Goal: Information Seeking & Learning: Learn about a topic

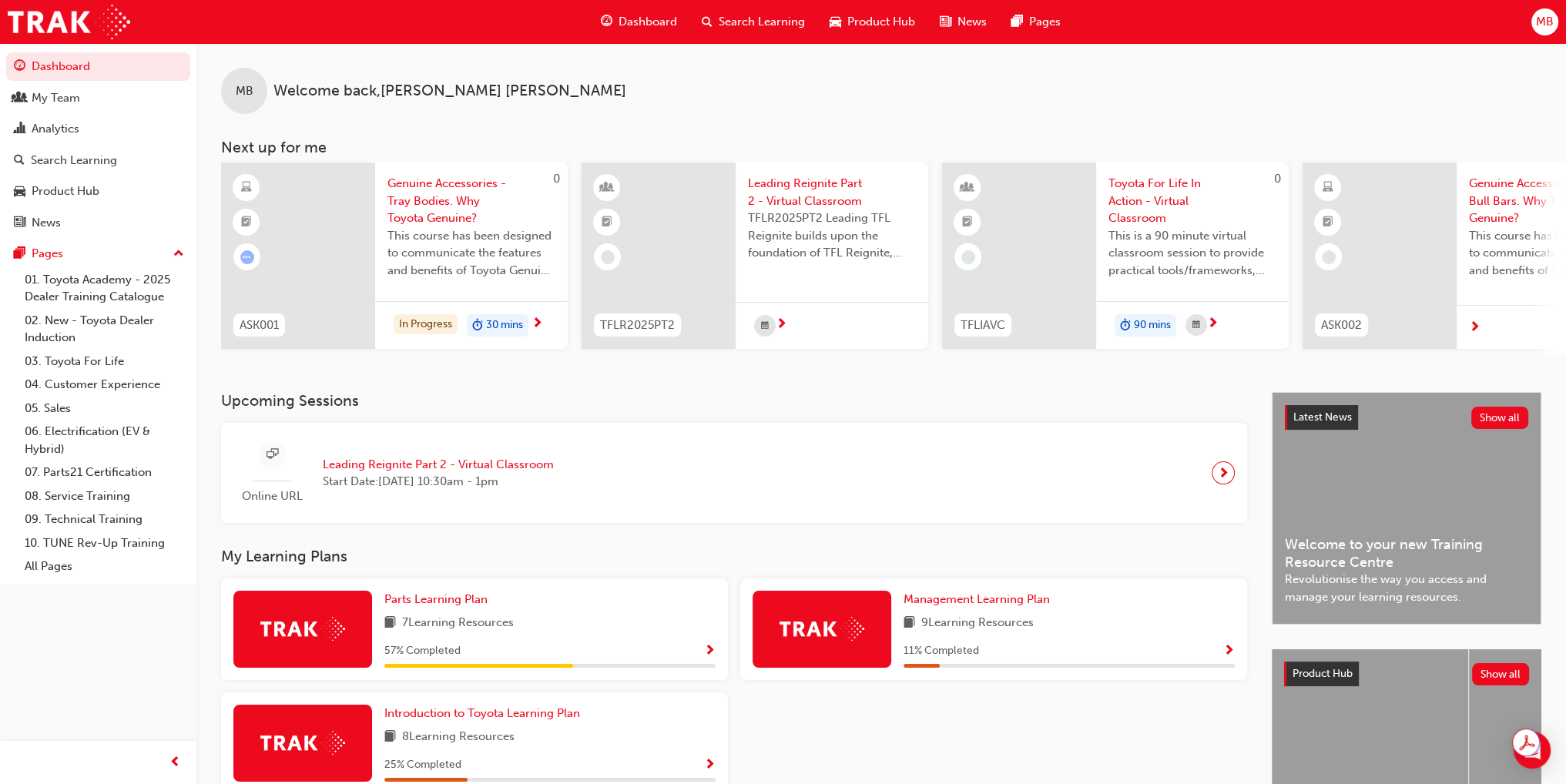
click at [1223, 654] on span "Show Progress" at bounding box center [1228, 652] width 12 height 14
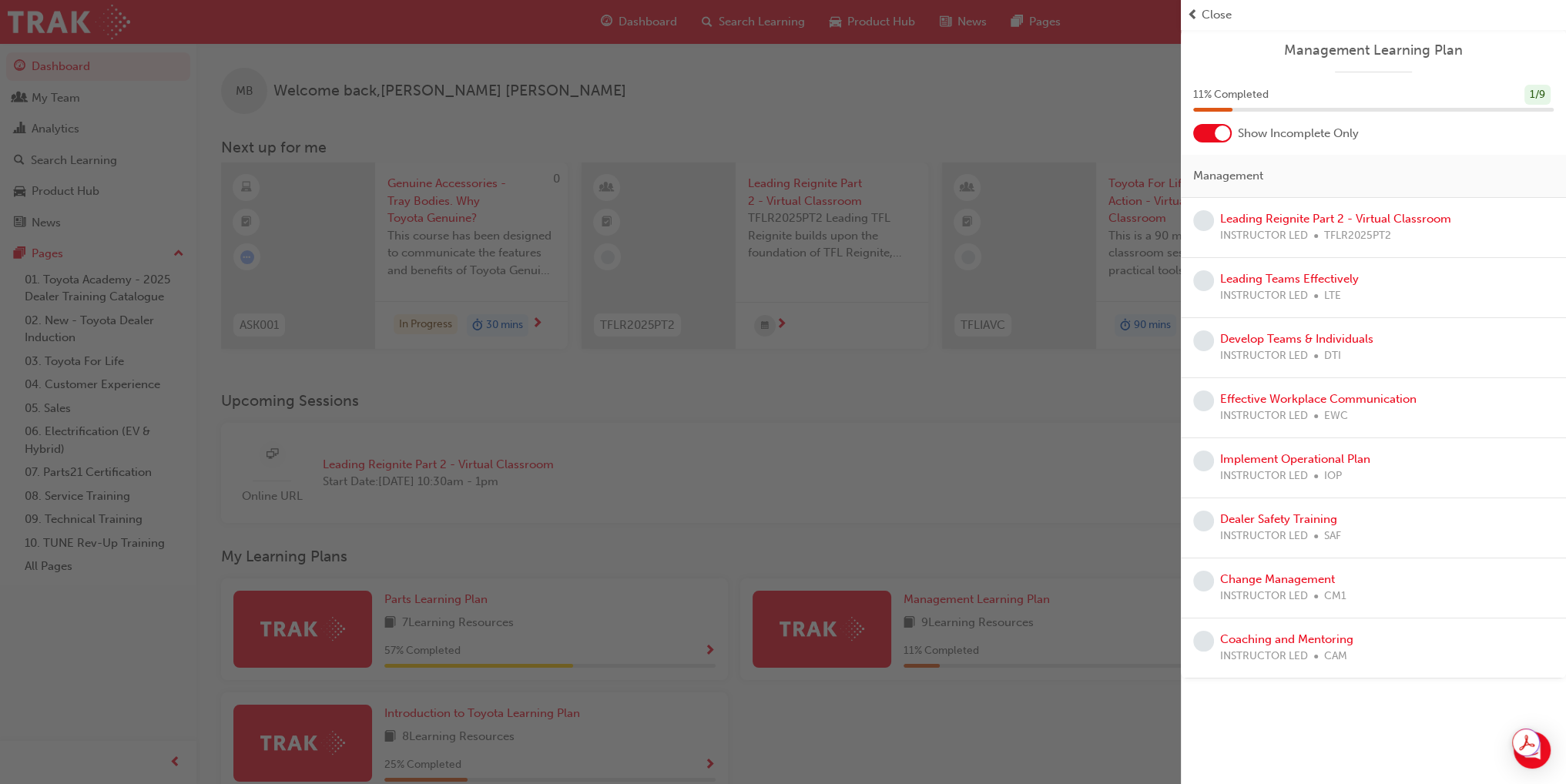
click at [1228, 133] on div at bounding box center [1222, 133] width 15 height 15
click at [1228, 133] on div at bounding box center [1212, 133] width 39 height 19
click at [1228, 133] on div at bounding box center [1222, 133] width 15 height 15
click at [1335, 337] on link "Leading Teams Effectively" at bounding box center [1289, 339] width 139 height 14
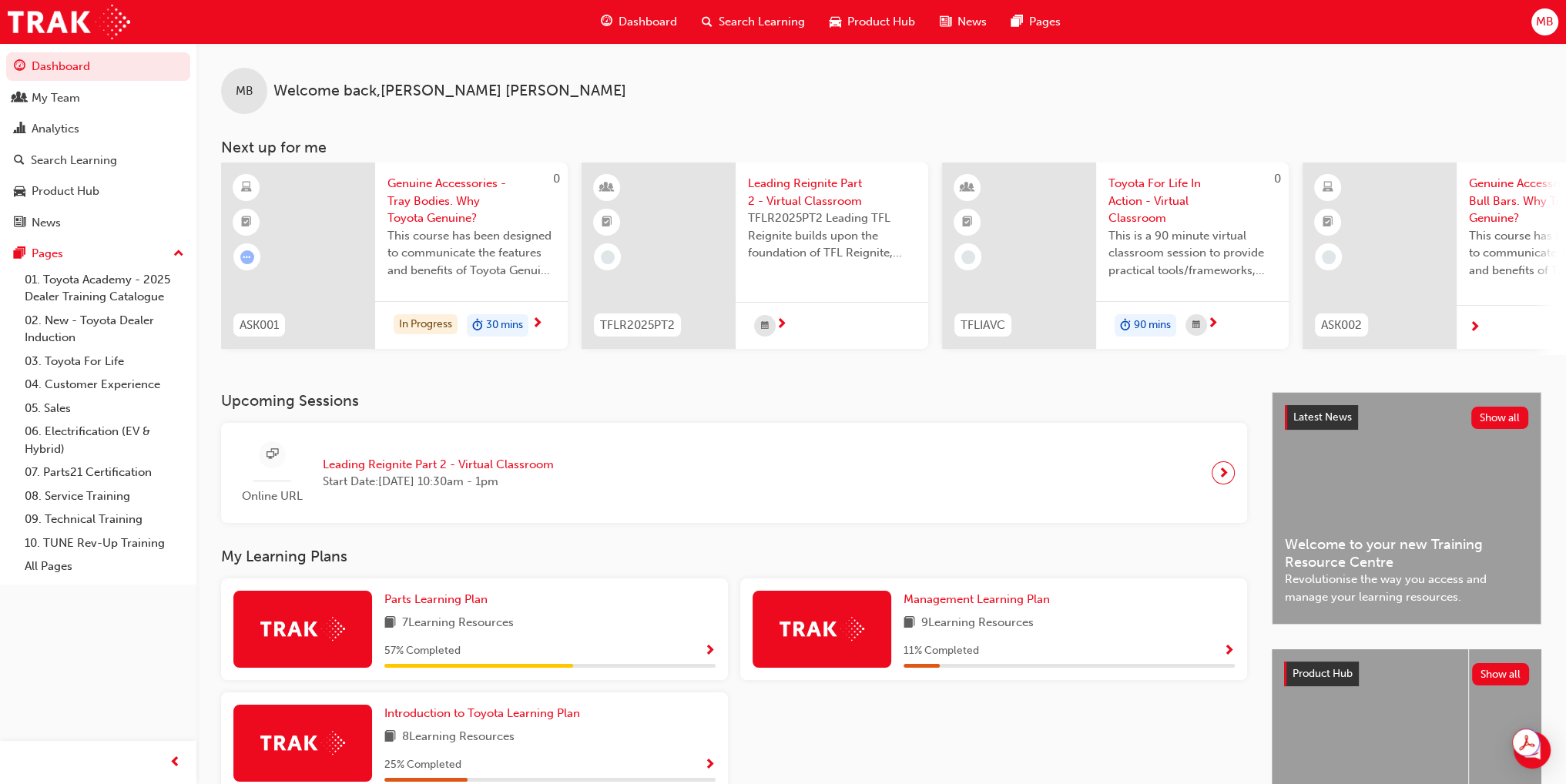
click at [1231, 657] on span "Show Progress" at bounding box center [1228, 652] width 12 height 14
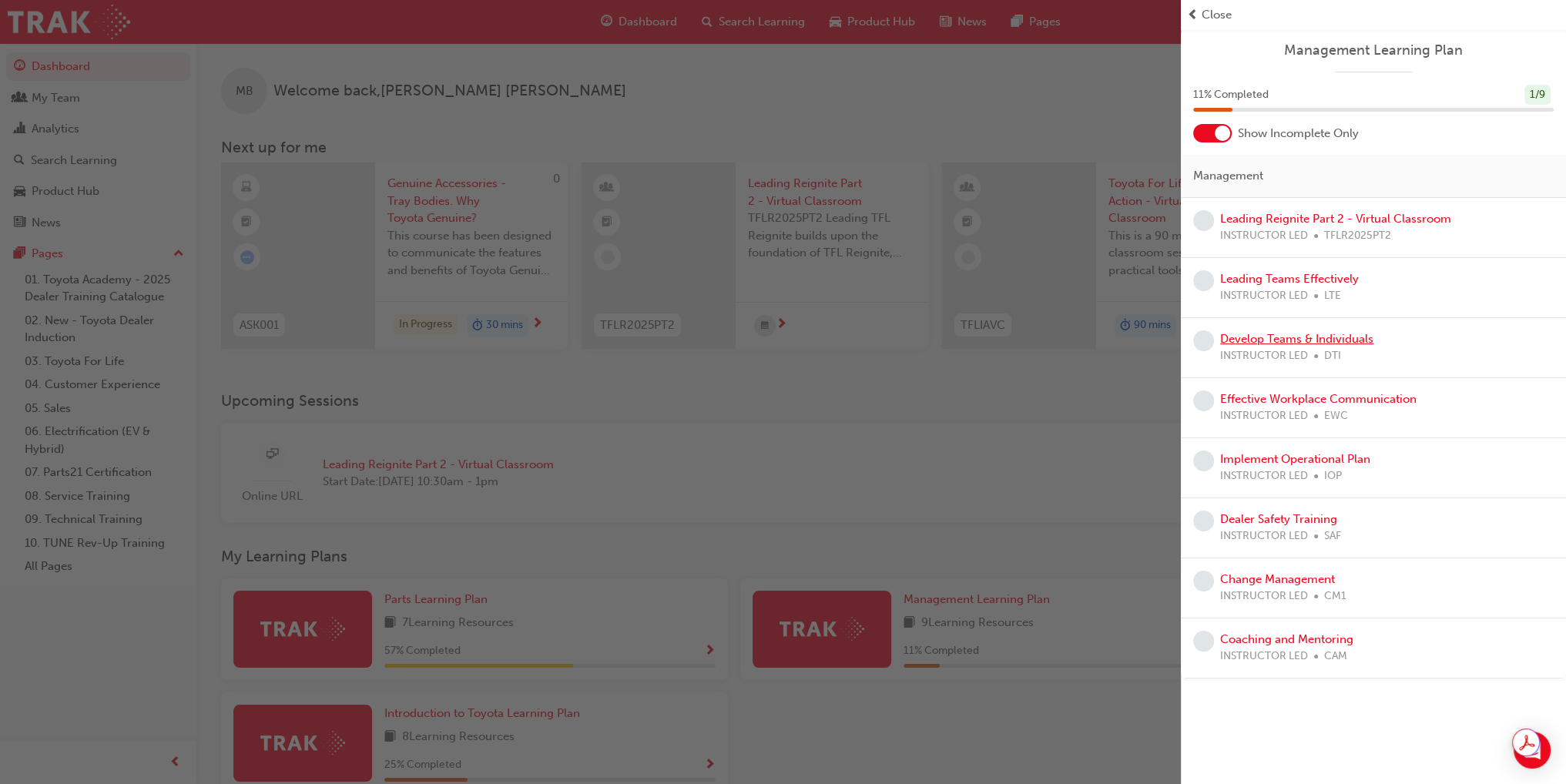
click at [1334, 341] on link "Develop Teams & Individuals" at bounding box center [1297, 339] width 153 height 14
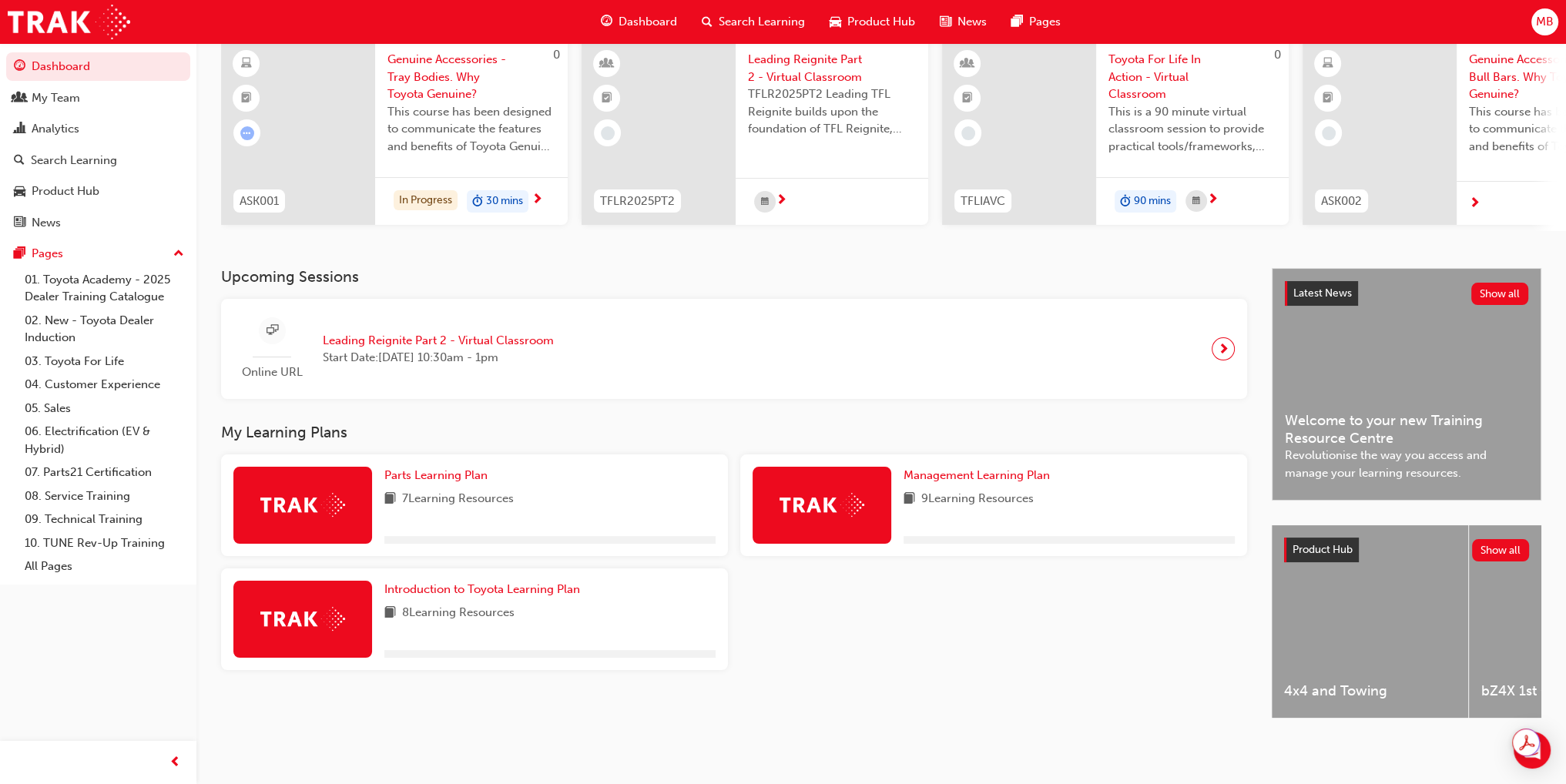
scroll to position [135, 0]
click at [1229, 521] on span "Show Progress" at bounding box center [1228, 528] width 12 height 14
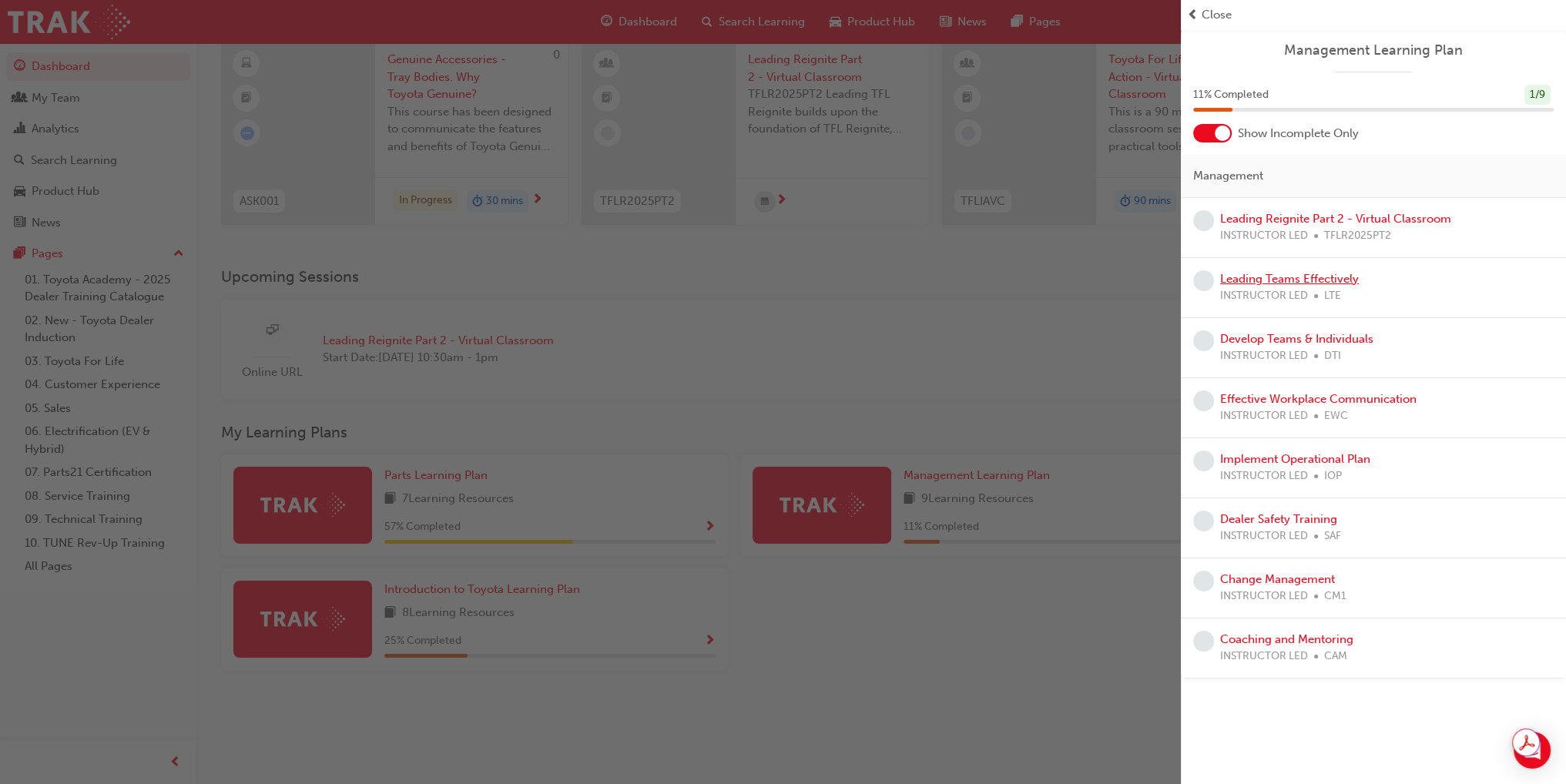
click at [1328, 279] on link "Leading Teams Effectively" at bounding box center [1289, 279] width 139 height 14
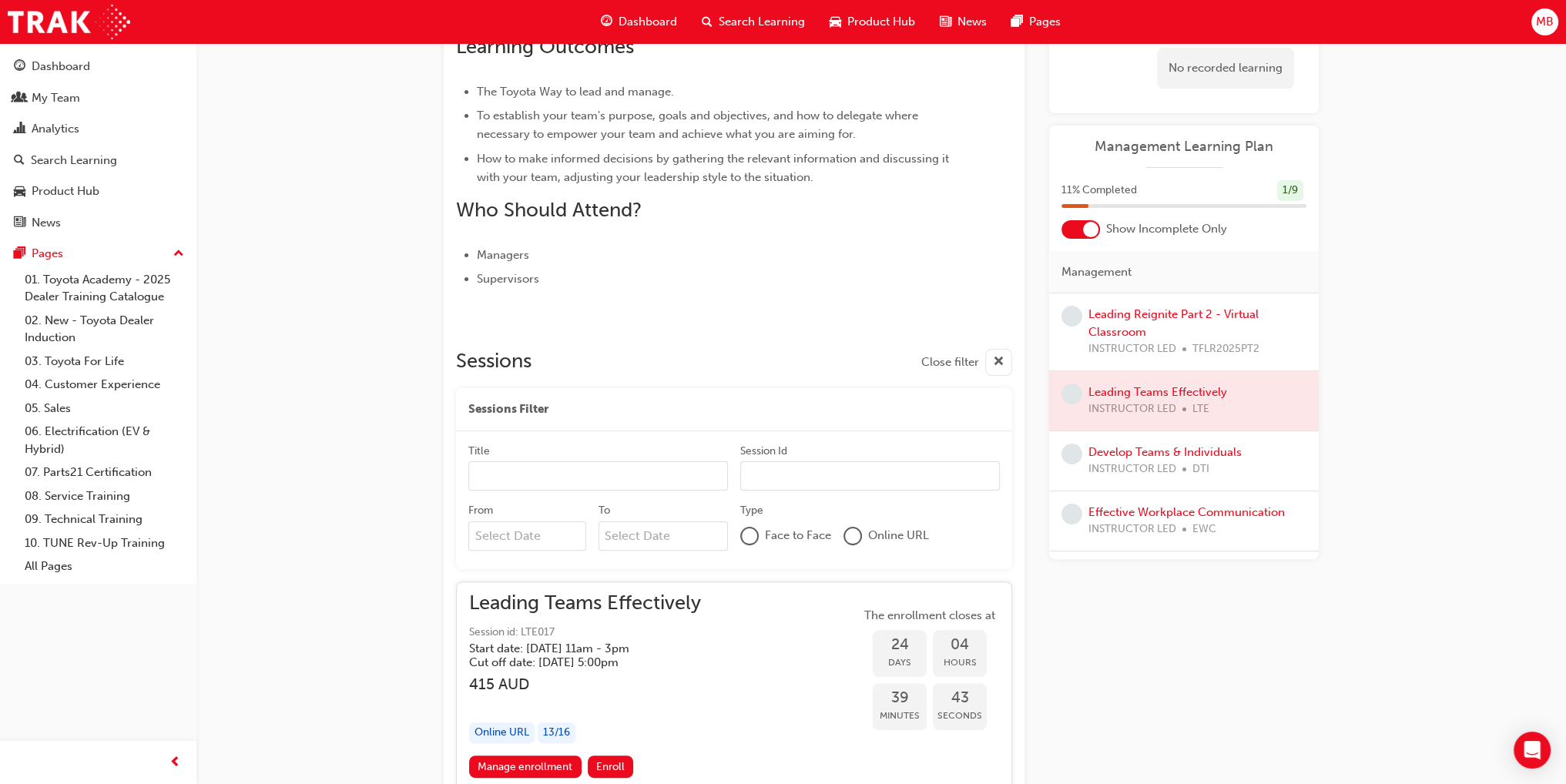
scroll to position [411, 0]
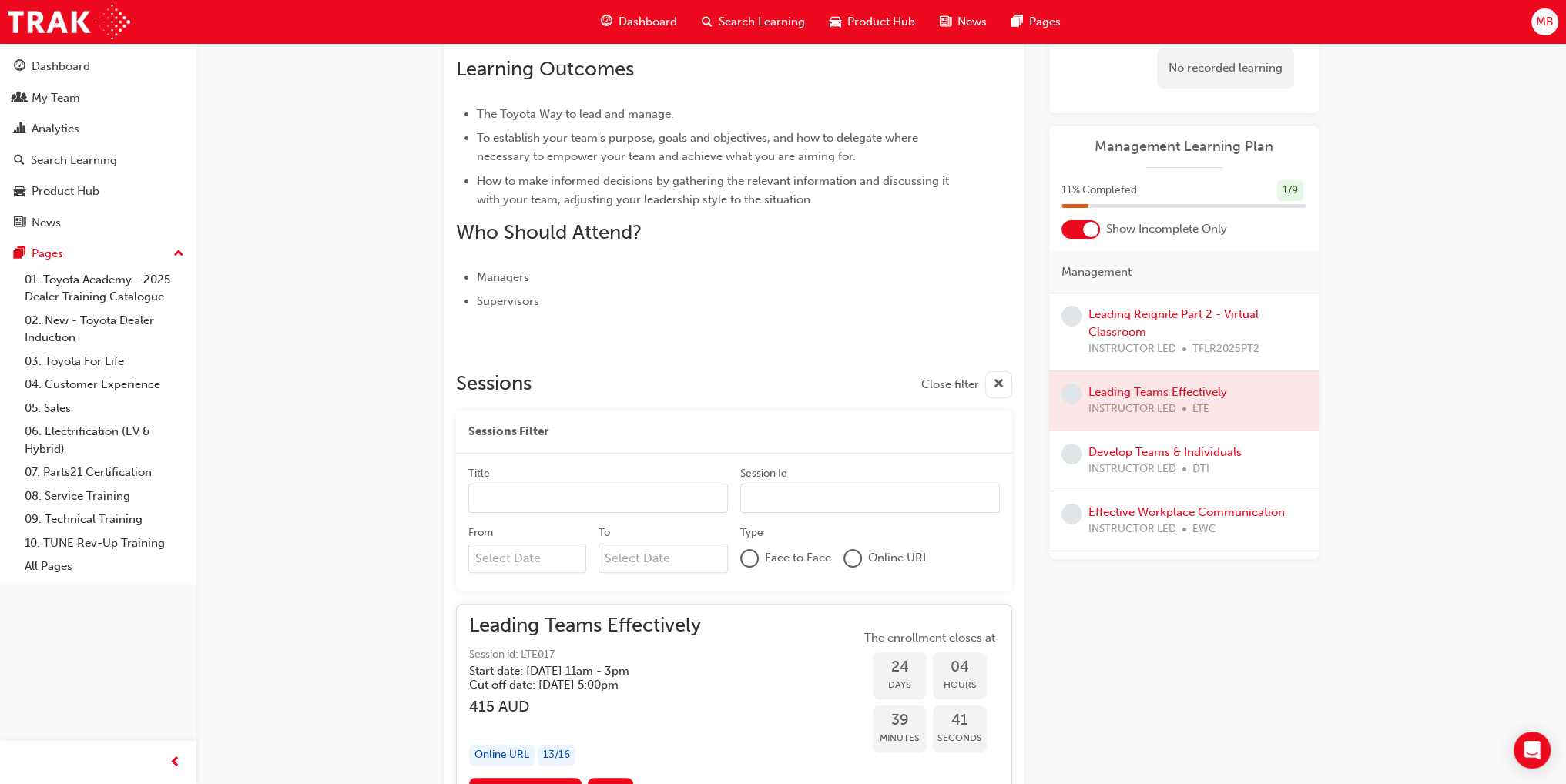
click at [749, 561] on div at bounding box center [749, 558] width 15 height 15
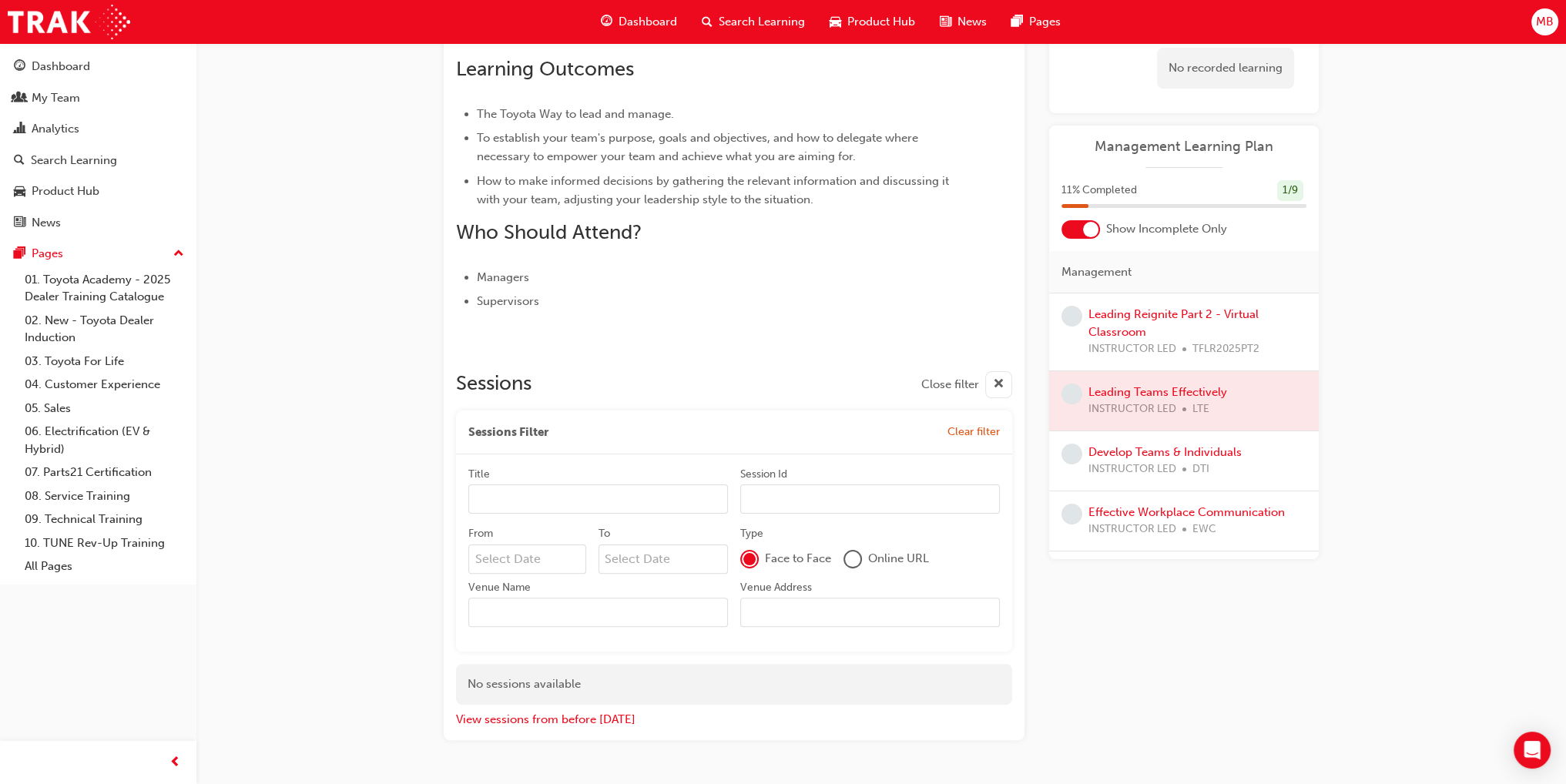
click at [749, 561] on div at bounding box center [749, 559] width 12 height 12
click at [862, 556] on div at bounding box center [853, 559] width 19 height 19
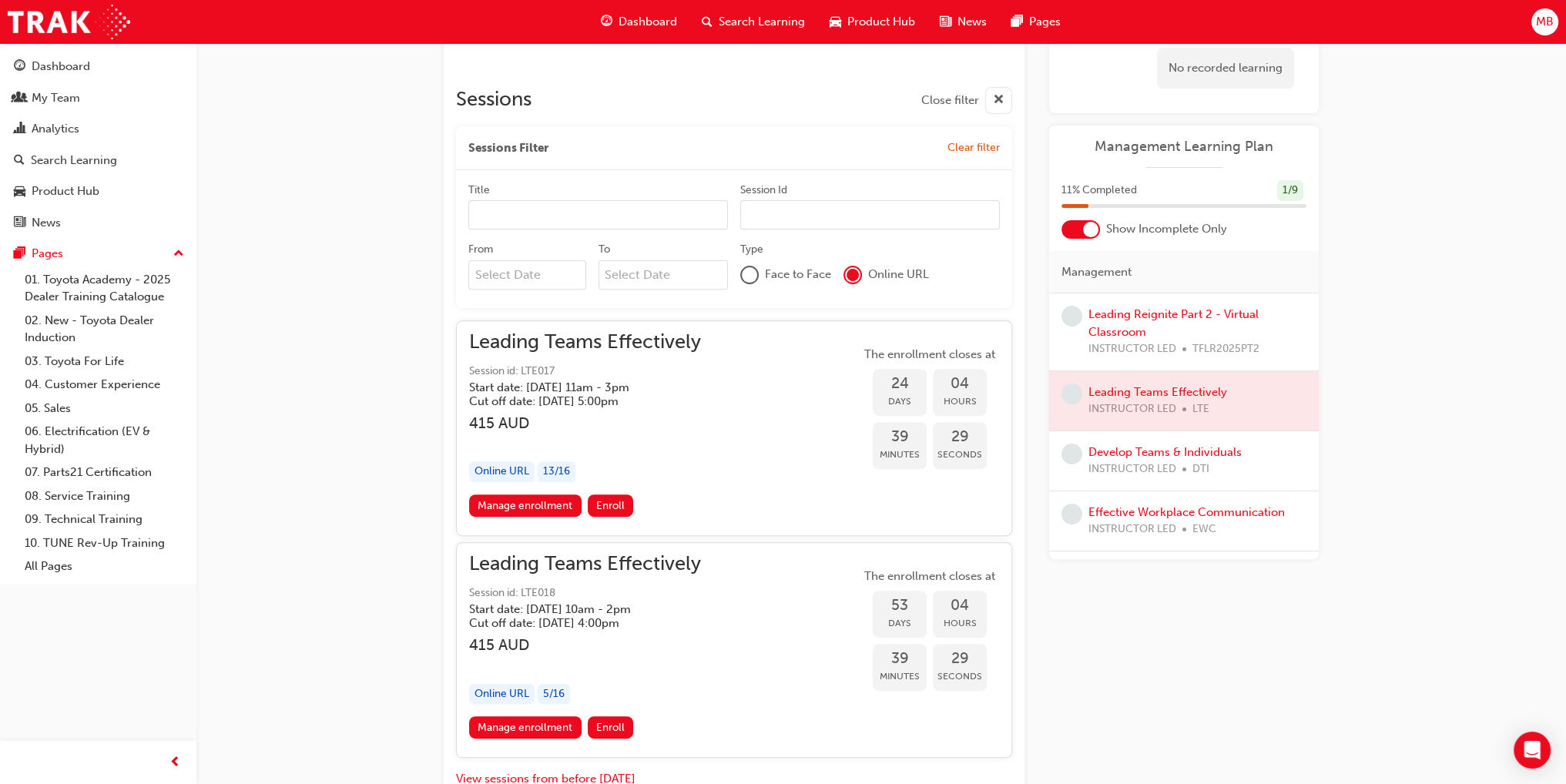
scroll to position [797, 0]
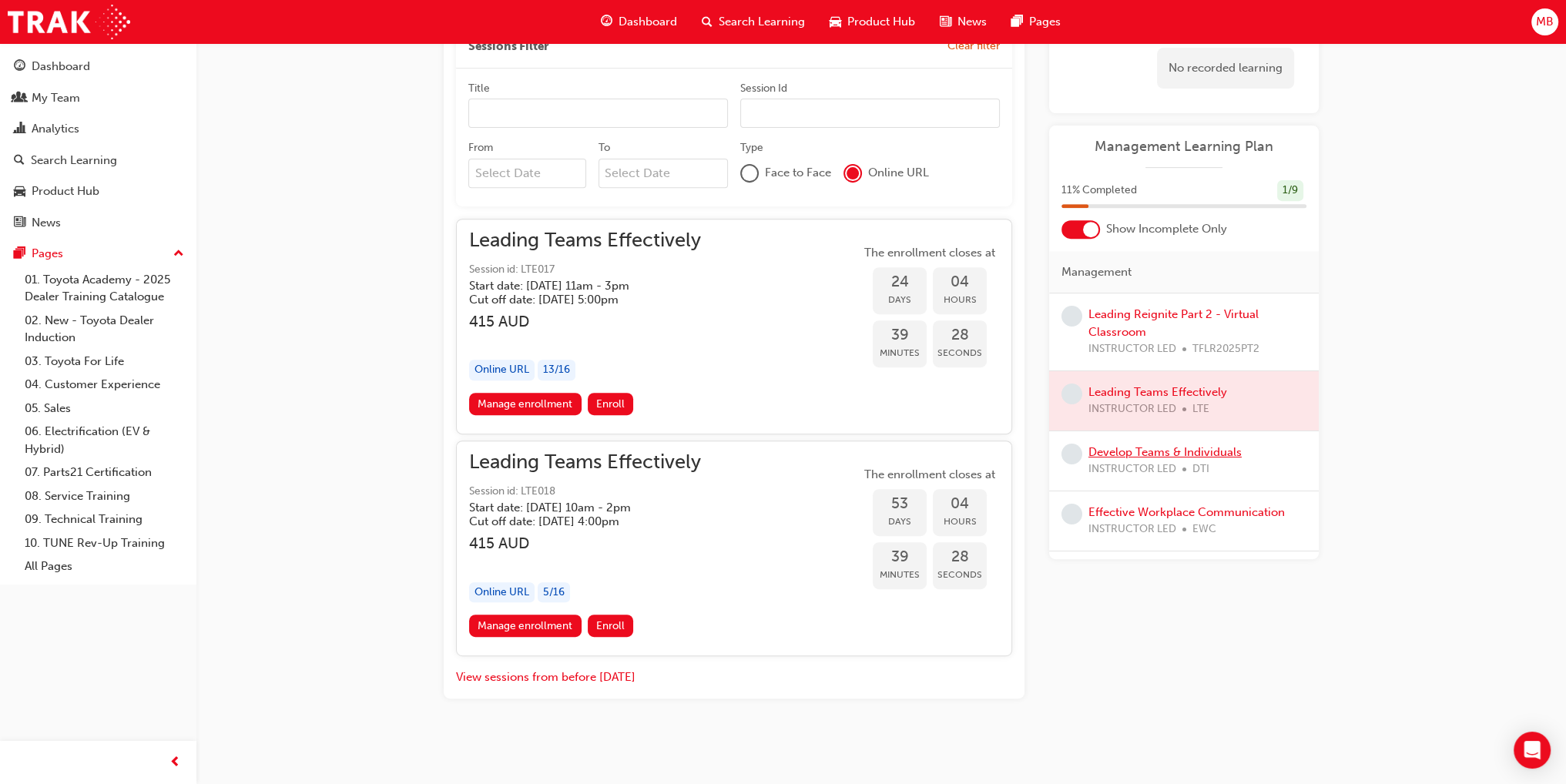
click at [1188, 450] on link "Develop Teams & Individuals" at bounding box center [1165, 452] width 153 height 14
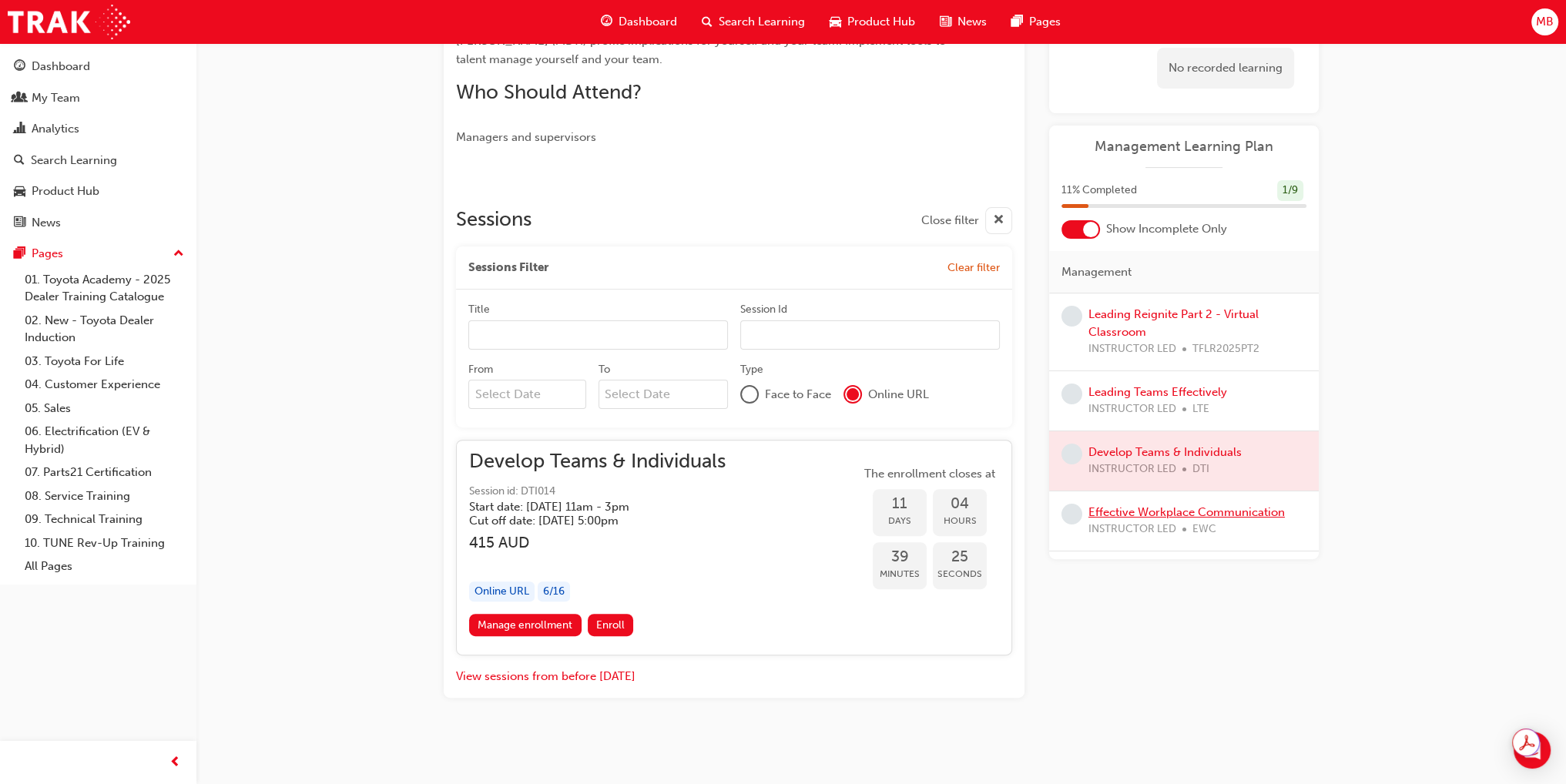
click at [1151, 514] on link "Effective Workplace Communication" at bounding box center [1187, 512] width 197 height 14
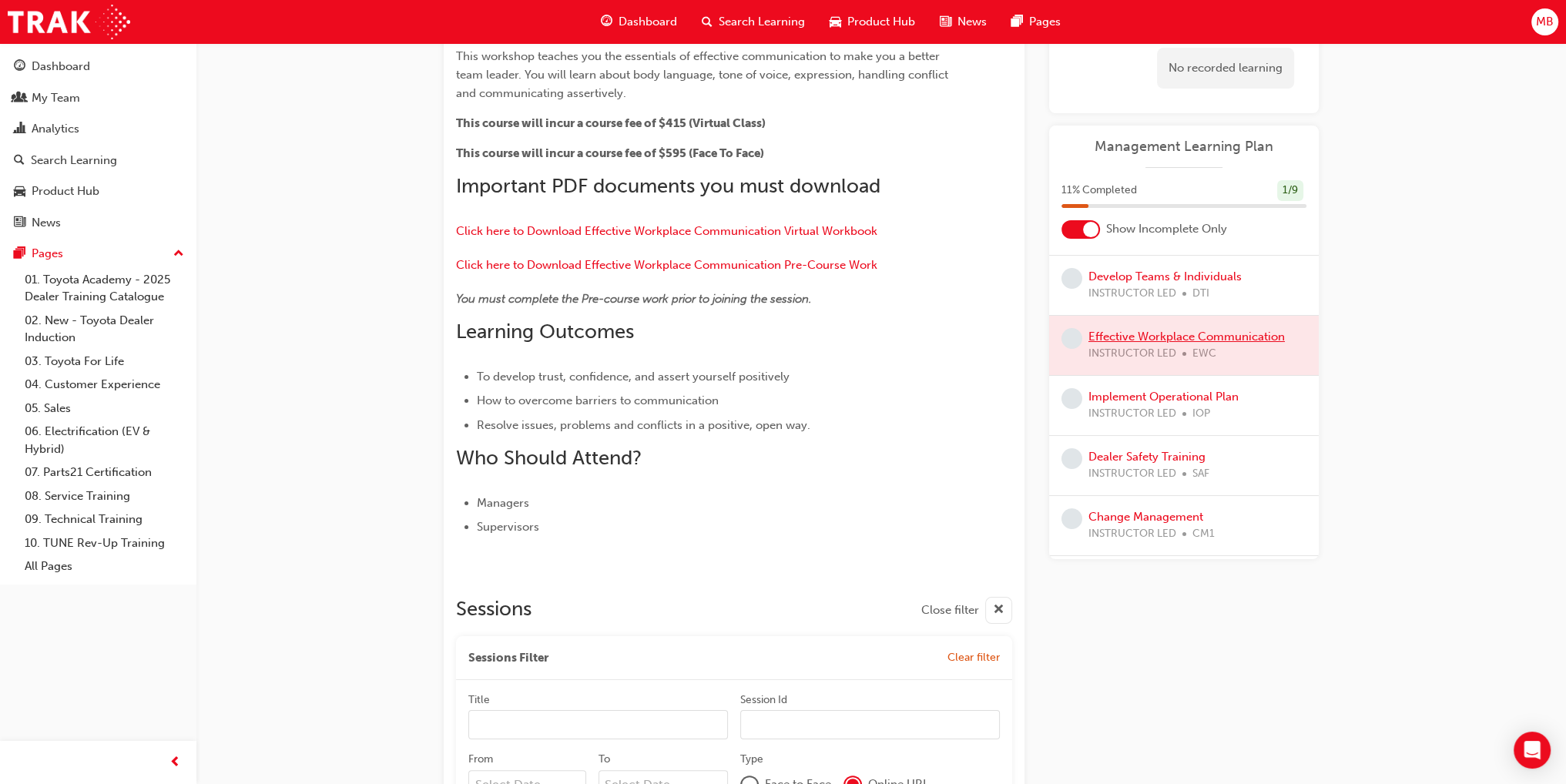
scroll to position [154, 0]
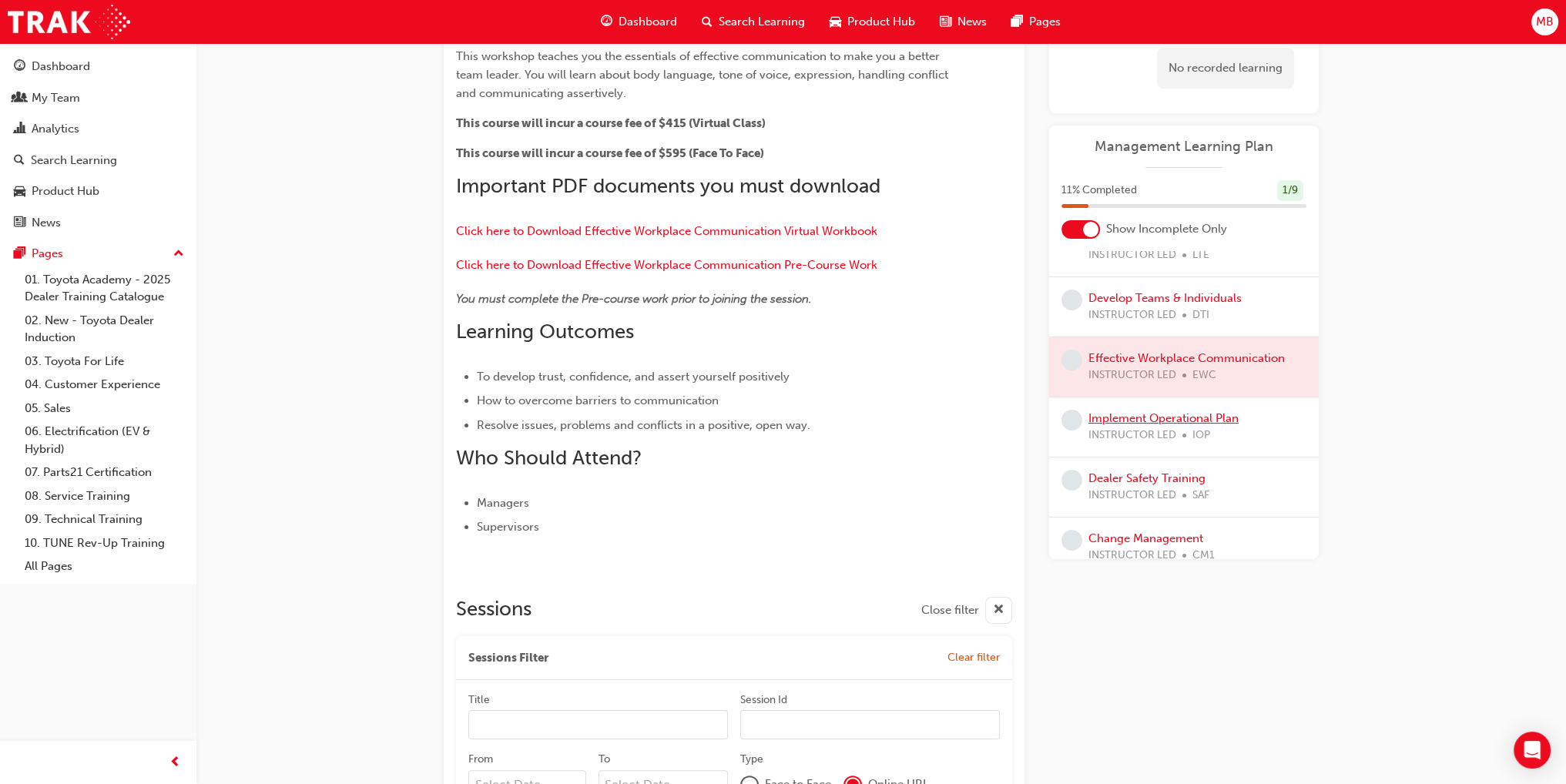
click at [1210, 421] on link "Implement Operational Plan" at bounding box center [1163, 418] width 150 height 14
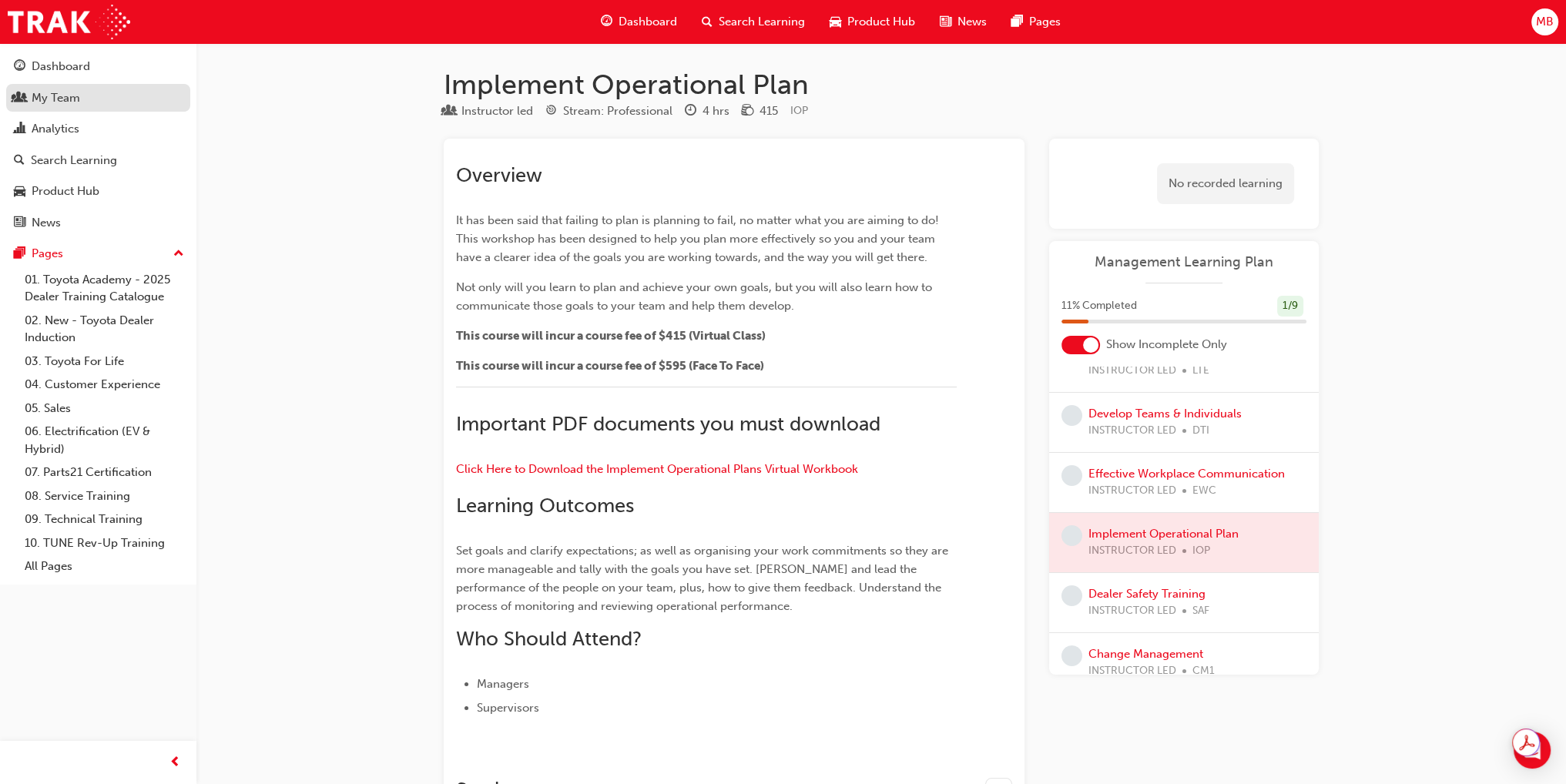
click at [43, 98] on div "My Team" at bounding box center [56, 98] width 49 height 18
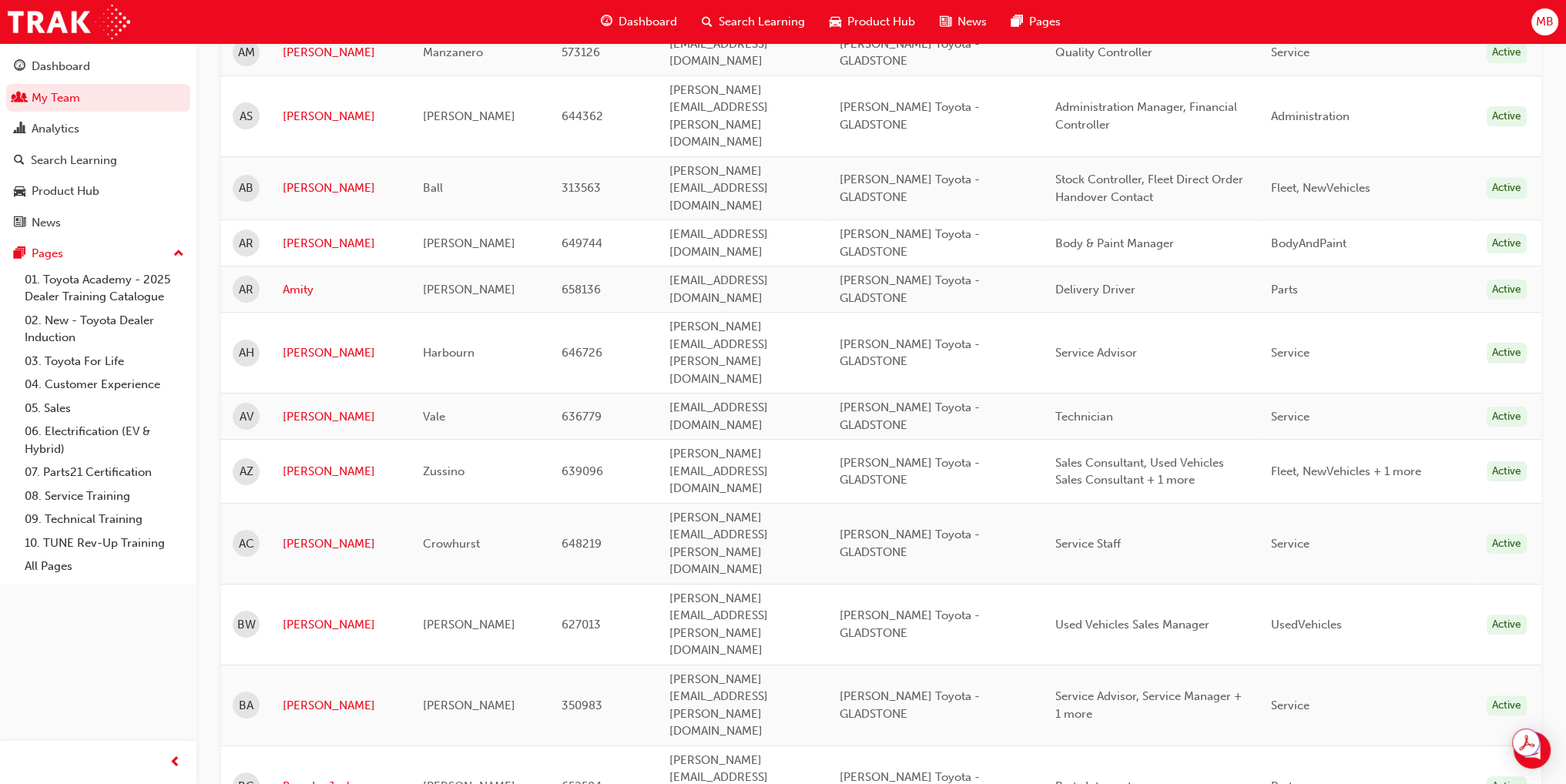
scroll to position [462, 0]
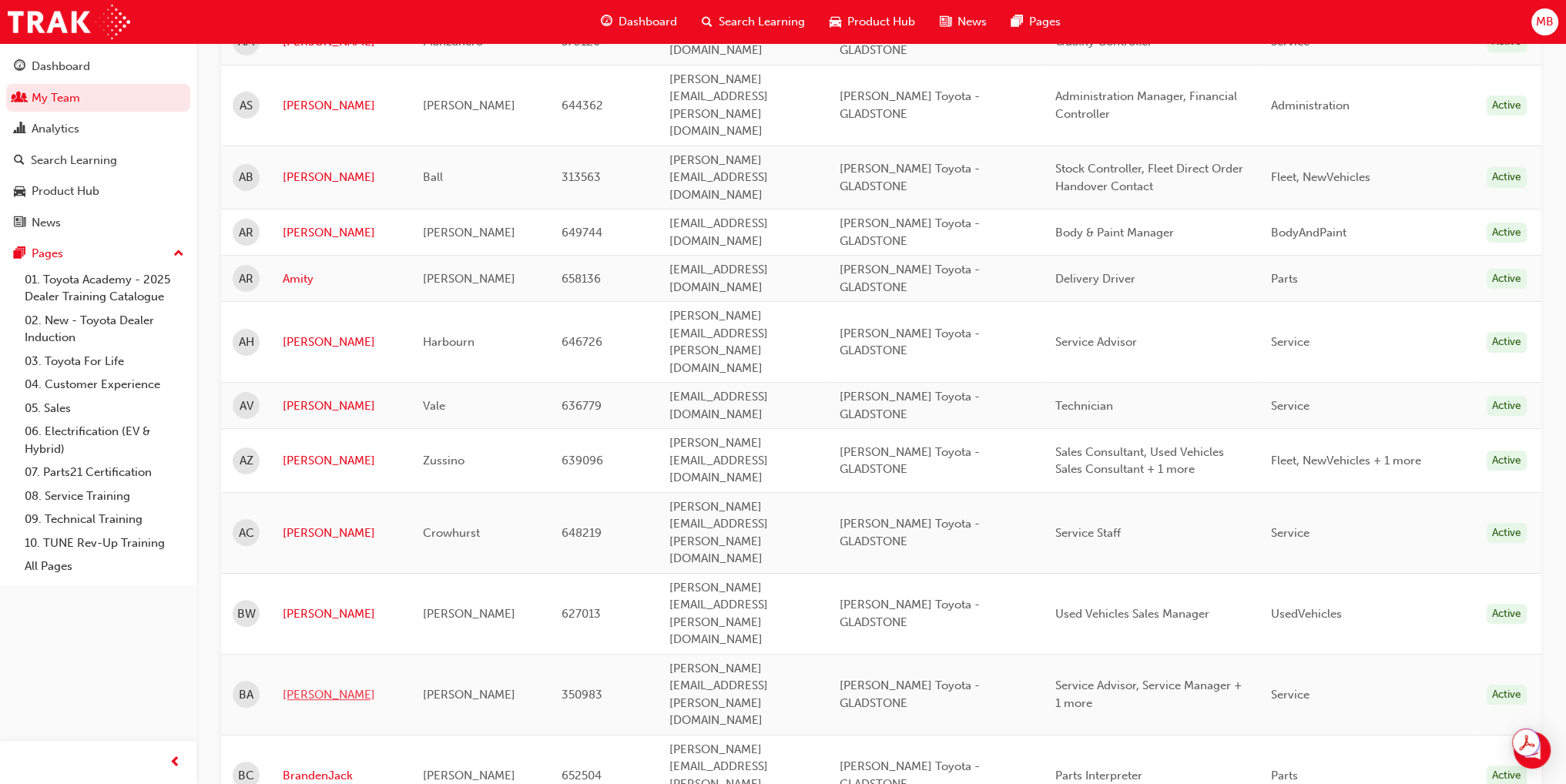
click at [300, 686] on link "Blake" at bounding box center [341, 695] width 117 height 18
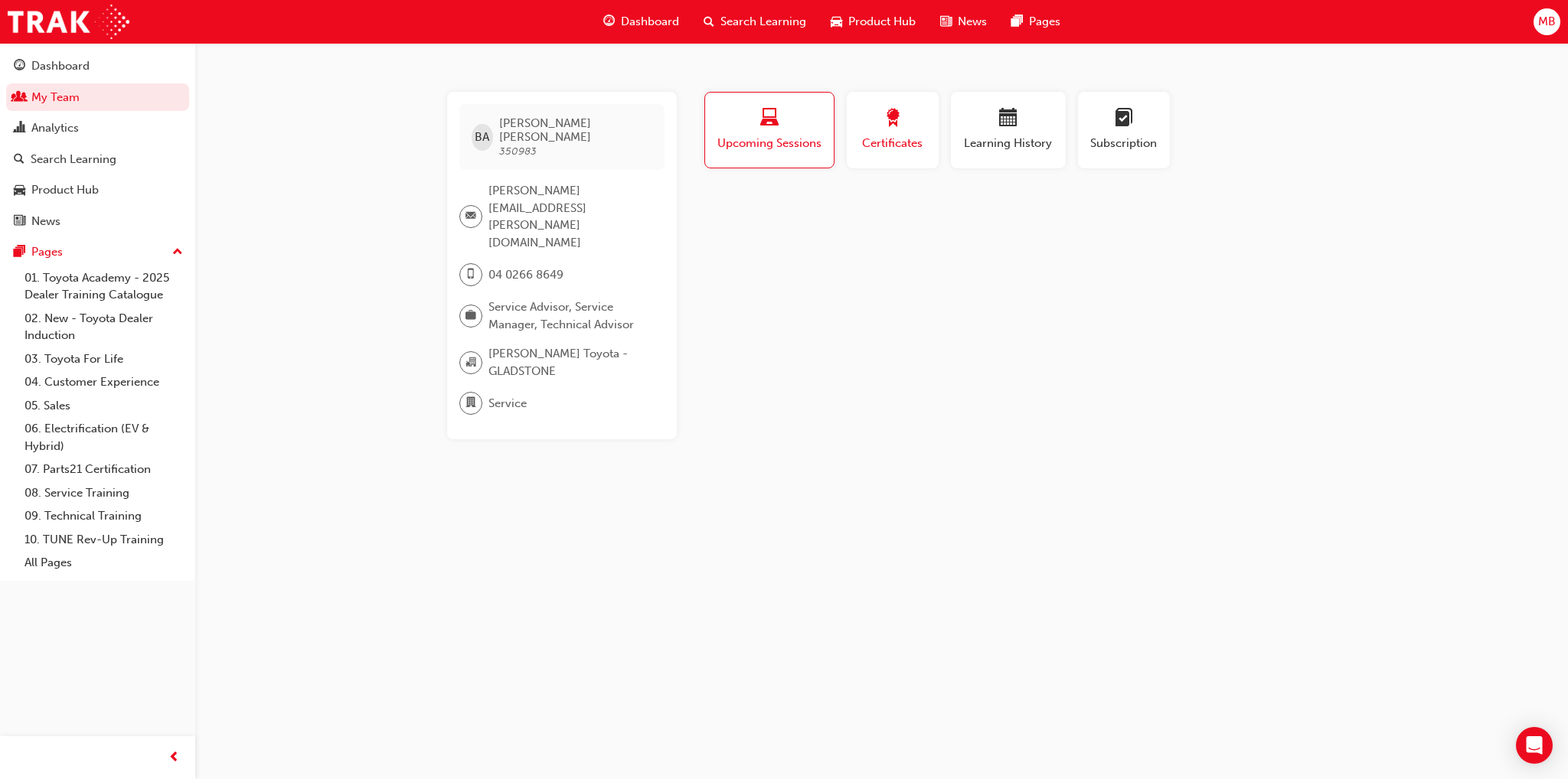
click at [886, 116] on span "award-icon" at bounding box center [892, 118] width 18 height 21
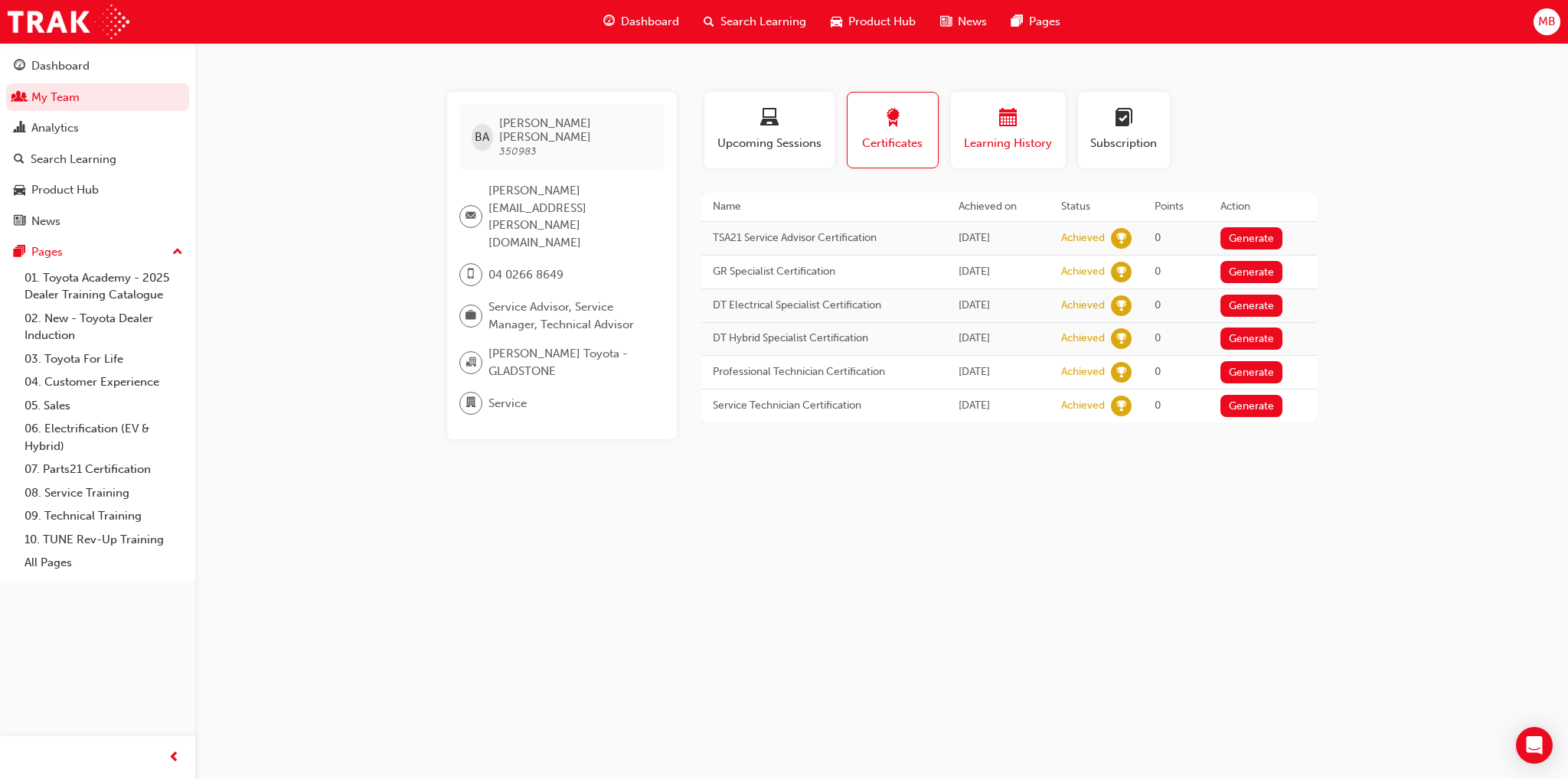
click at [971, 128] on div "button" at bounding box center [1008, 120] width 92 height 24
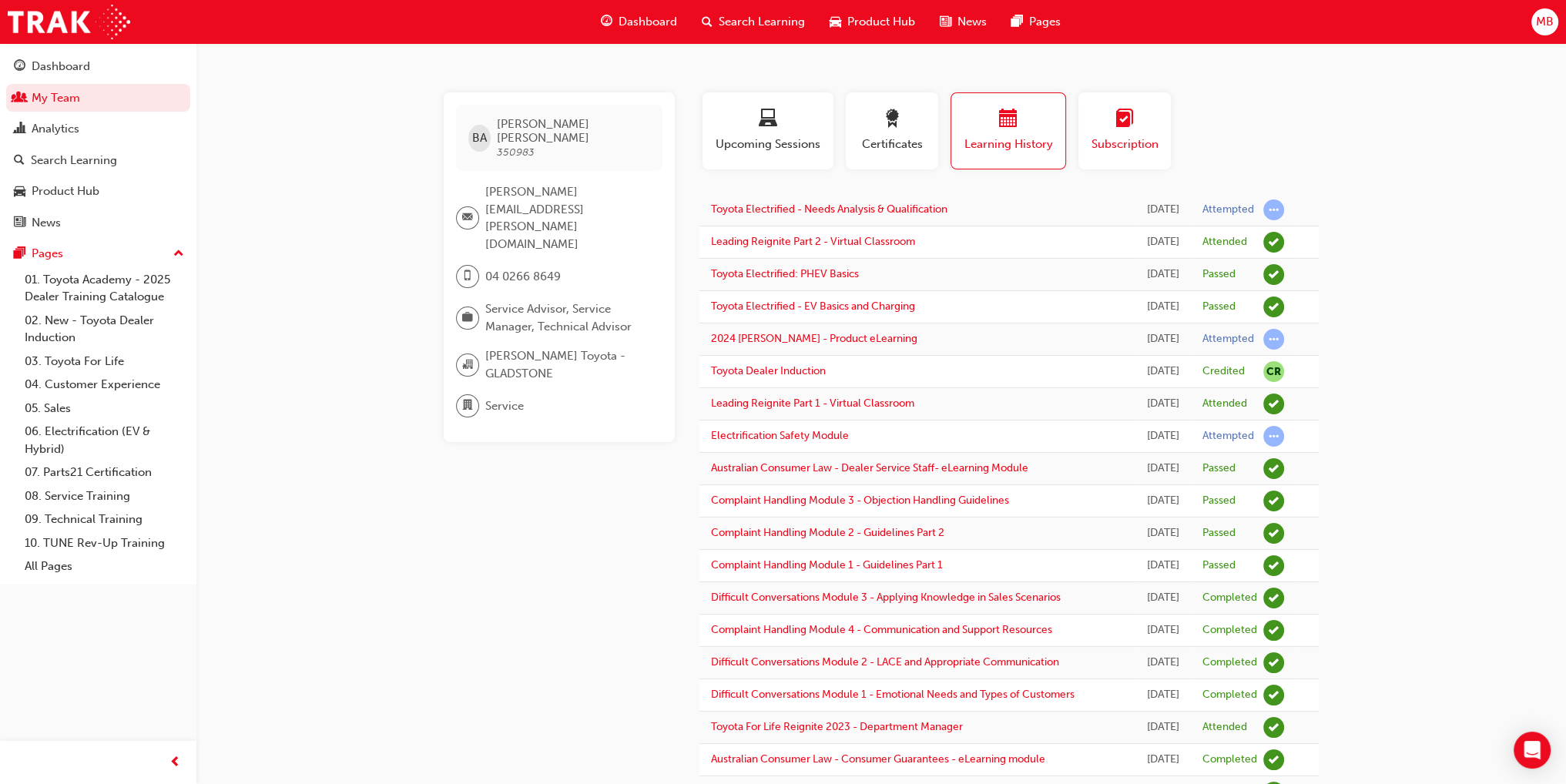
click at [1157, 142] on span "Subscription" at bounding box center [1125, 144] width 70 height 18
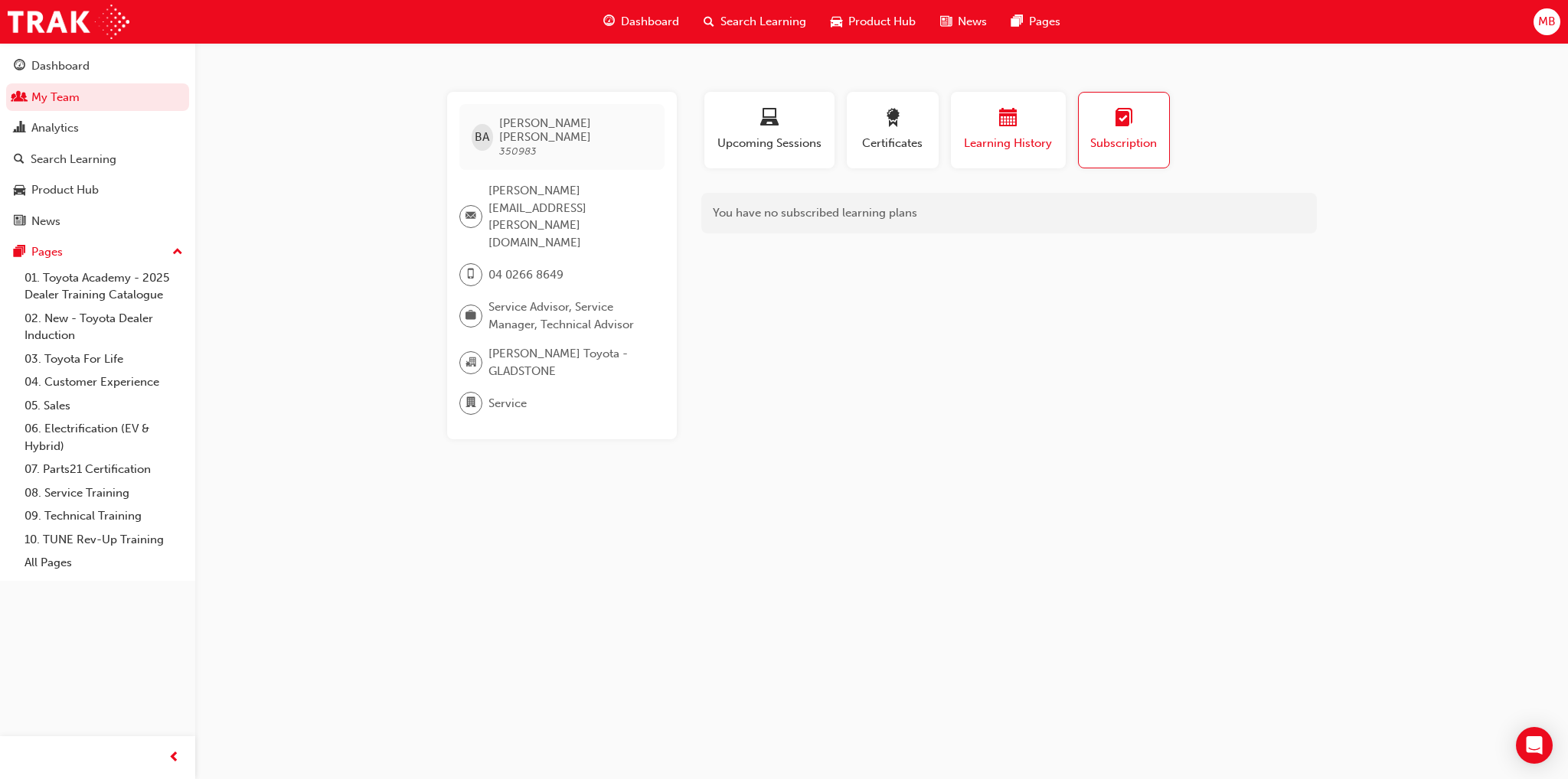
click at [965, 123] on div "button" at bounding box center [1008, 120] width 92 height 24
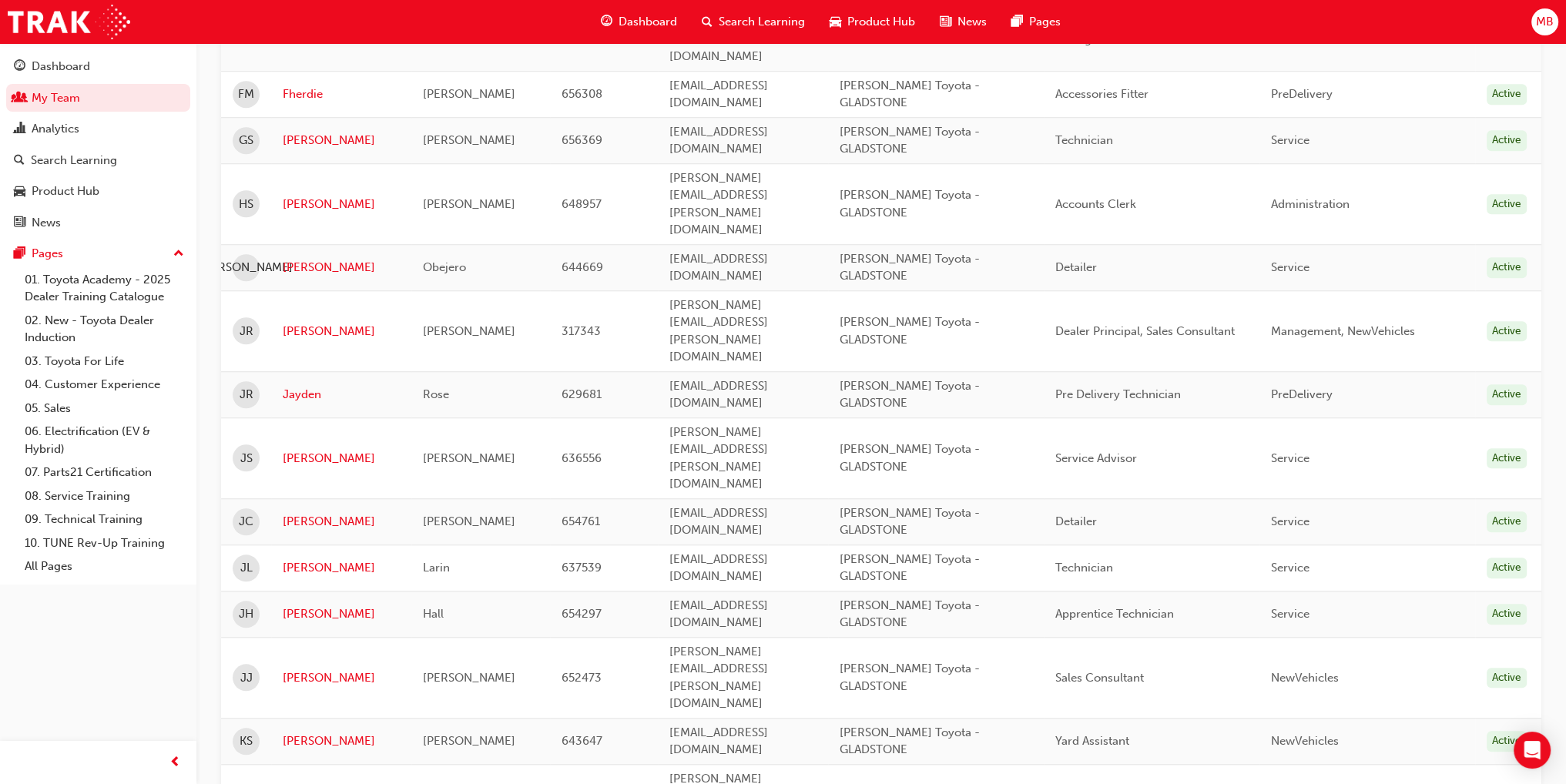
scroll to position [1772, 0]
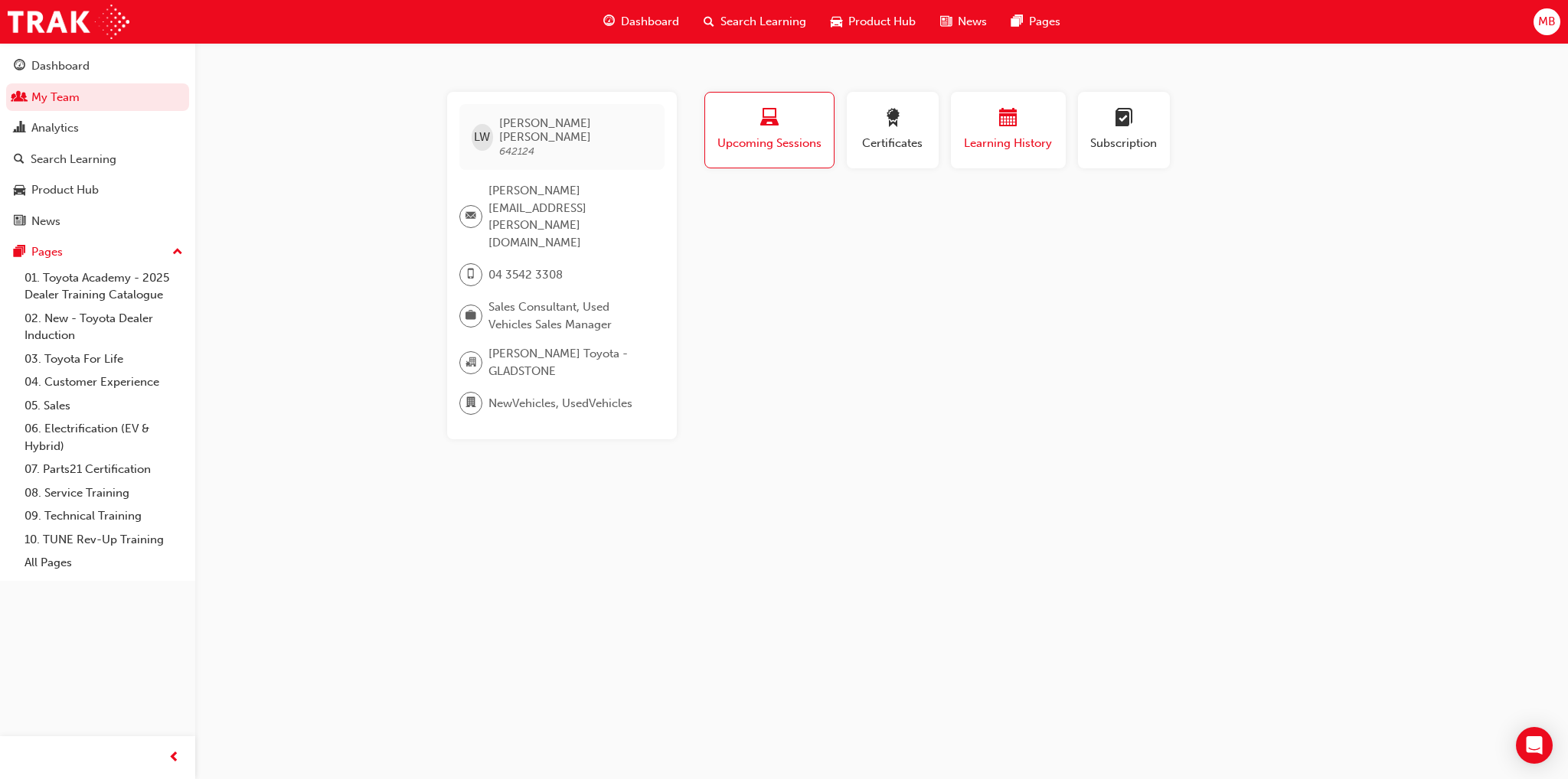
click at [1025, 146] on span "Learning History" at bounding box center [1008, 143] width 92 height 18
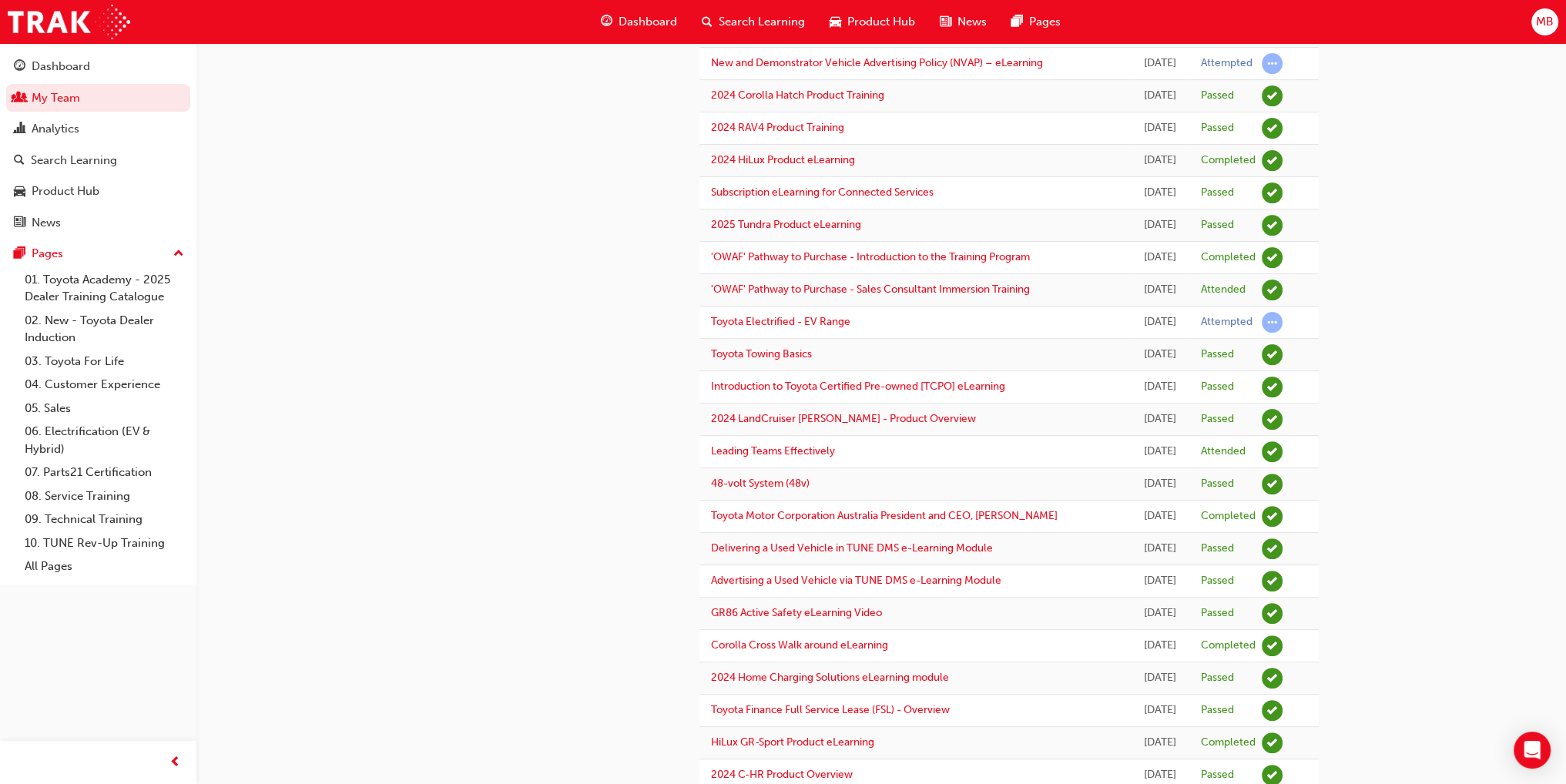
scroll to position [490, 0]
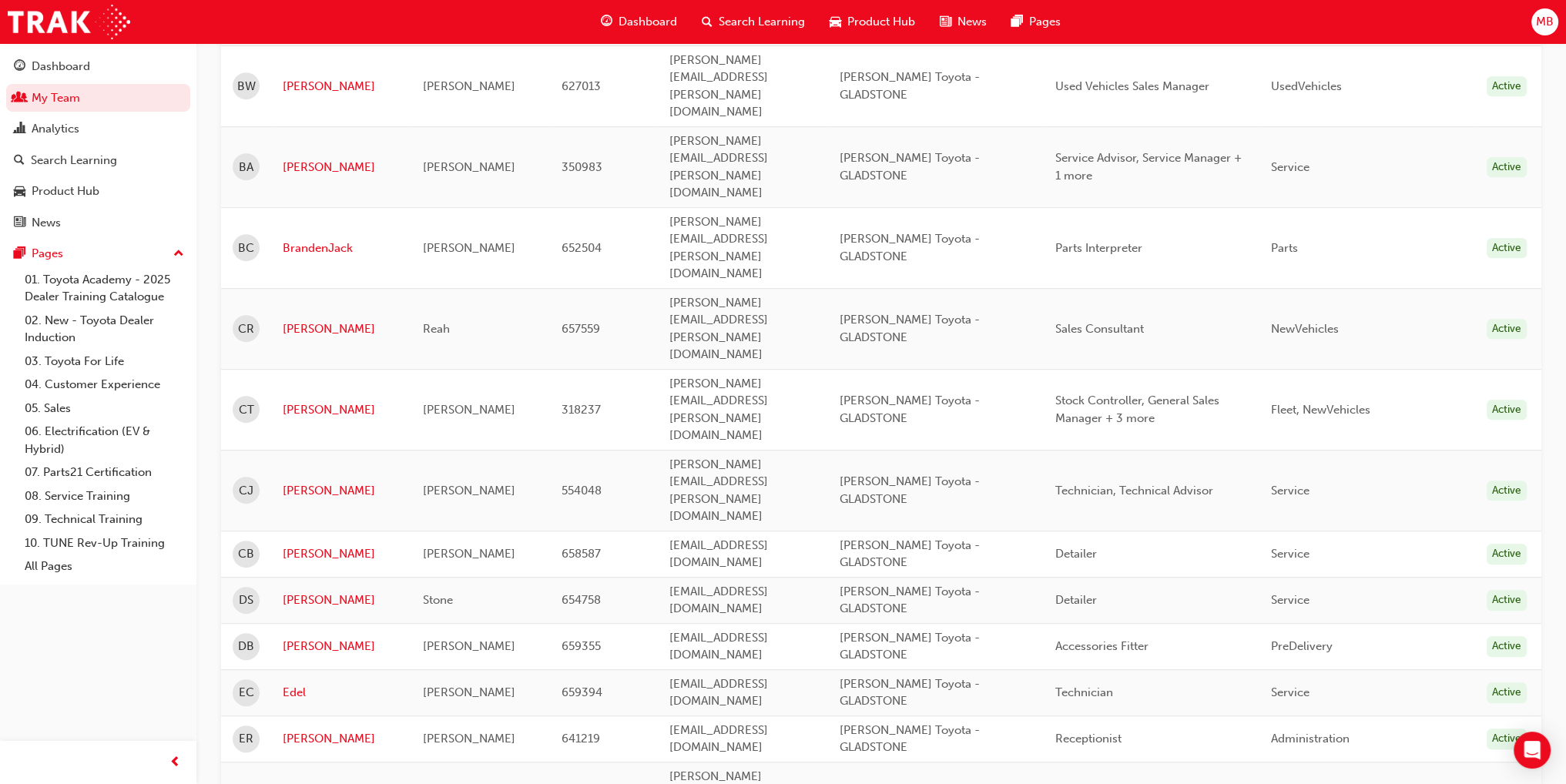
scroll to position [847, 0]
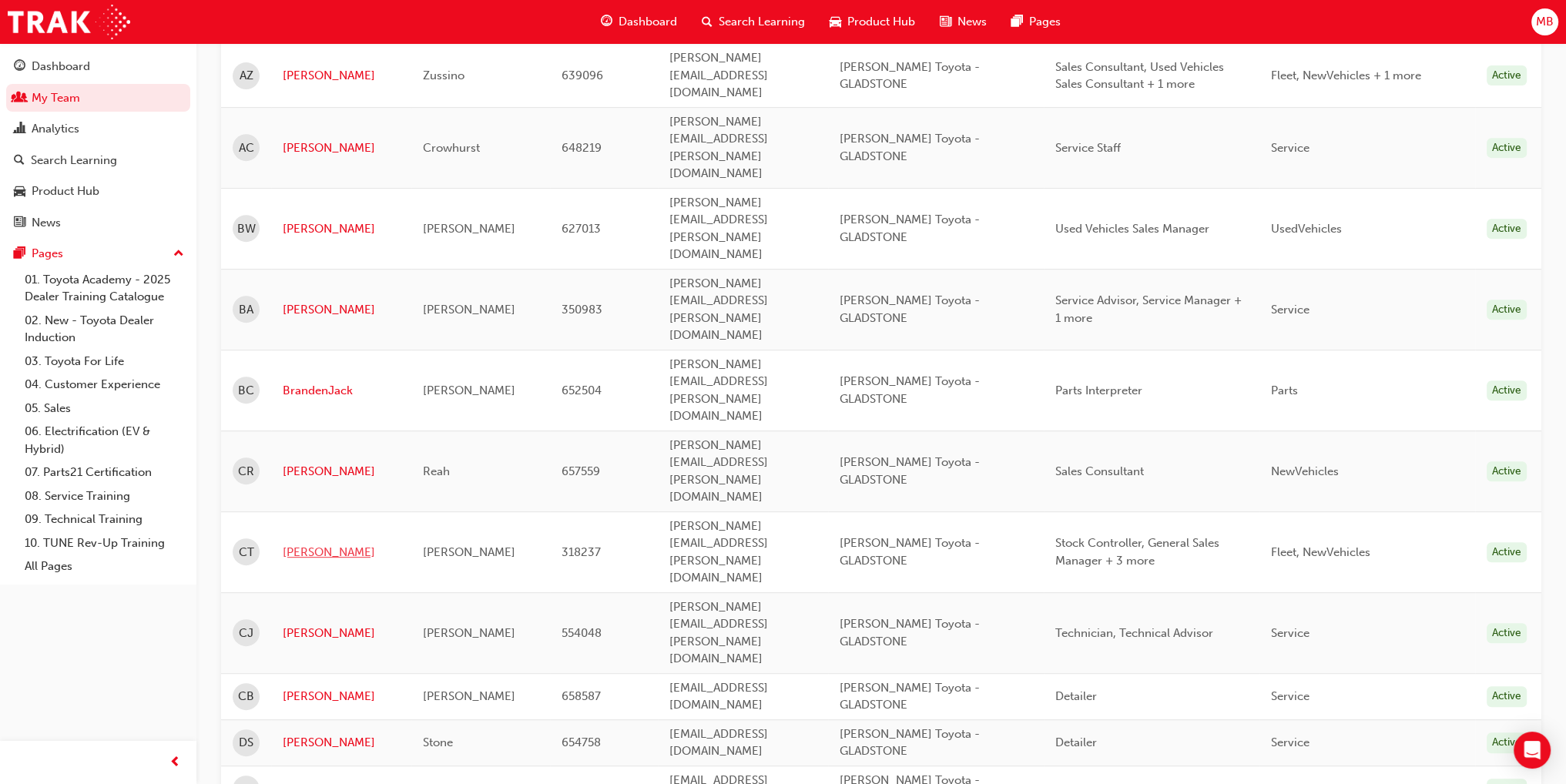
click at [297, 543] on link "Chris" at bounding box center [341, 552] width 117 height 18
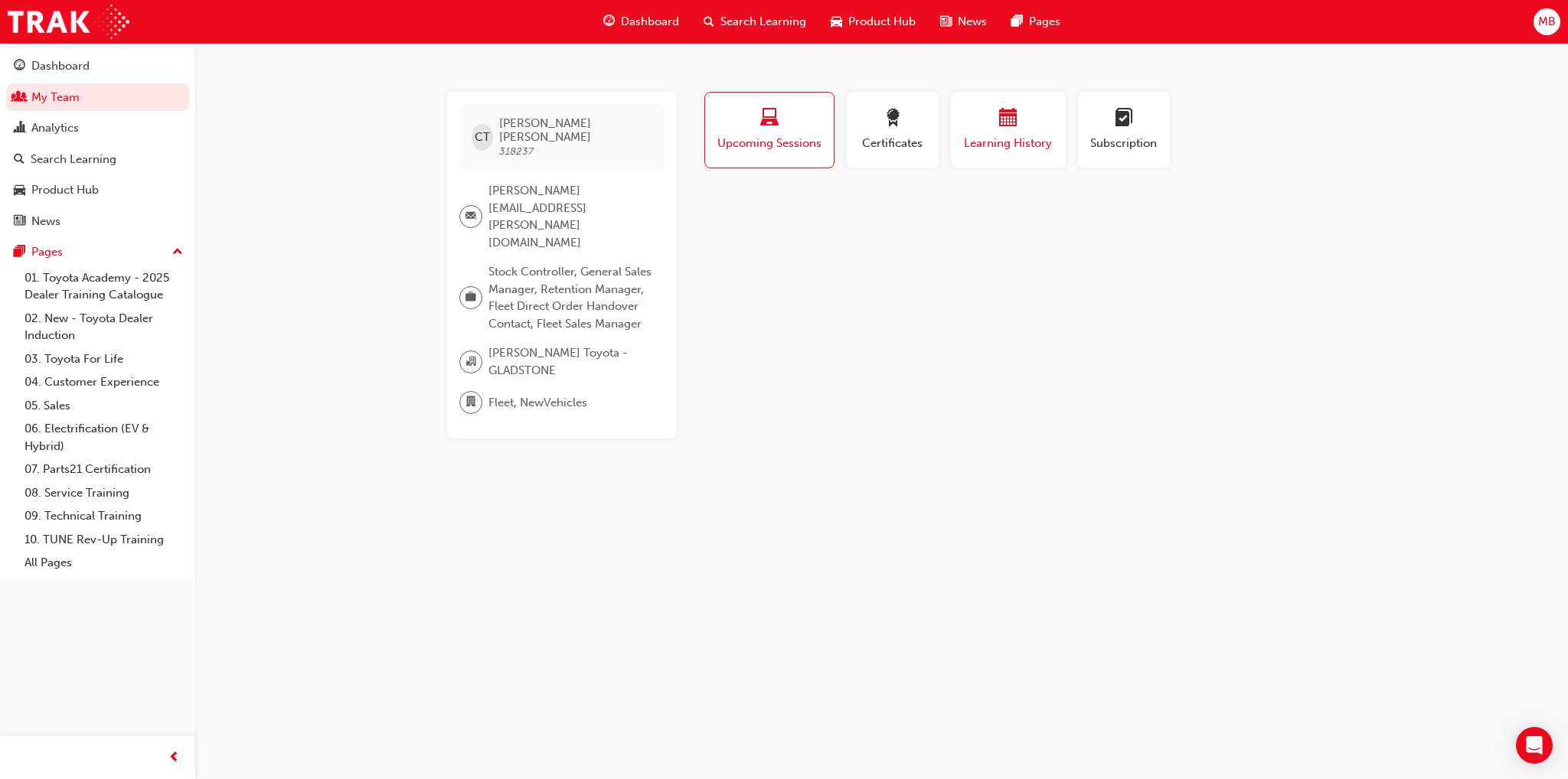
click at [1016, 148] on span "Learning History" at bounding box center [1008, 143] width 92 height 18
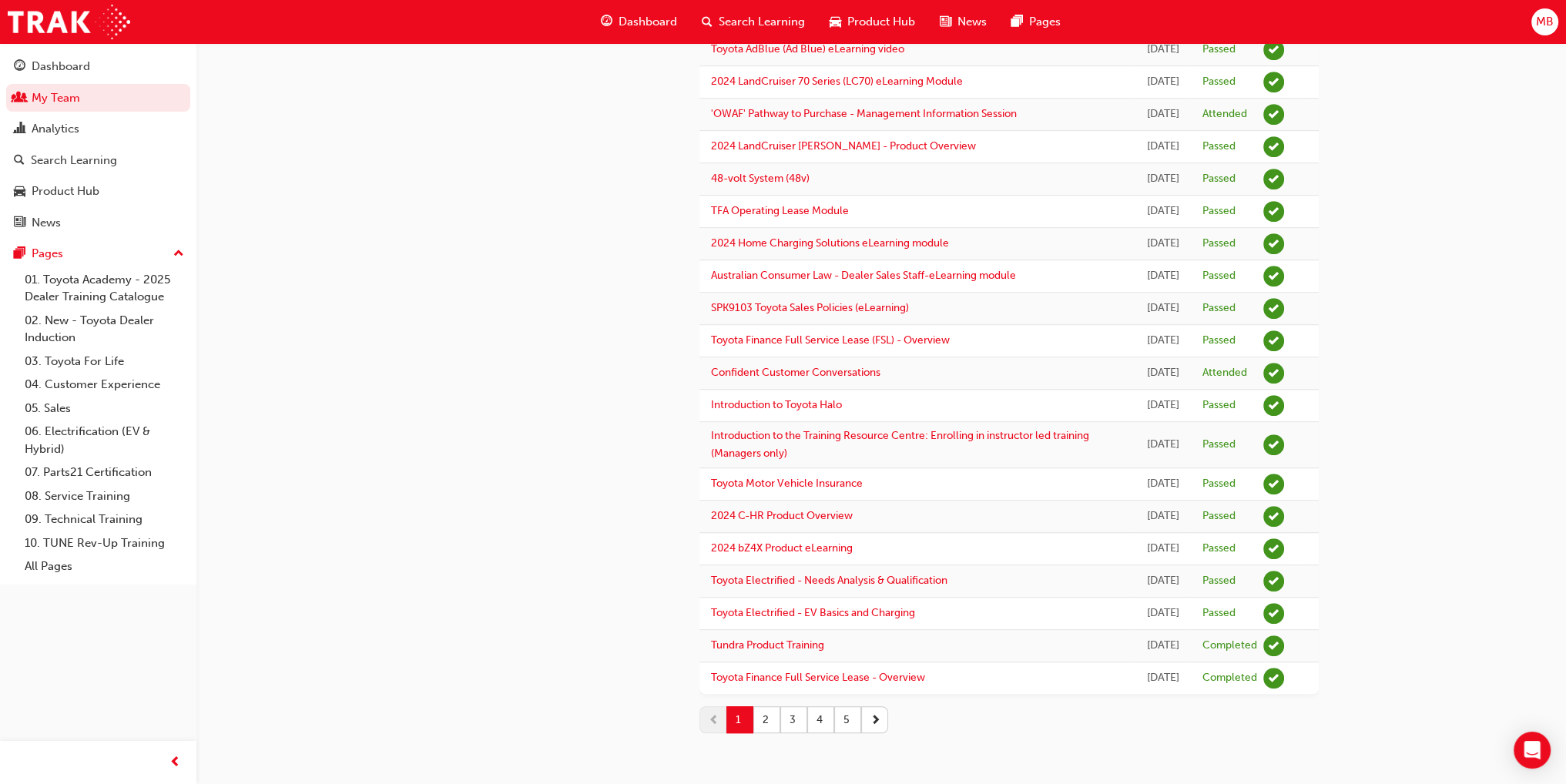
scroll to position [1772, 0]
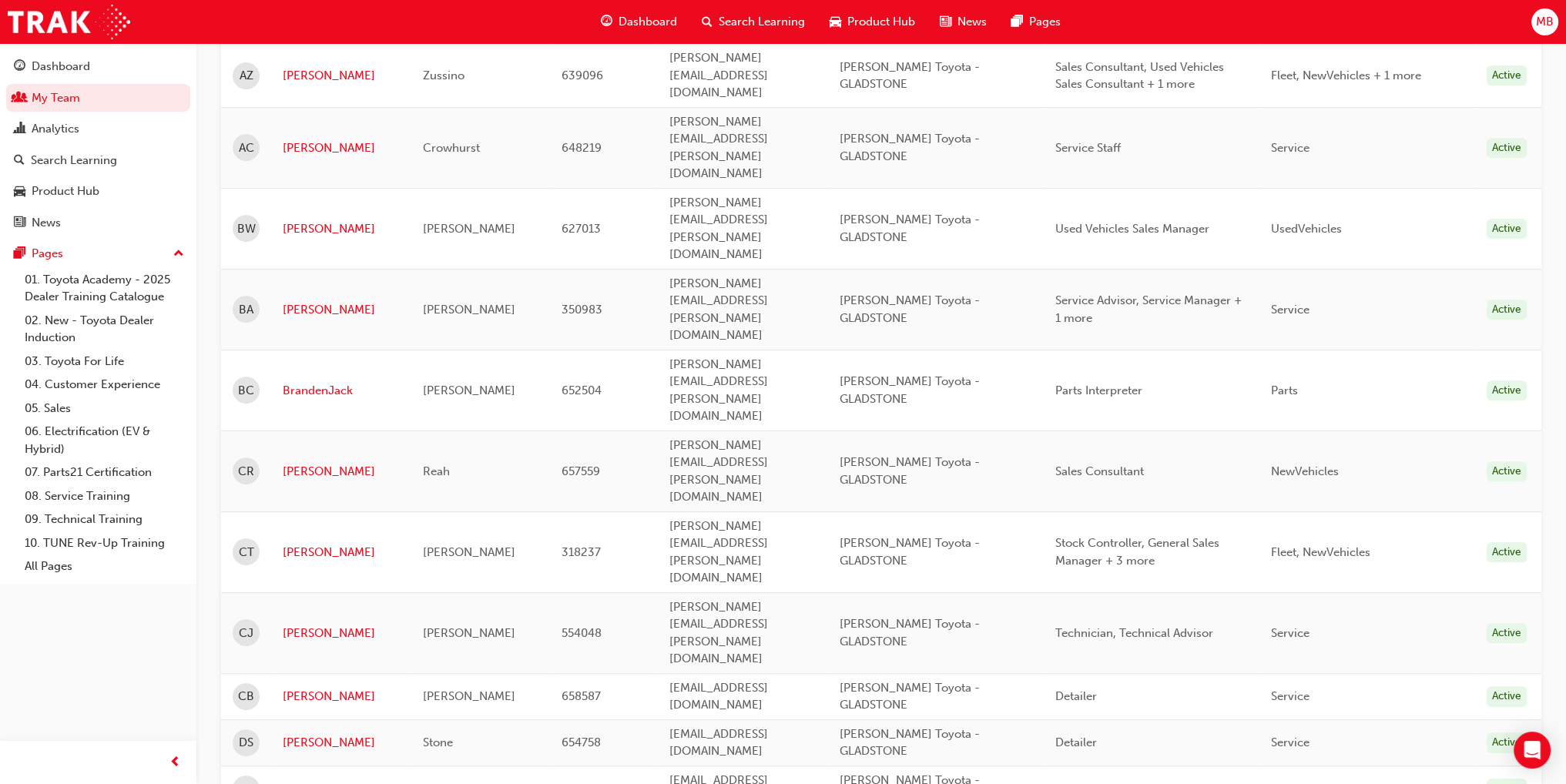
scroll to position [231, 0]
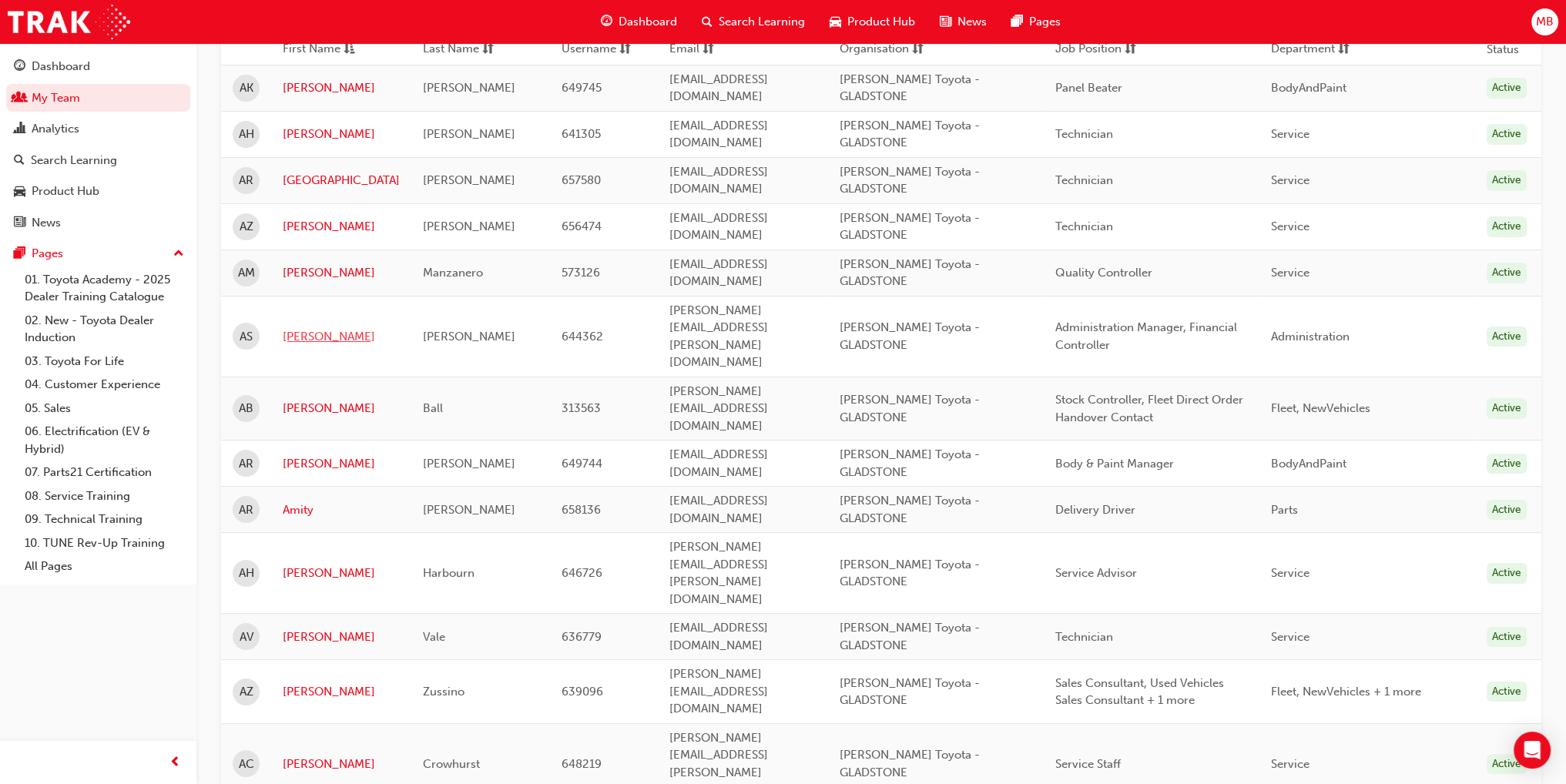
click at [293, 328] on link "Alyce" at bounding box center [341, 337] width 117 height 18
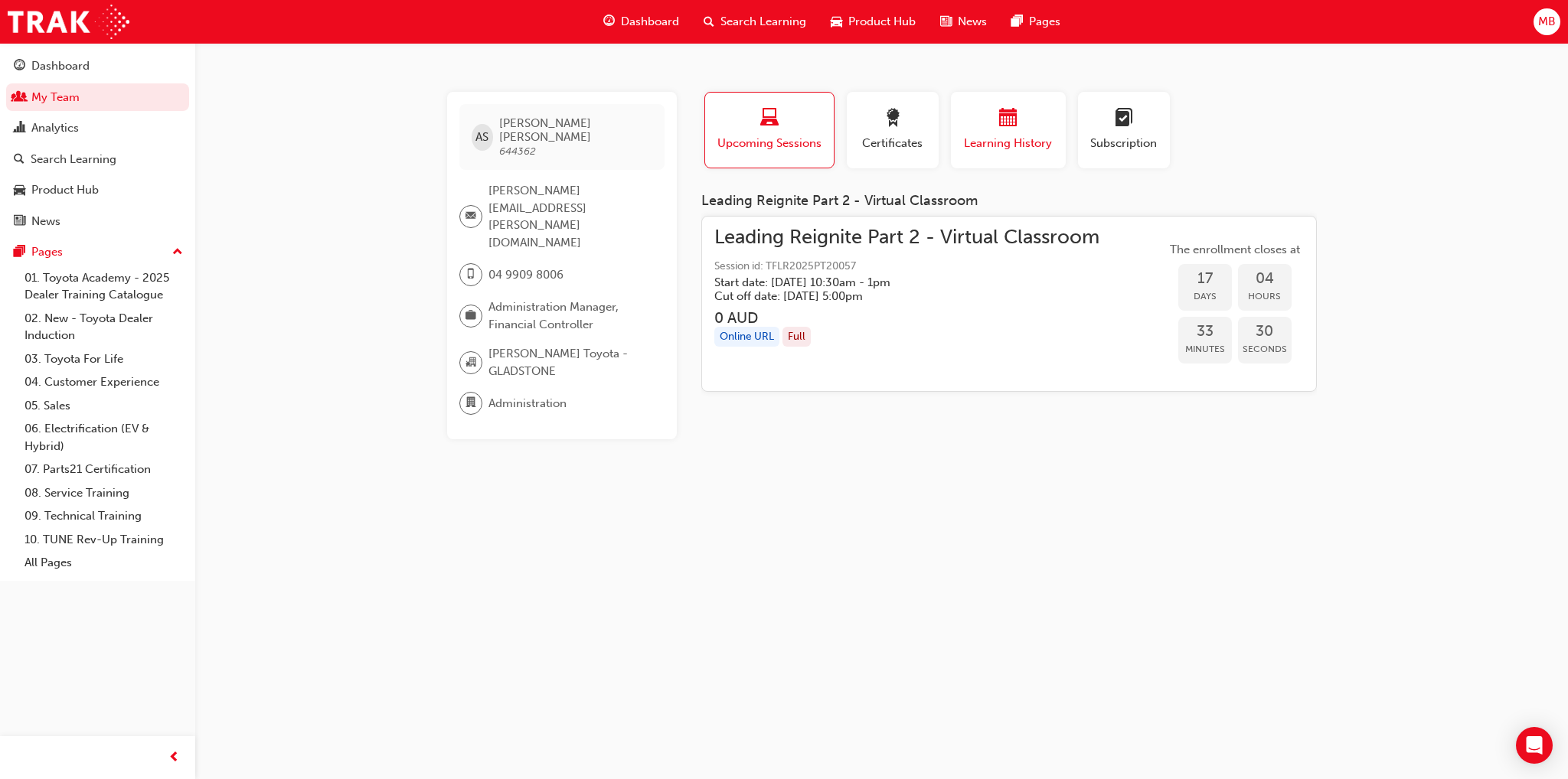
click at [1036, 138] on span "Learning History" at bounding box center [1008, 143] width 92 height 18
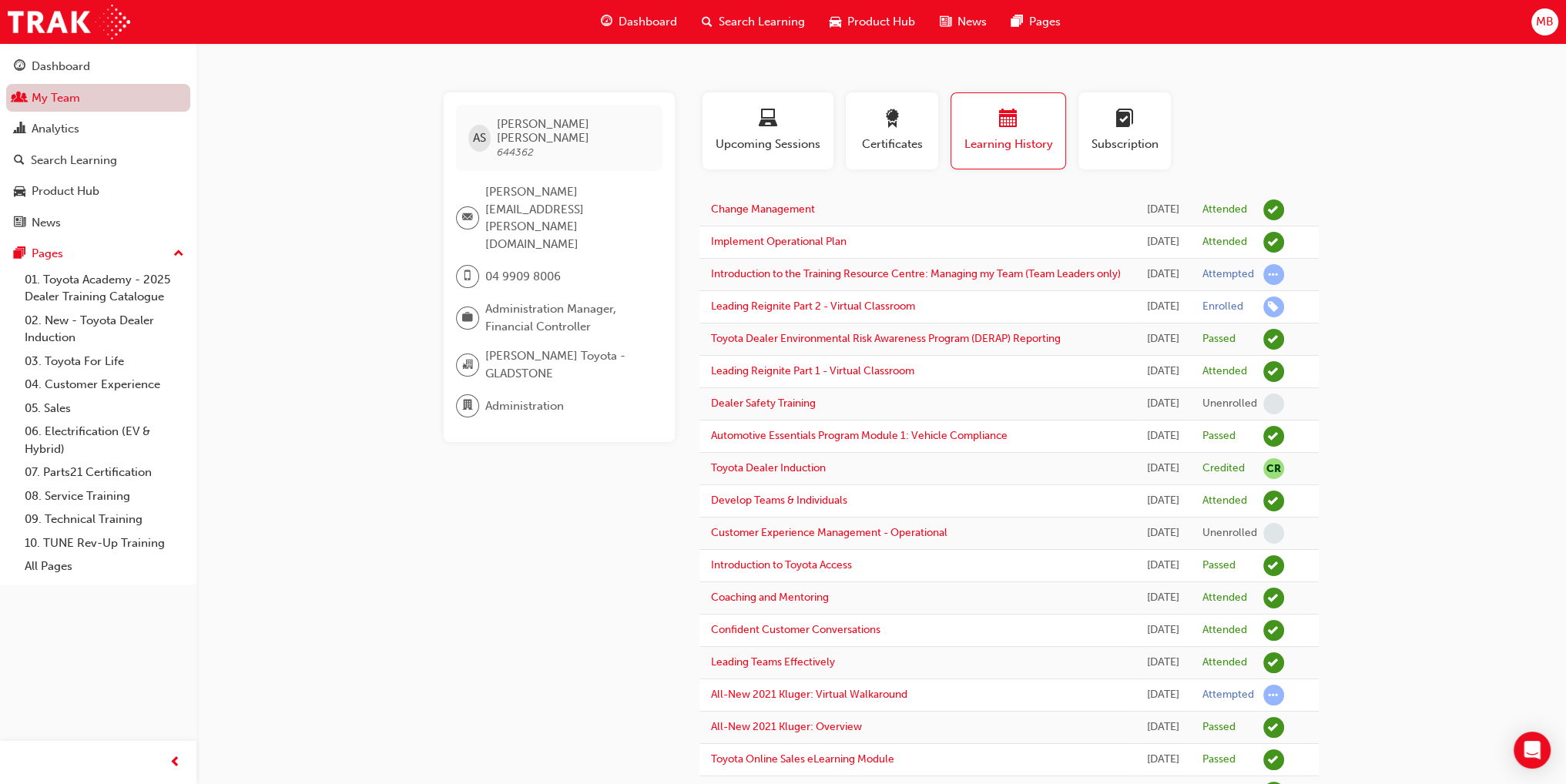
click at [63, 98] on link "My Team" at bounding box center [98, 98] width 184 height 29
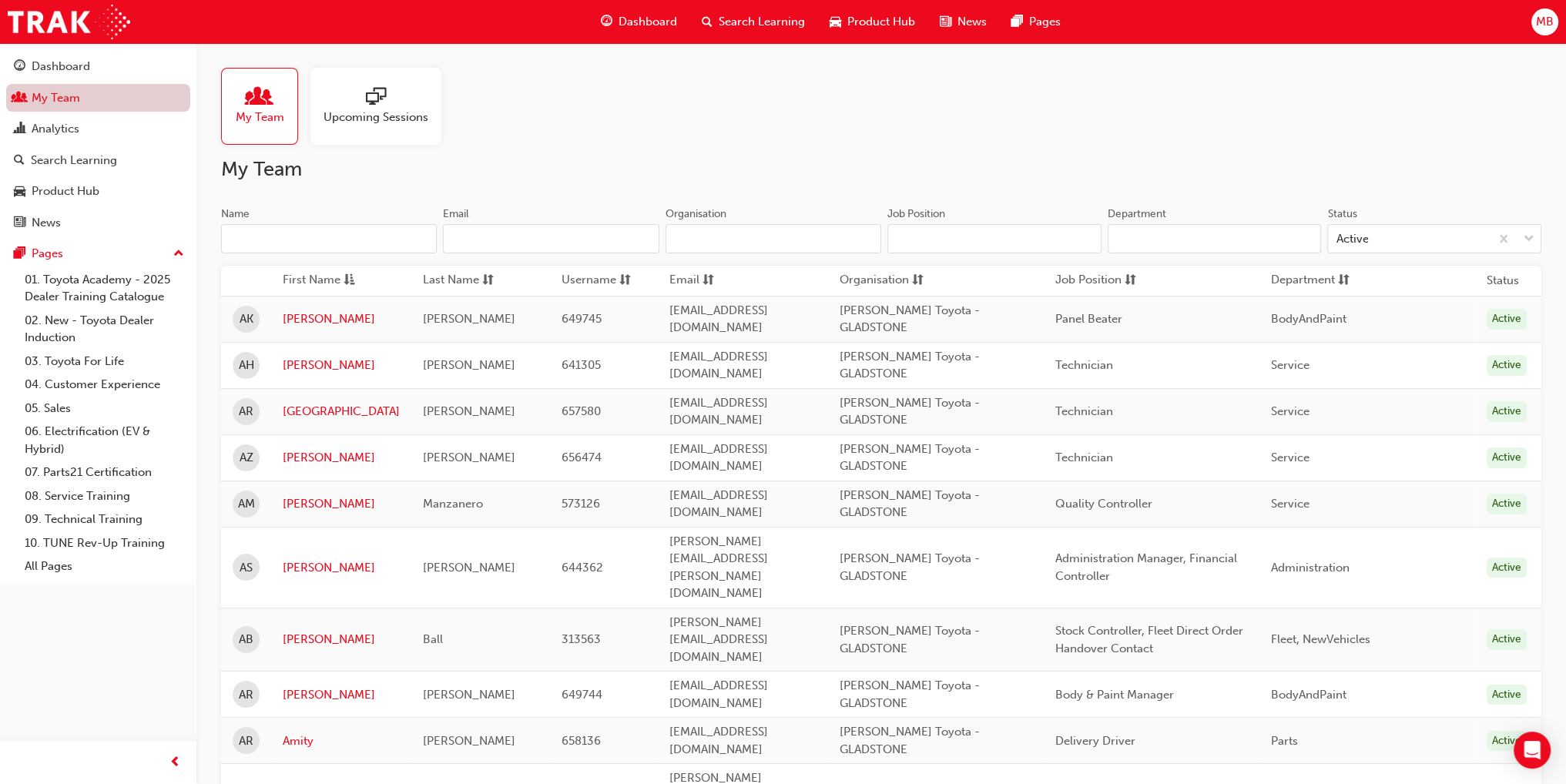
click at [63, 98] on link "My Team" at bounding box center [98, 98] width 184 height 29
click at [65, 75] on div "Dashboard" at bounding box center [61, 67] width 59 height 18
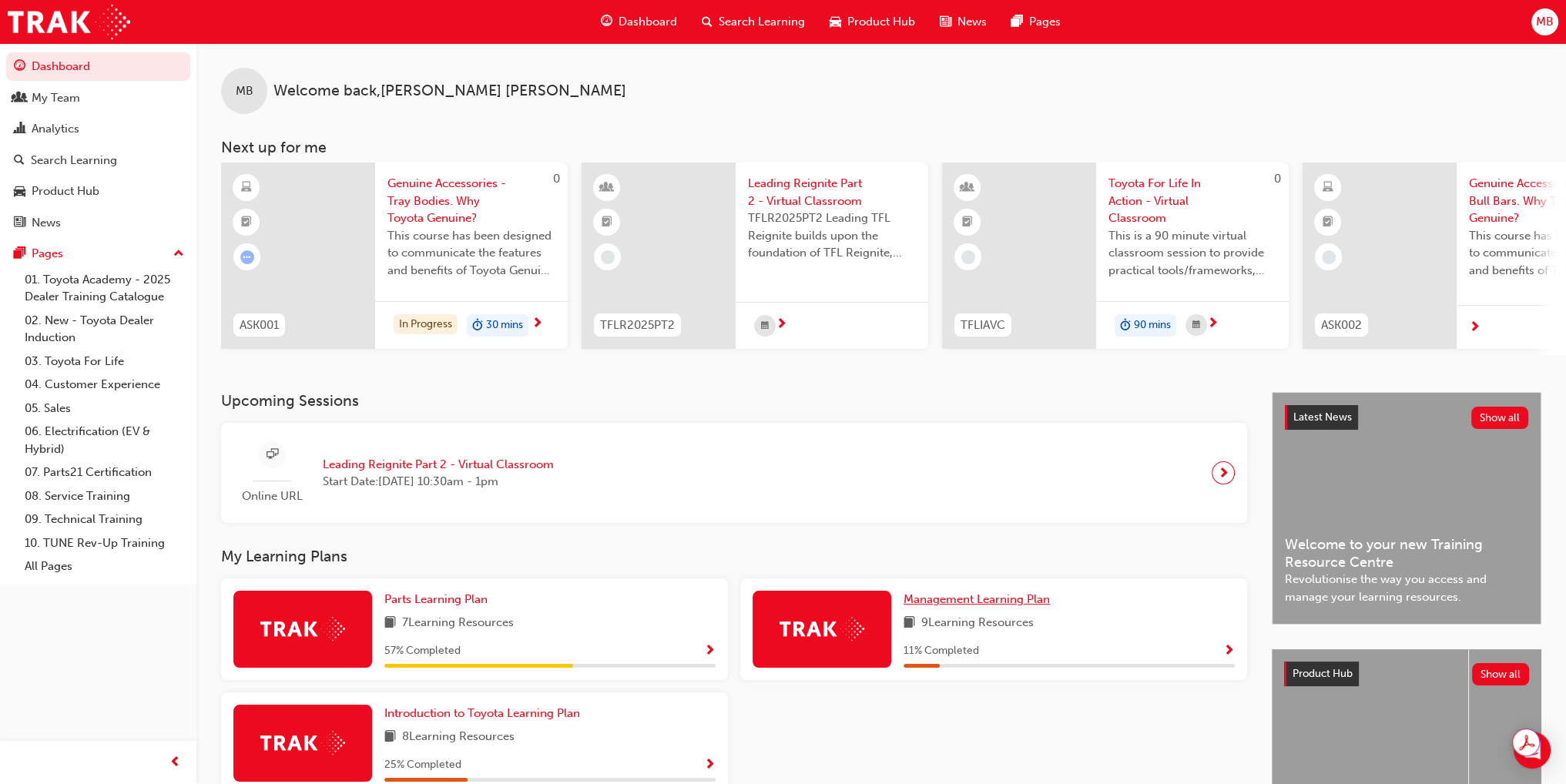
click at [1010, 606] on span "Management Learning Plan" at bounding box center [976, 599] width 146 height 14
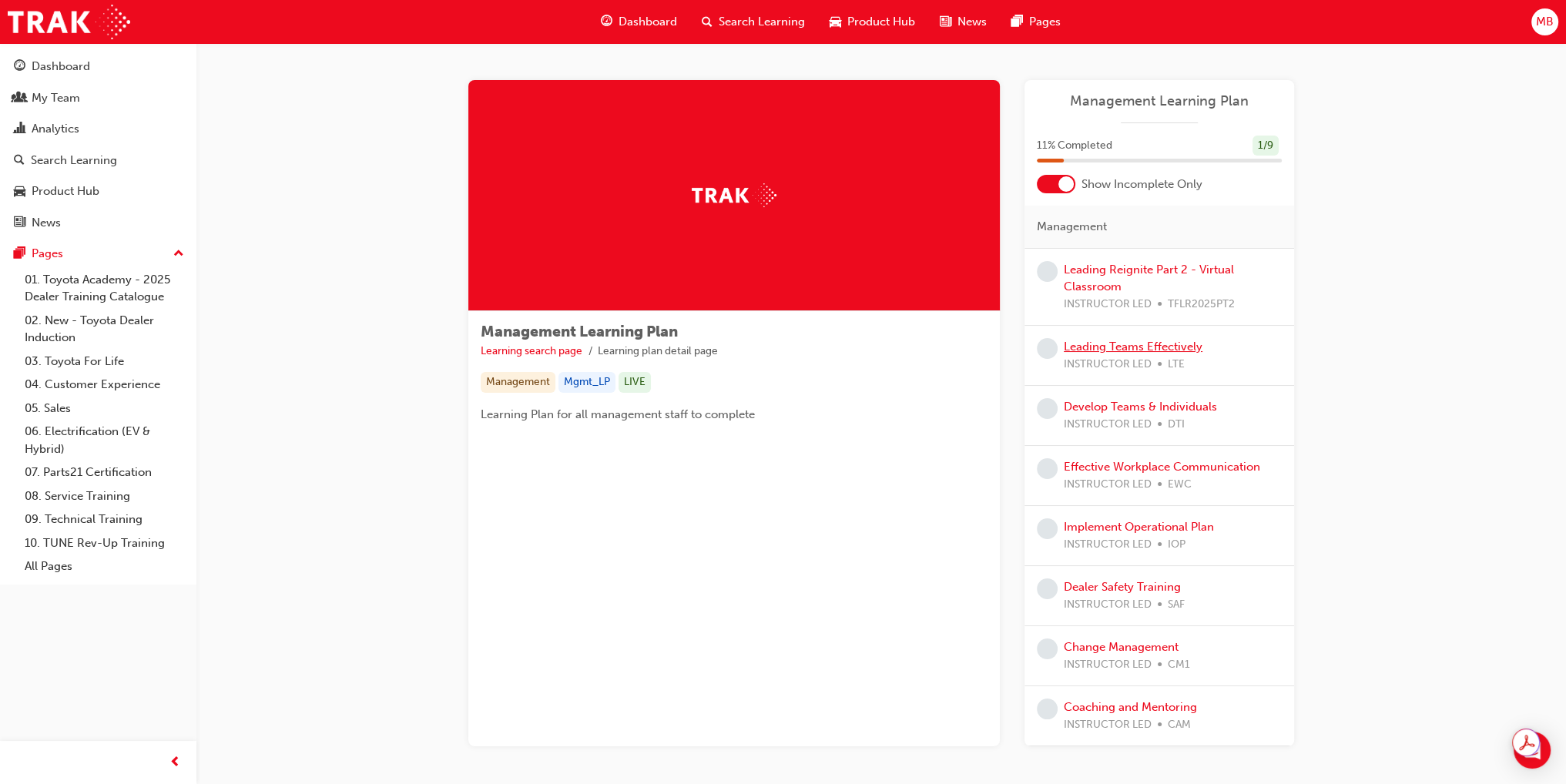
click at [1180, 341] on link "Leading Teams Effectively" at bounding box center [1133, 347] width 139 height 14
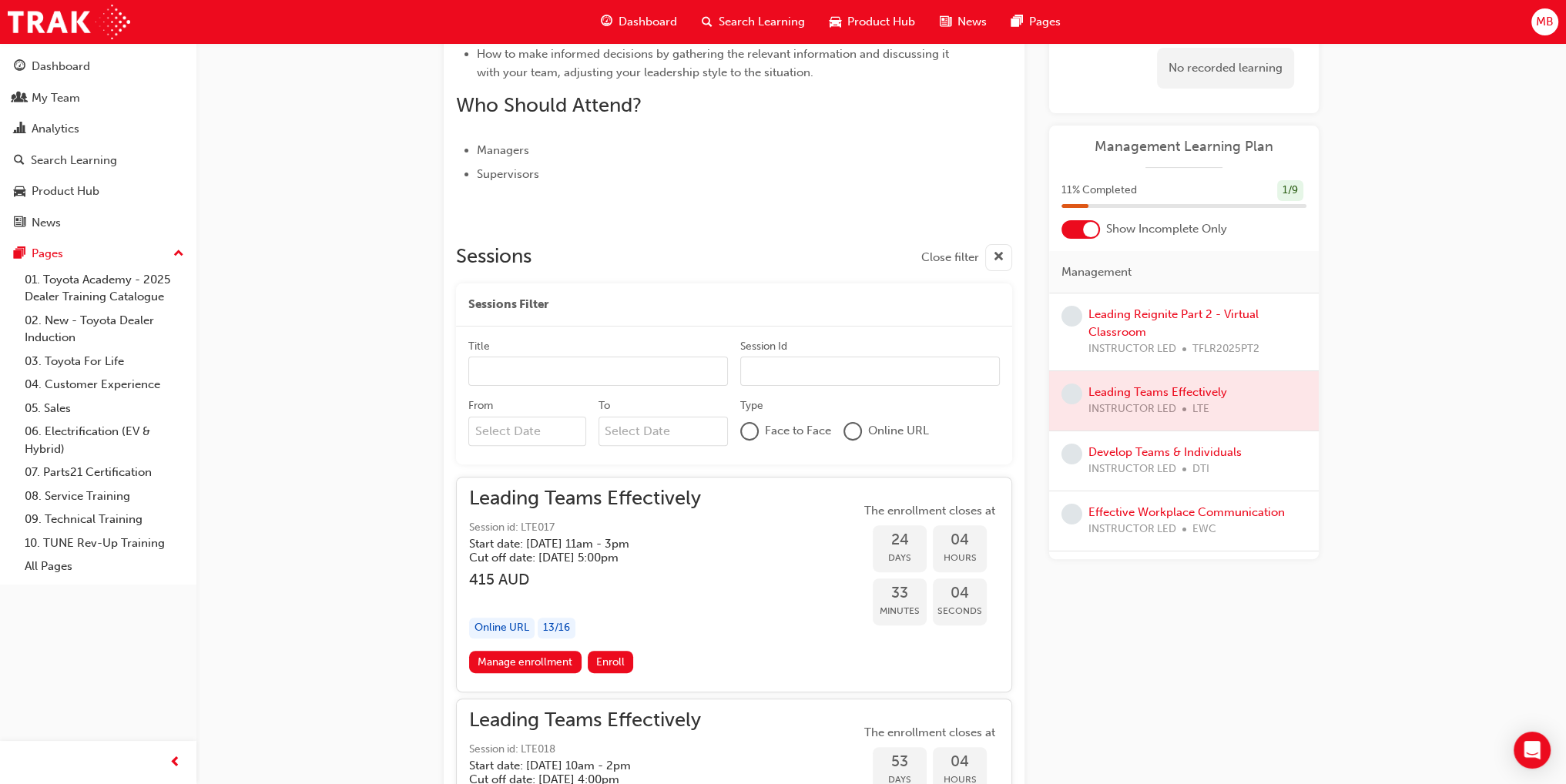
scroll to position [796, 0]
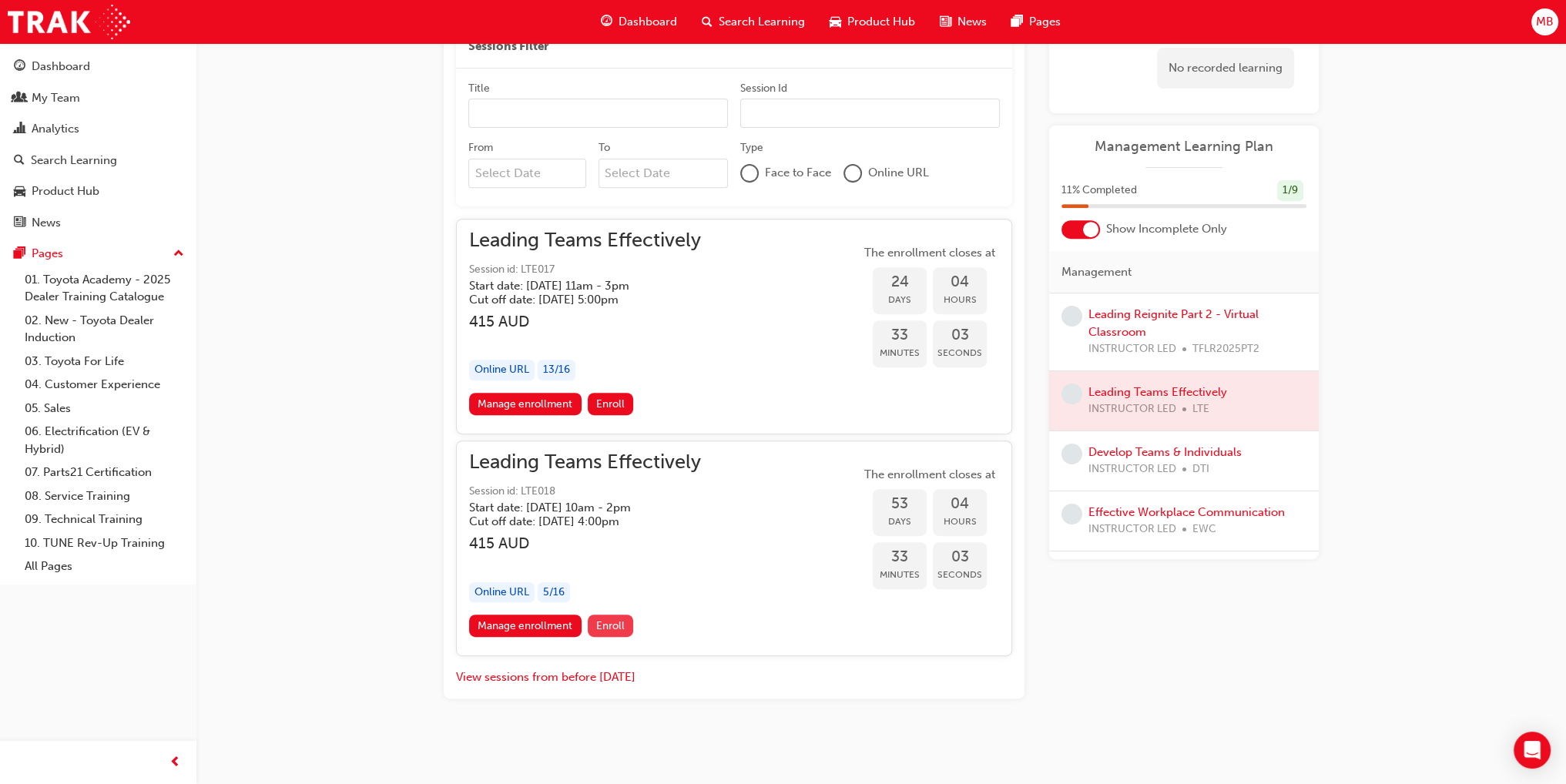
click at [613, 624] on span "Enroll" at bounding box center [610, 625] width 29 height 13
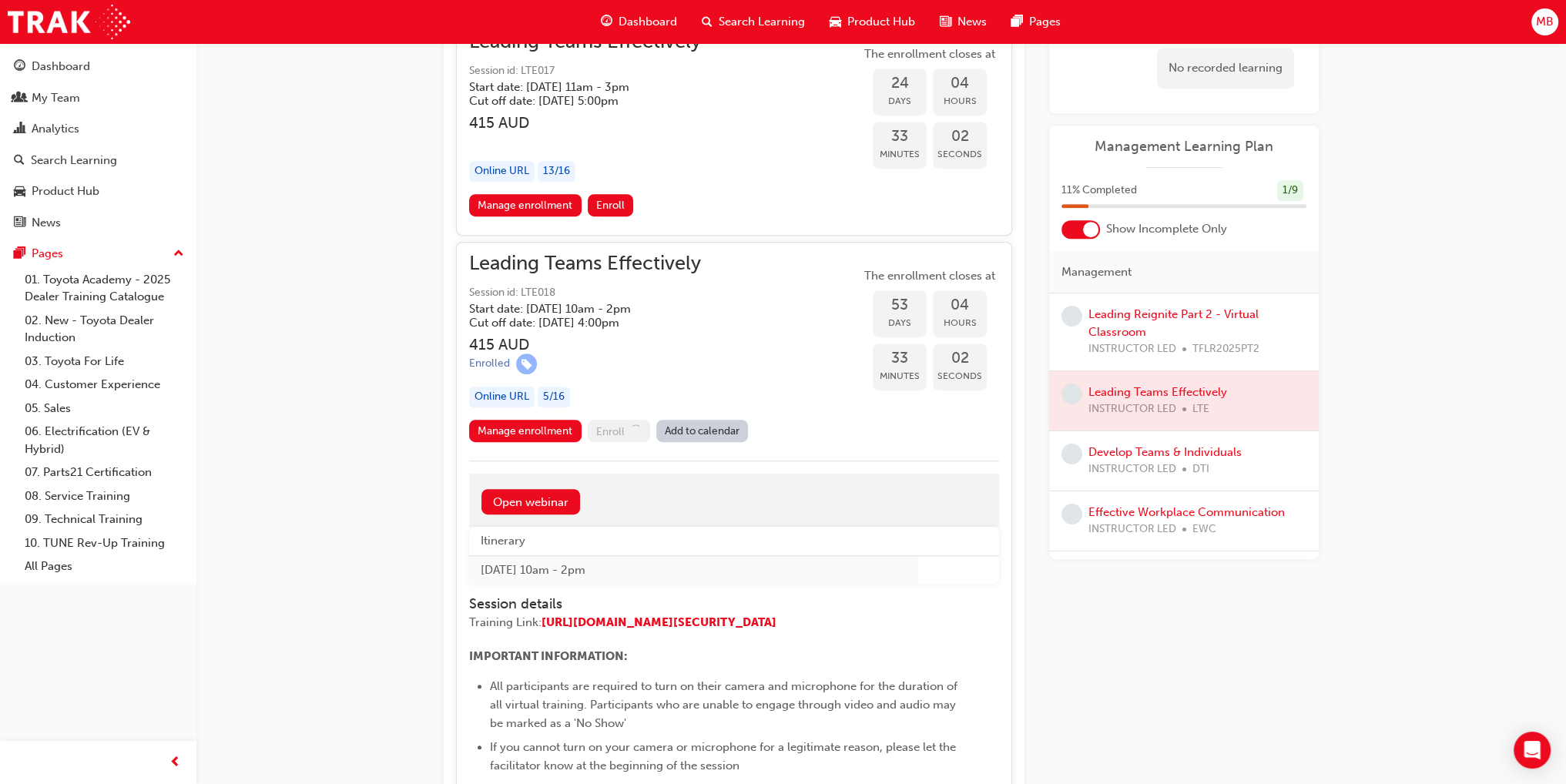
scroll to position [1181, 0]
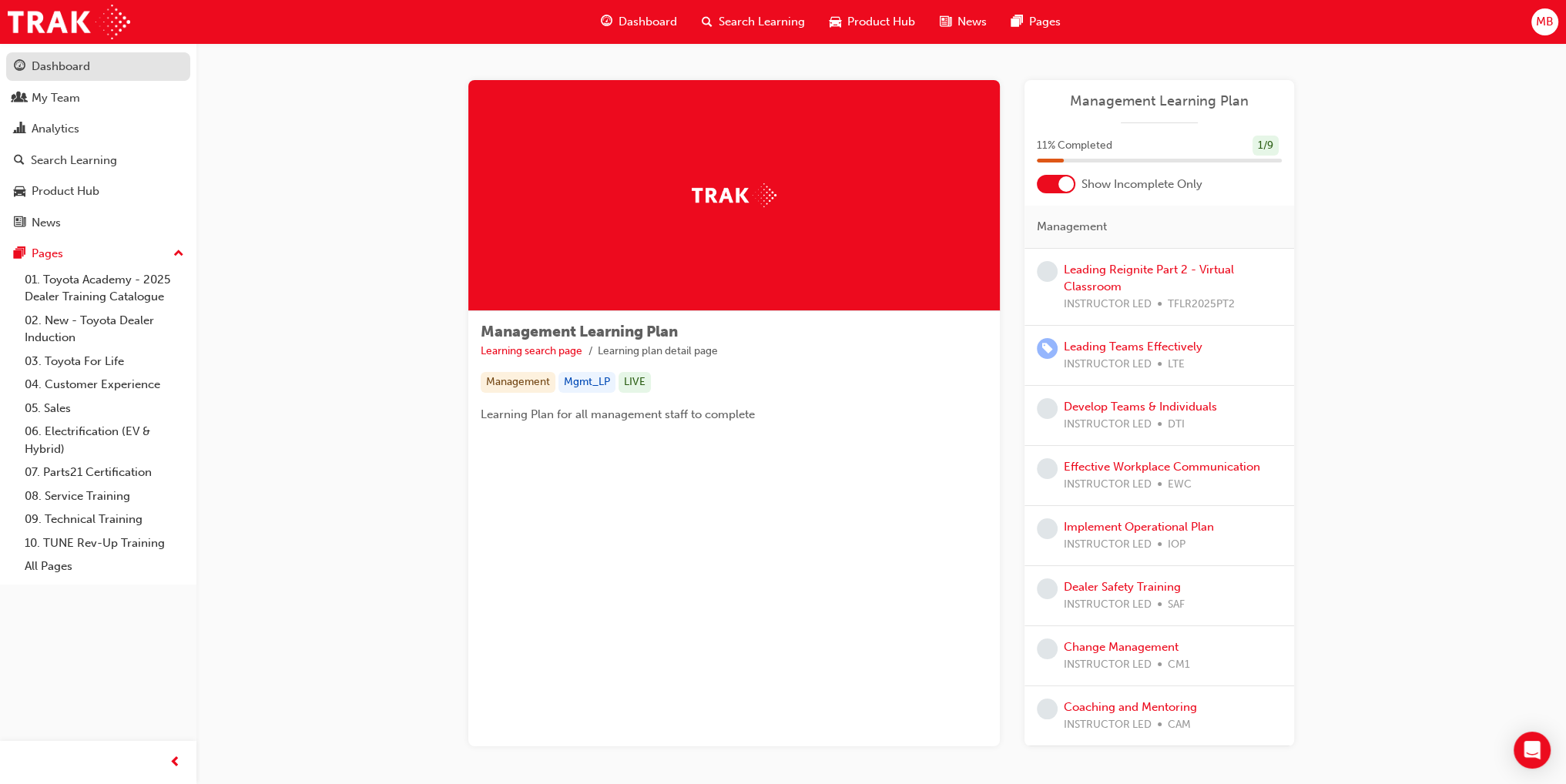
click at [55, 56] on link "Dashboard" at bounding box center [98, 67] width 184 height 29
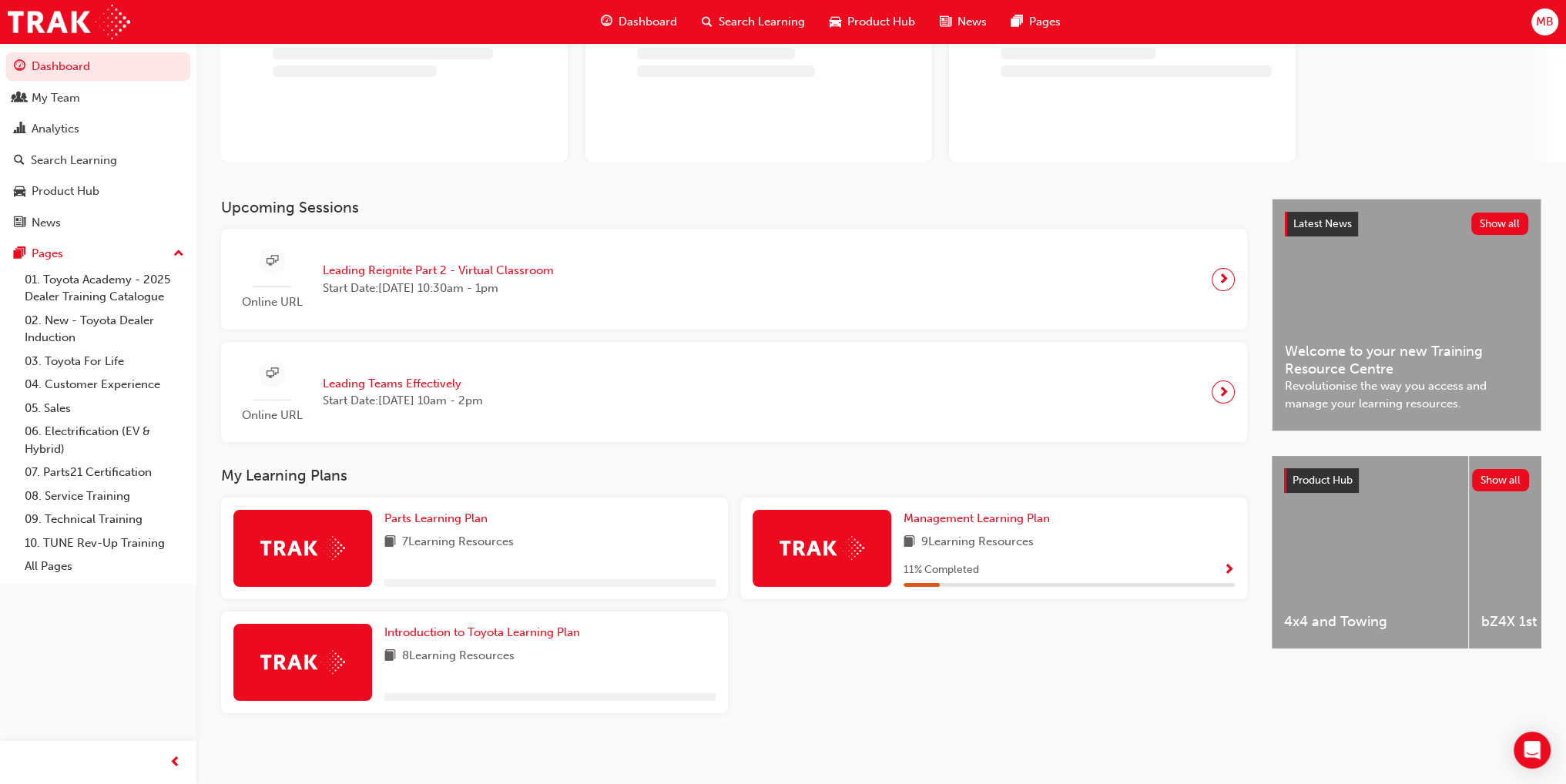
scroll to position [142, 0]
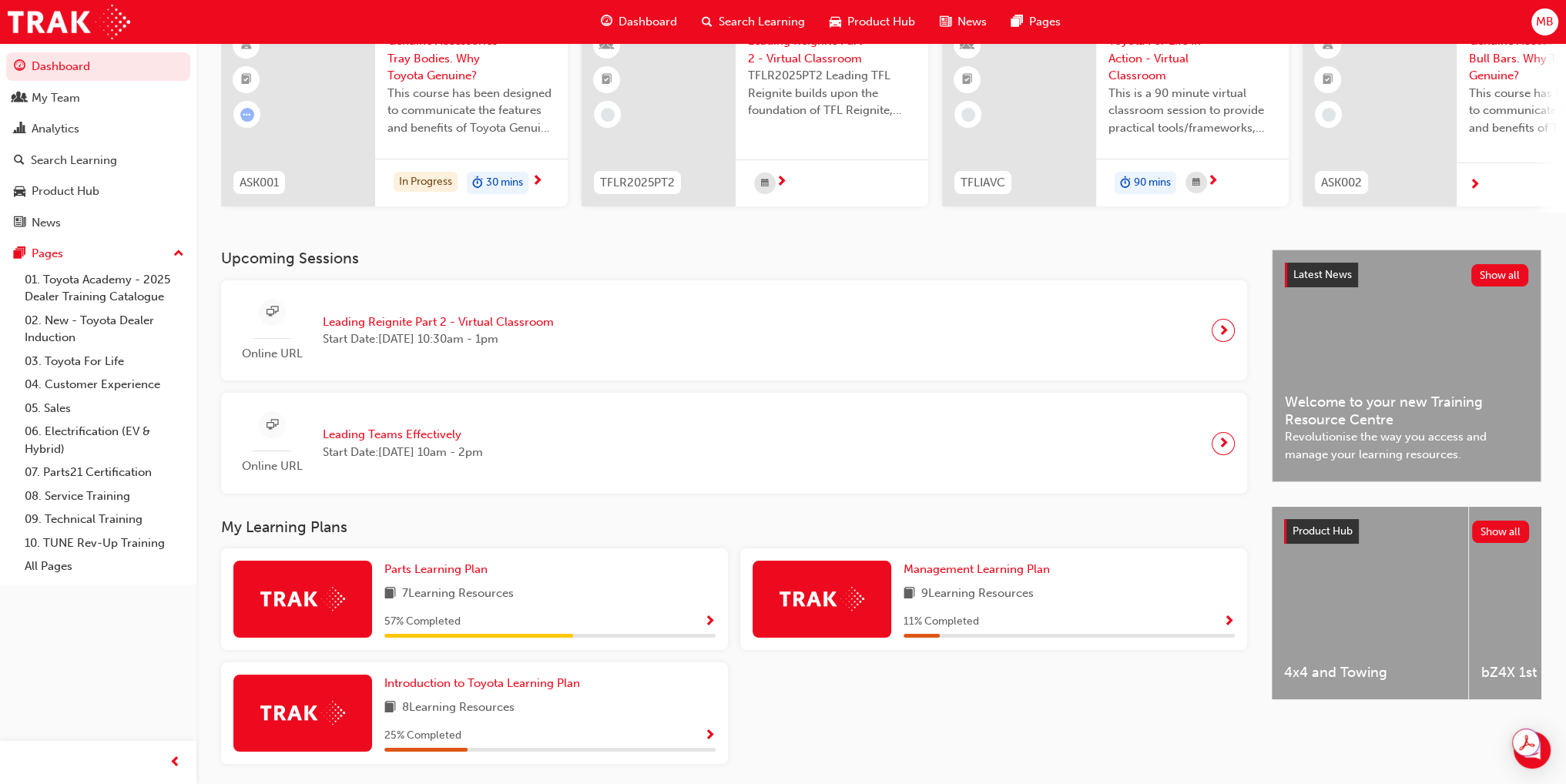
click at [1229, 625] on span "Show Progress" at bounding box center [1228, 622] width 12 height 14
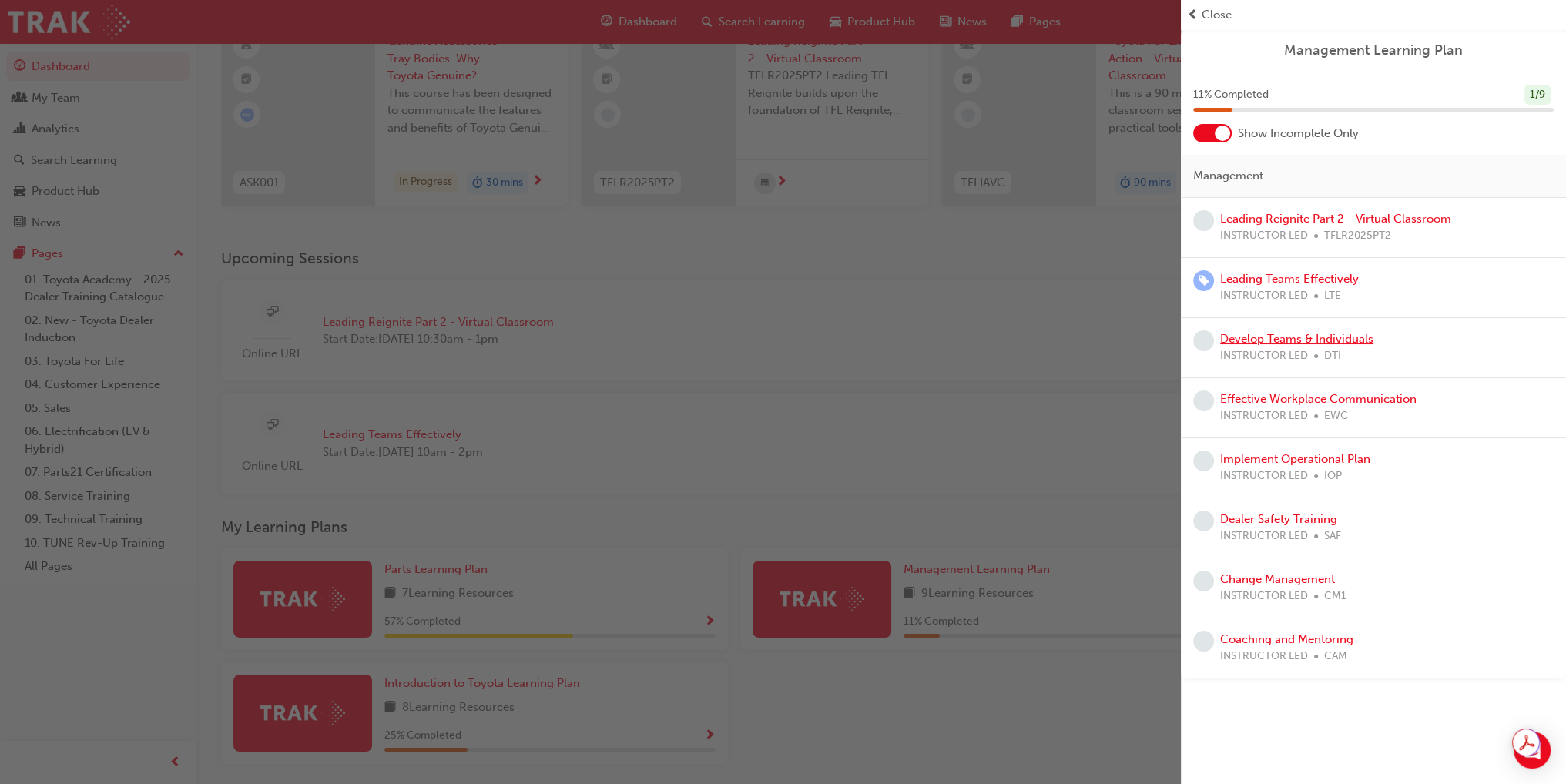
click at [1351, 334] on link "Develop Teams & Individuals" at bounding box center [1297, 339] width 153 height 14
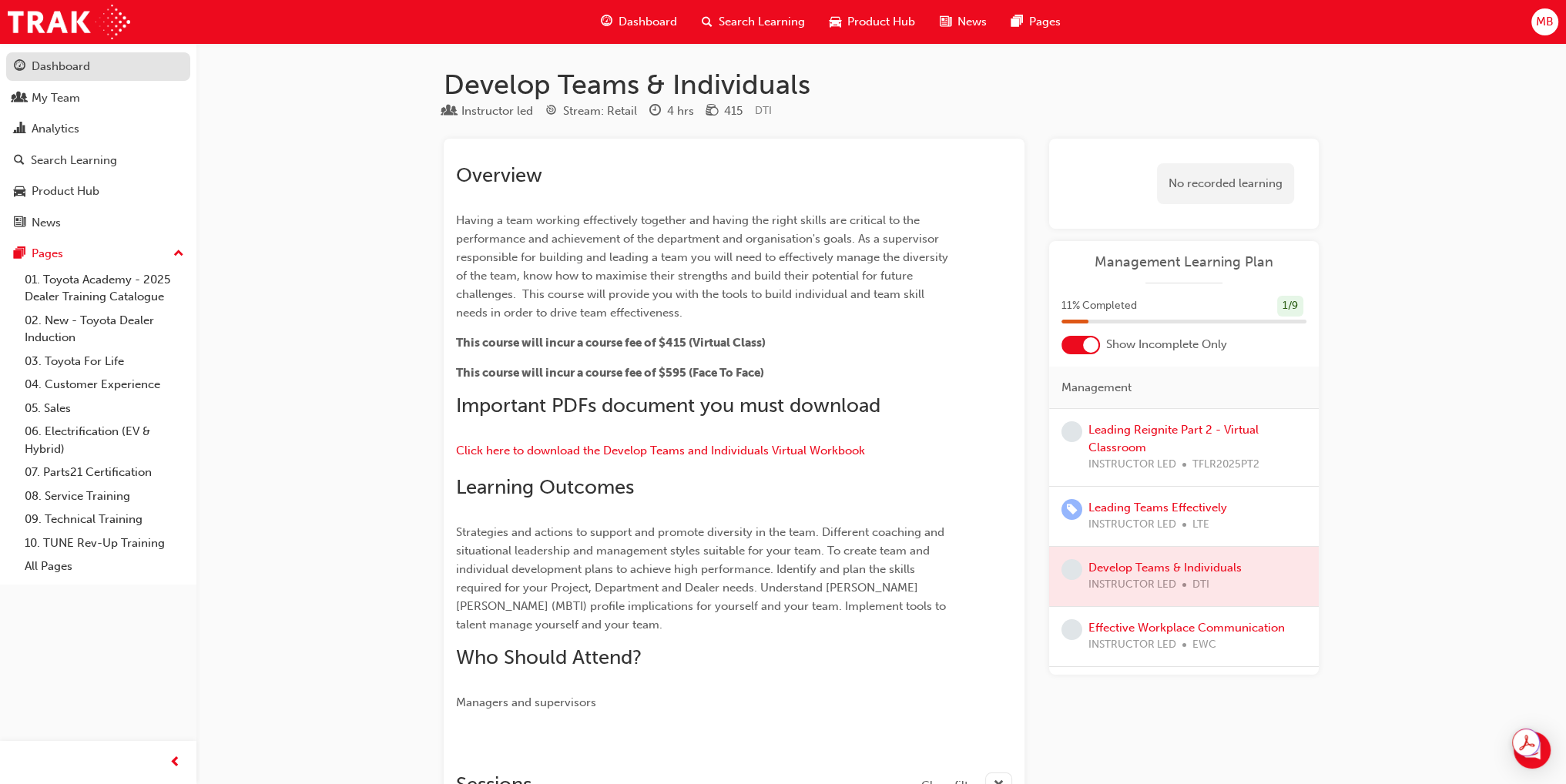
click at [52, 65] on div "Dashboard" at bounding box center [61, 67] width 59 height 18
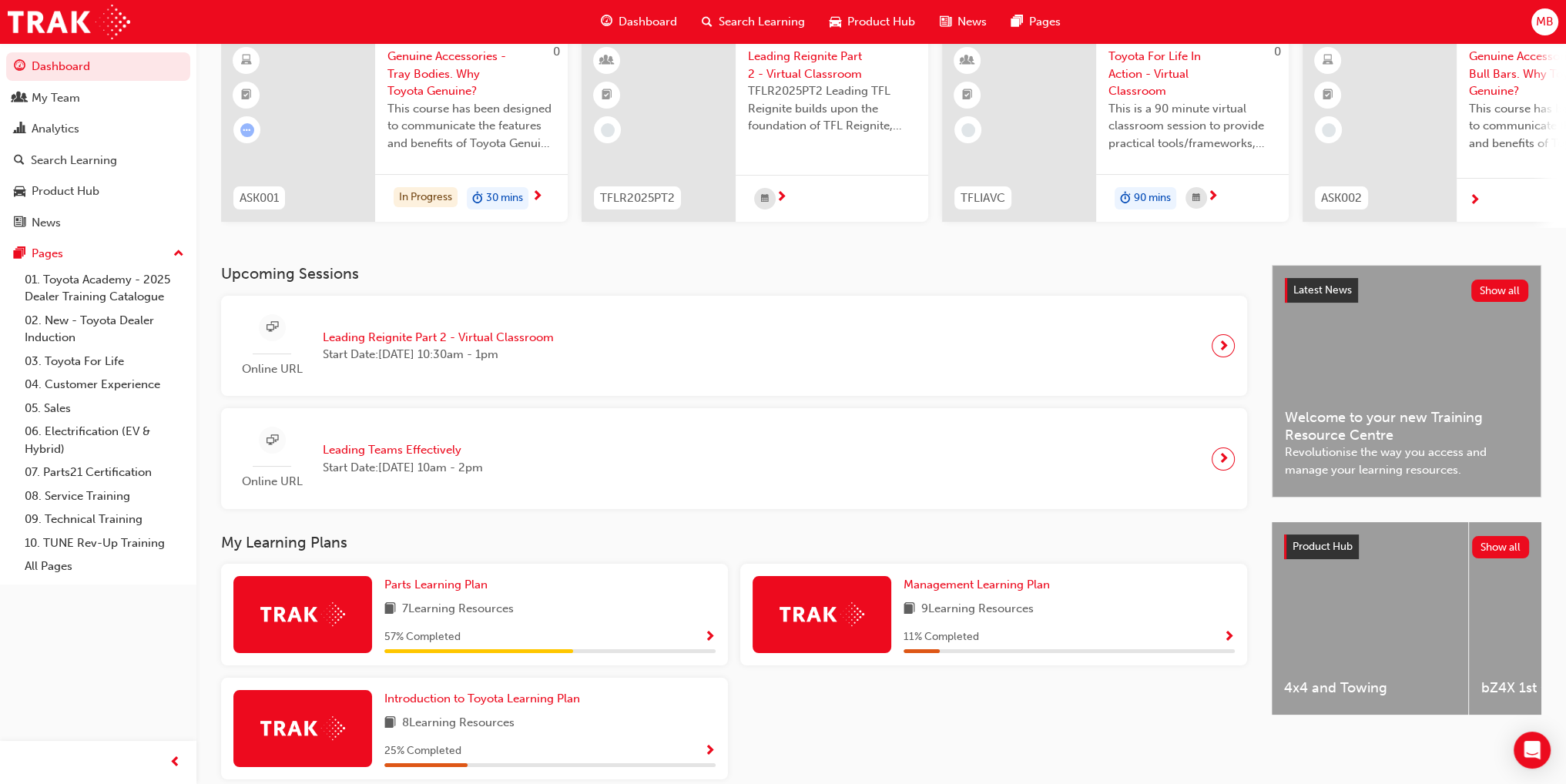
scroll to position [204, 0]
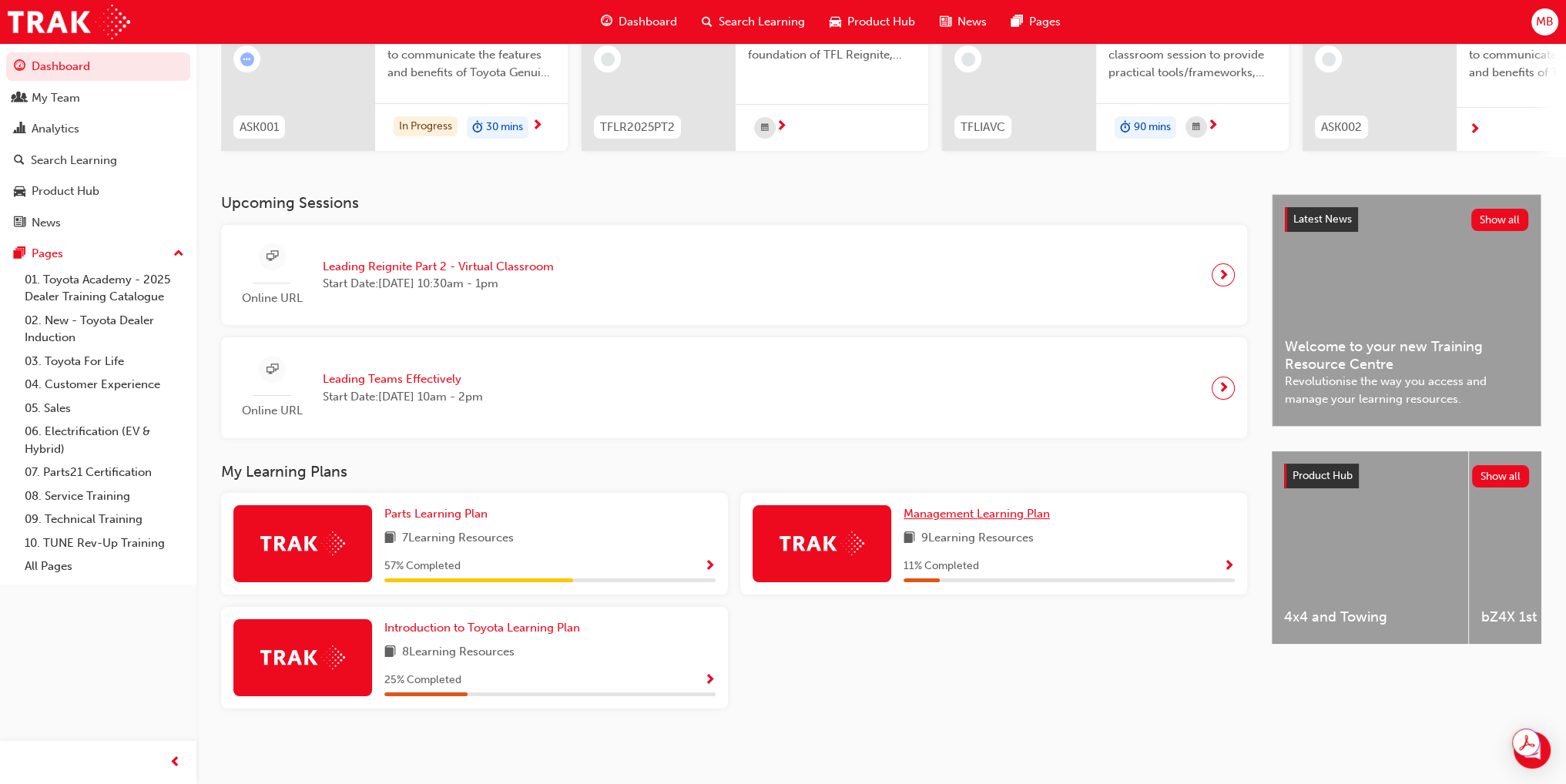
click at [962, 514] on span "Management Learning Plan" at bounding box center [976, 514] width 146 height 14
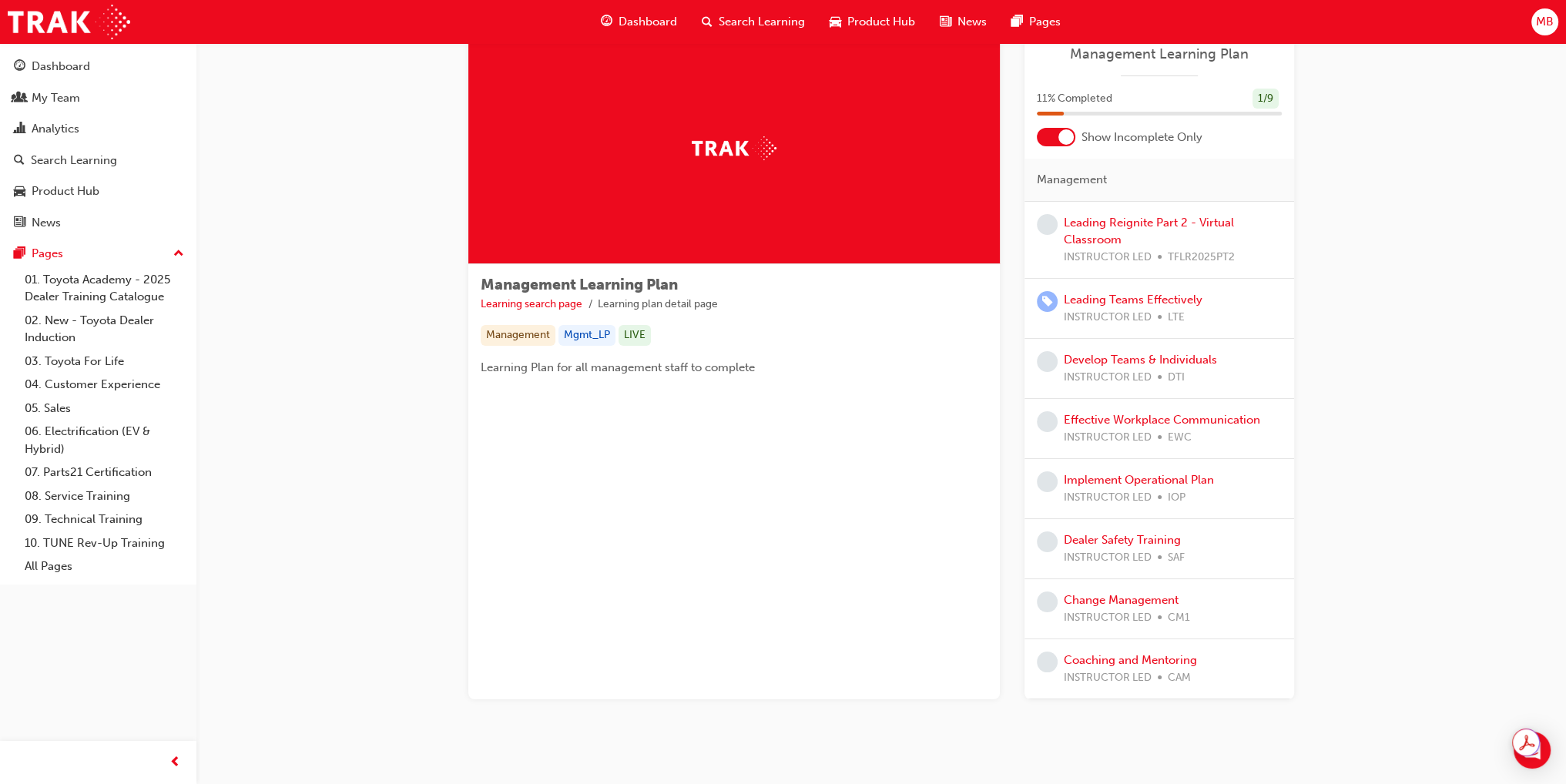
scroll to position [74, 0]
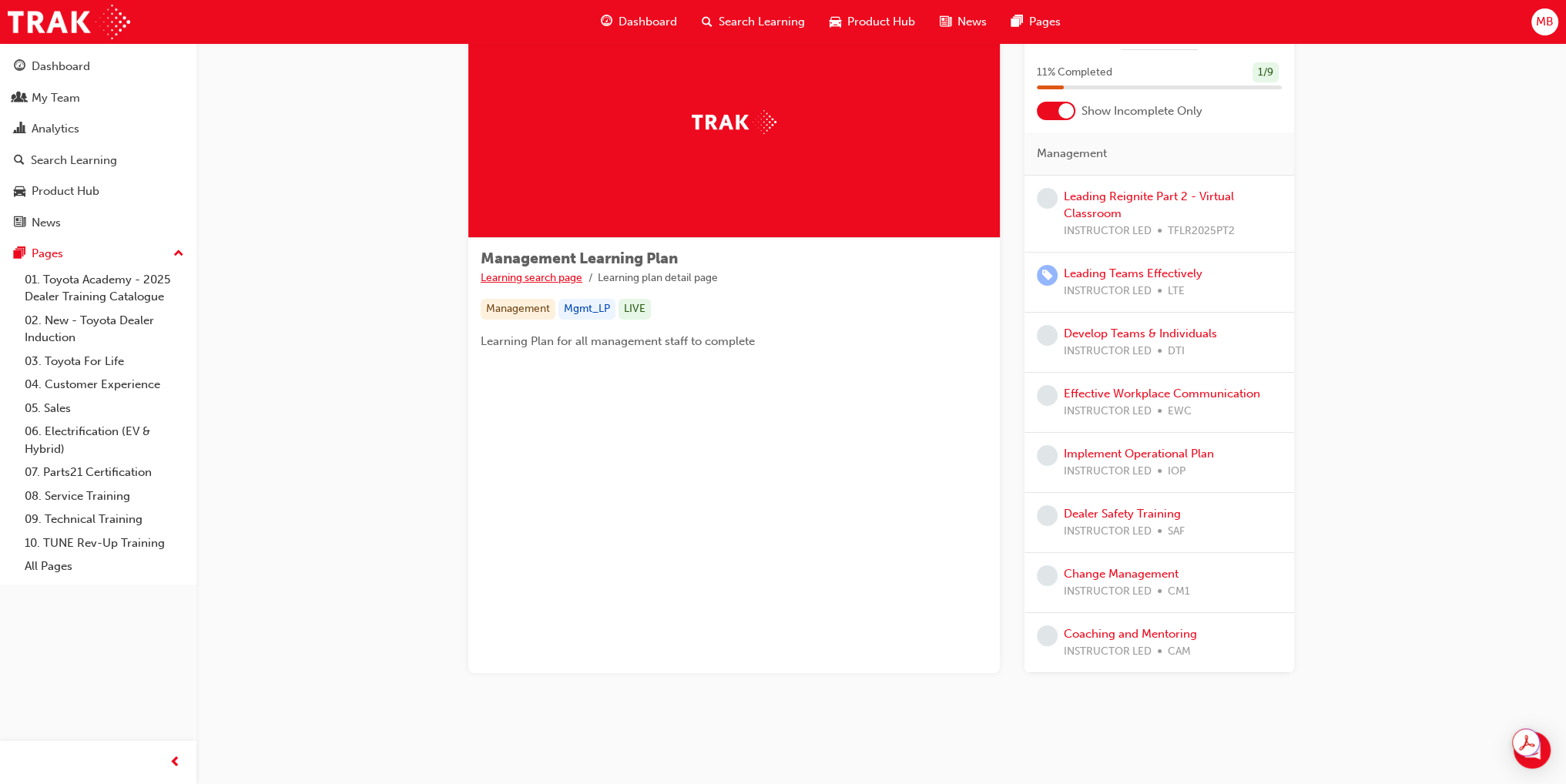
click at [554, 277] on link "Learning search page" at bounding box center [531, 277] width 101 height 13
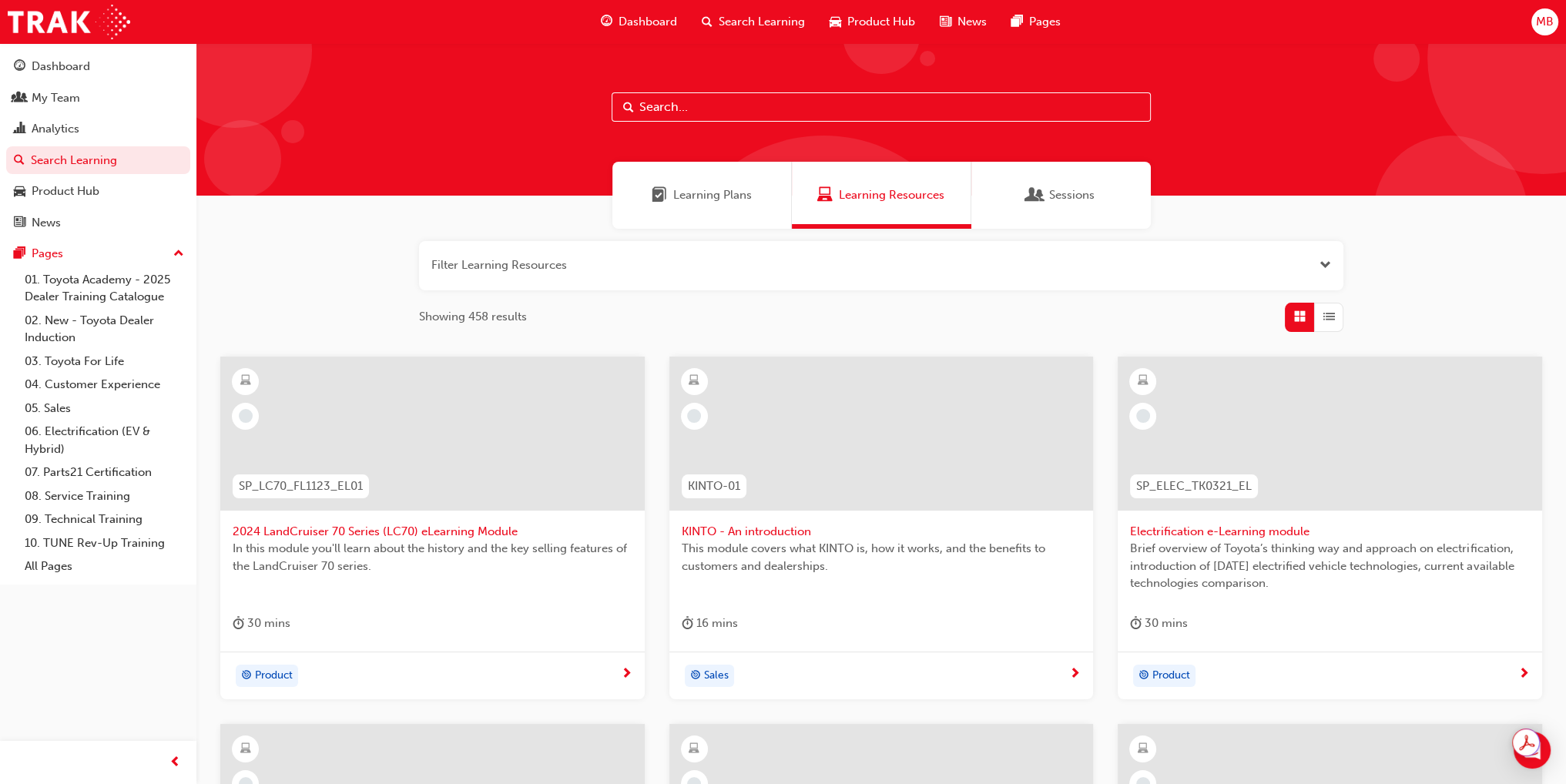
click at [759, 192] on div "Learning Plans" at bounding box center [702, 195] width 180 height 67
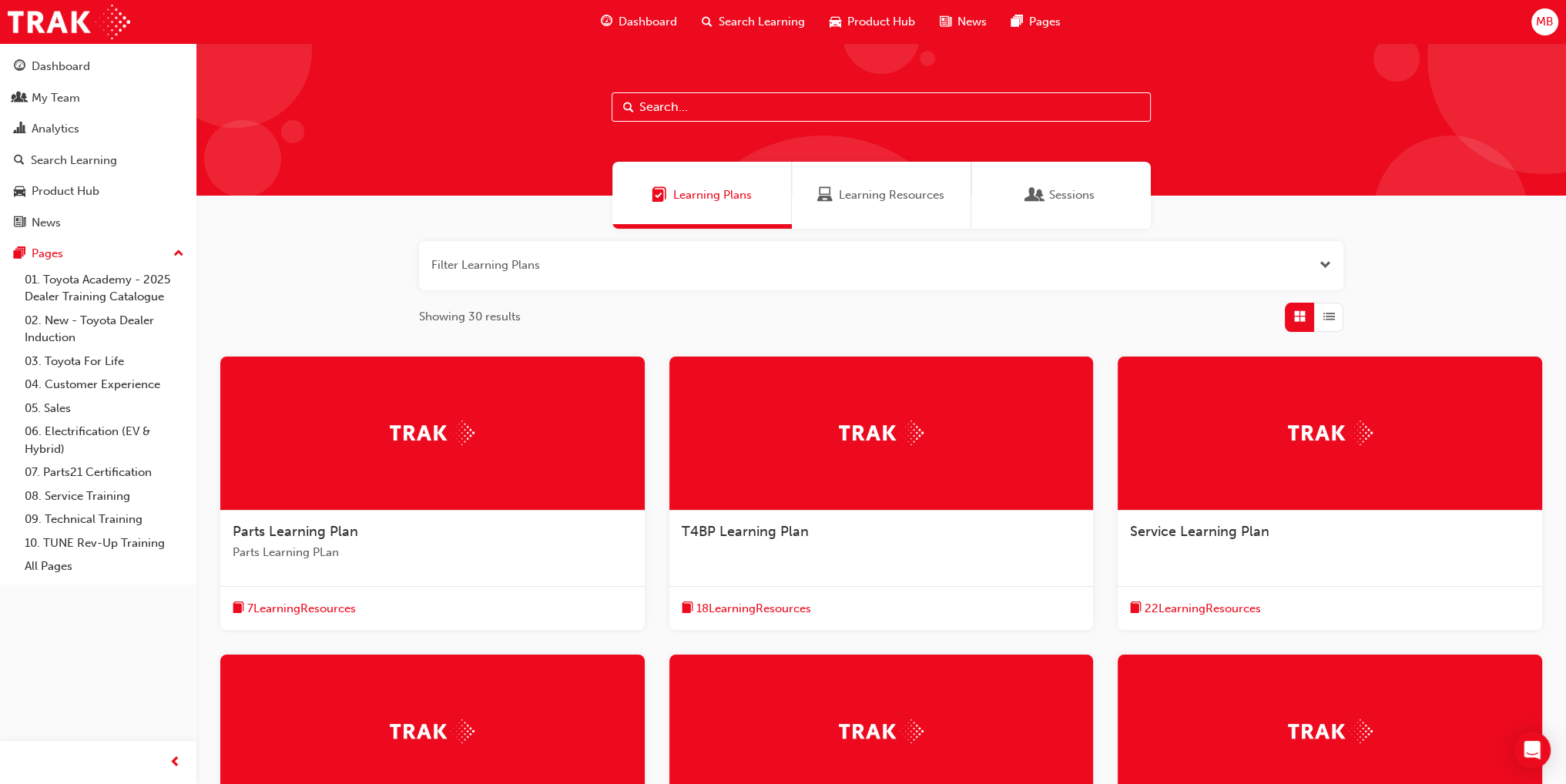
scroll to position [351, 0]
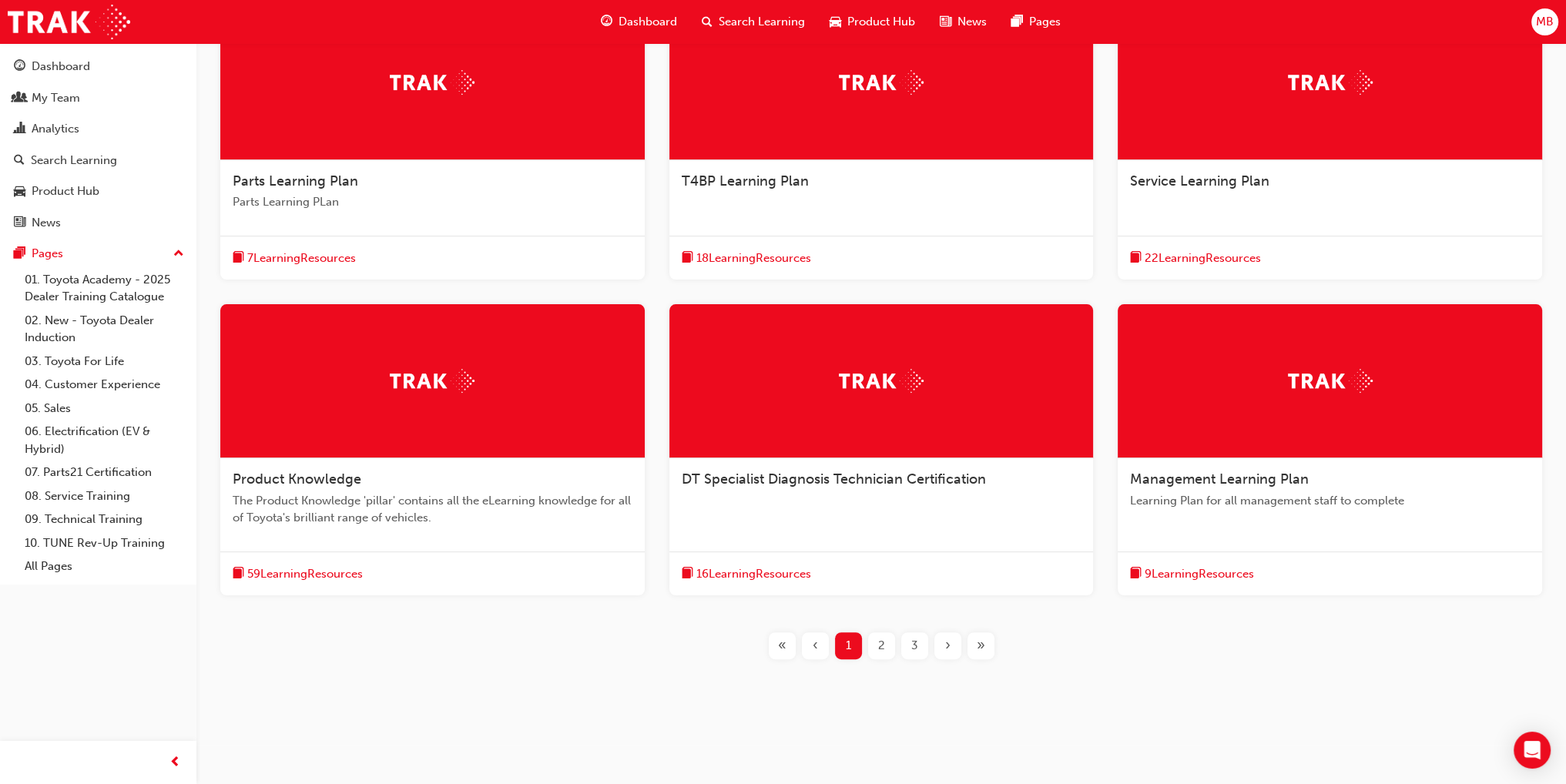
click at [1312, 495] on span "Learning Plan for all management staff to complete" at bounding box center [1330, 501] width 399 height 18
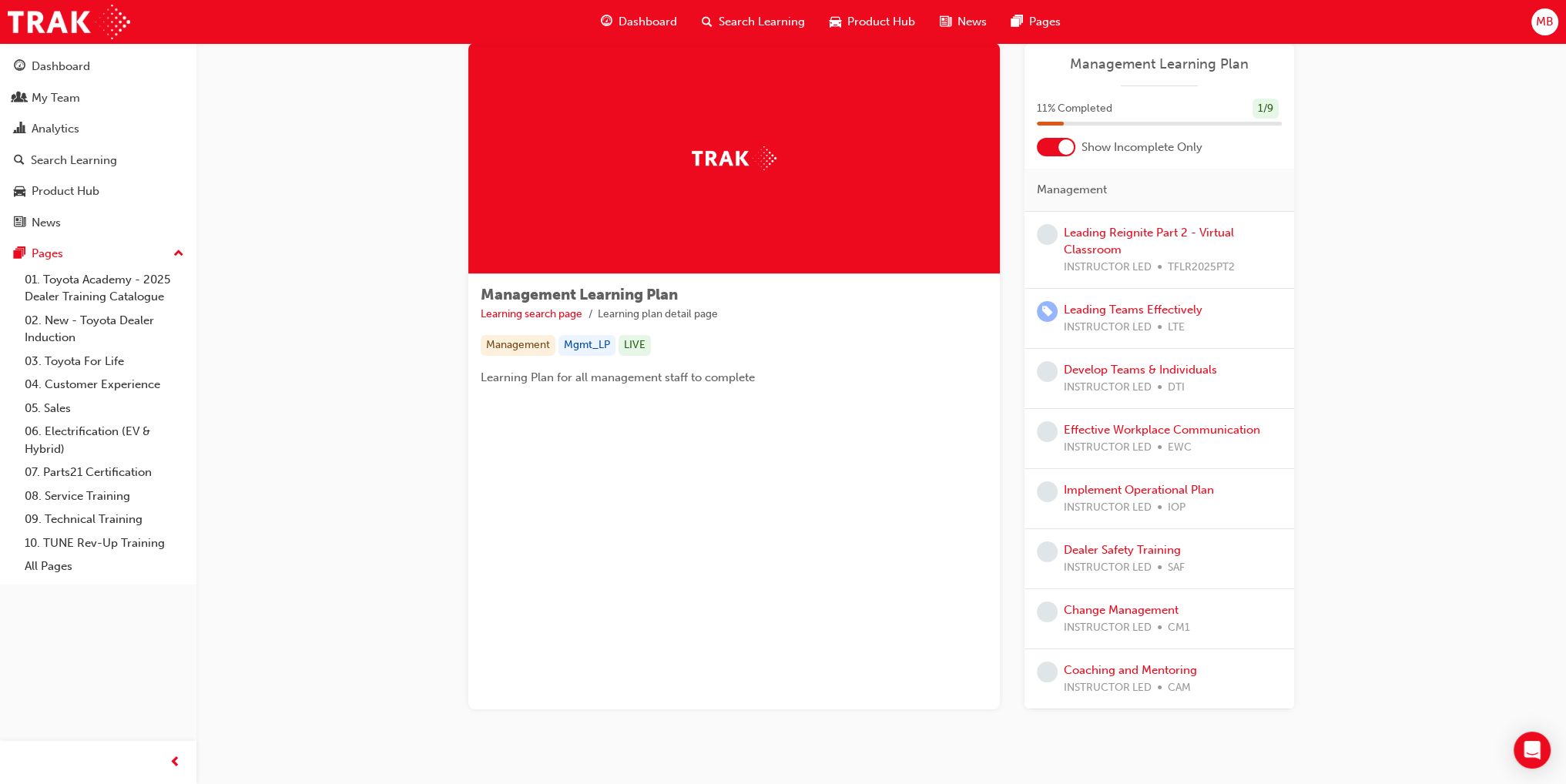
scroll to position [74, 0]
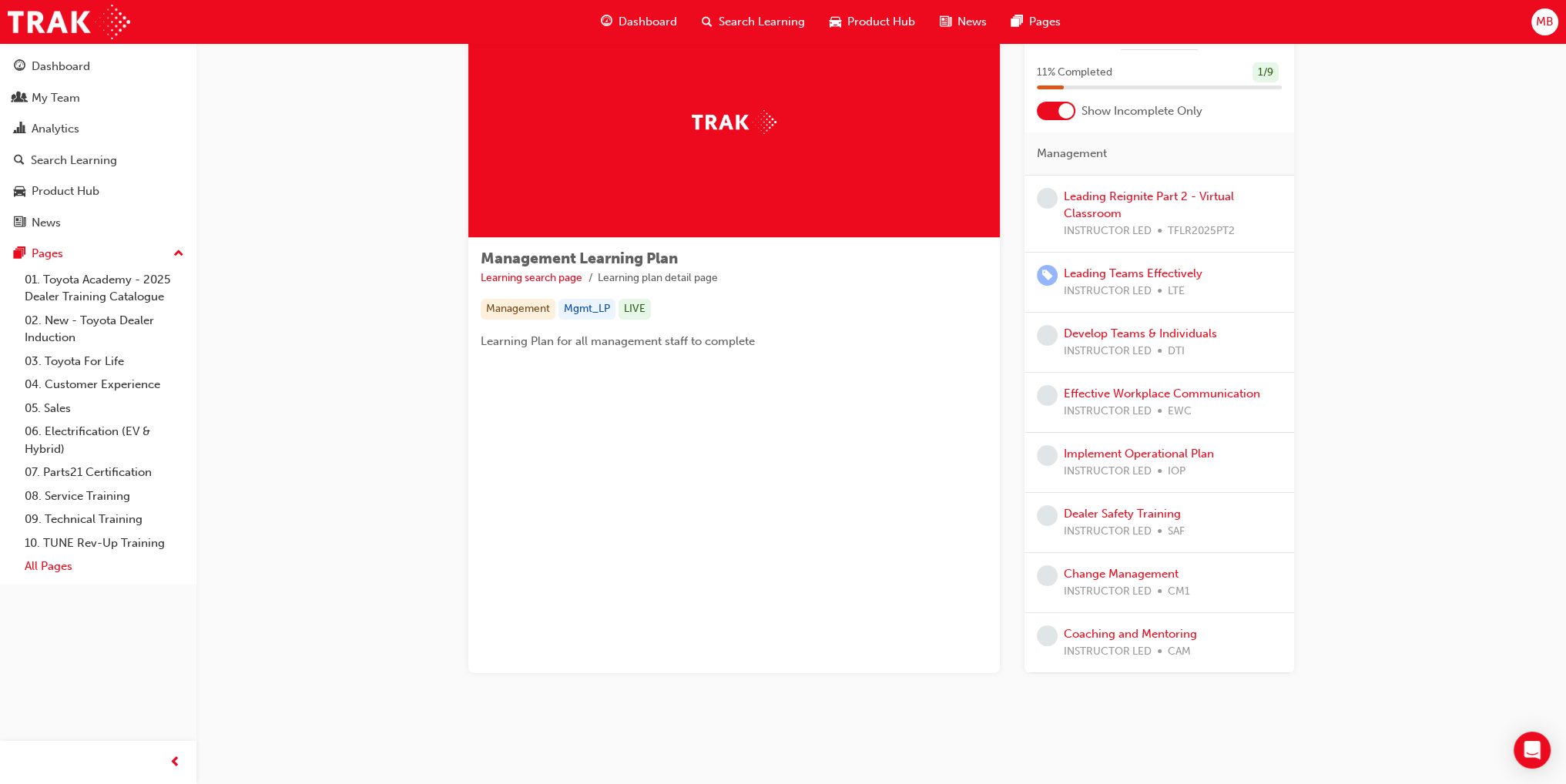
click at [51, 570] on link "All Pages" at bounding box center [105, 566] width 172 height 24
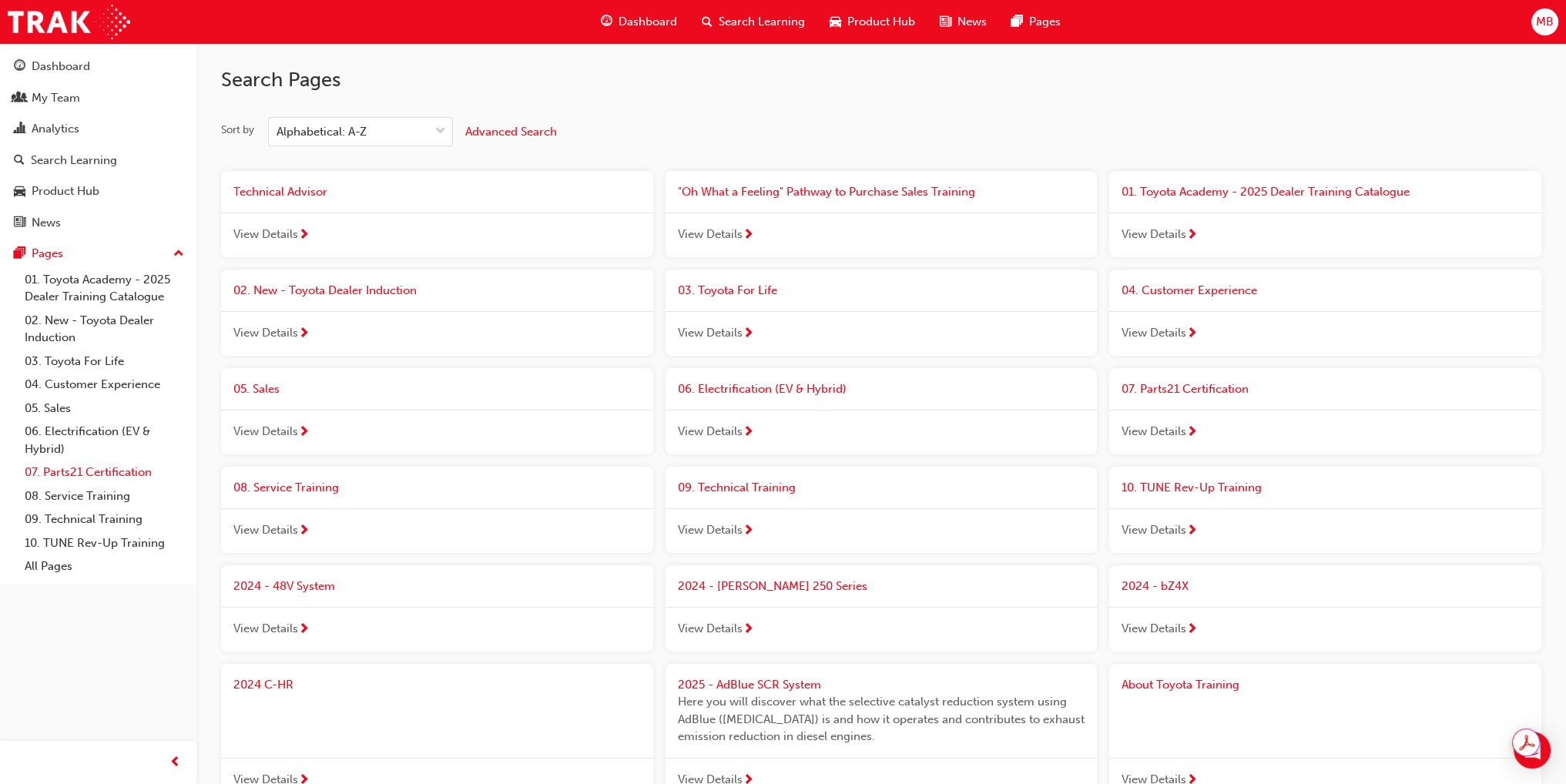
click at [84, 466] on link "07. Parts21 Certification" at bounding box center [105, 472] width 172 height 24
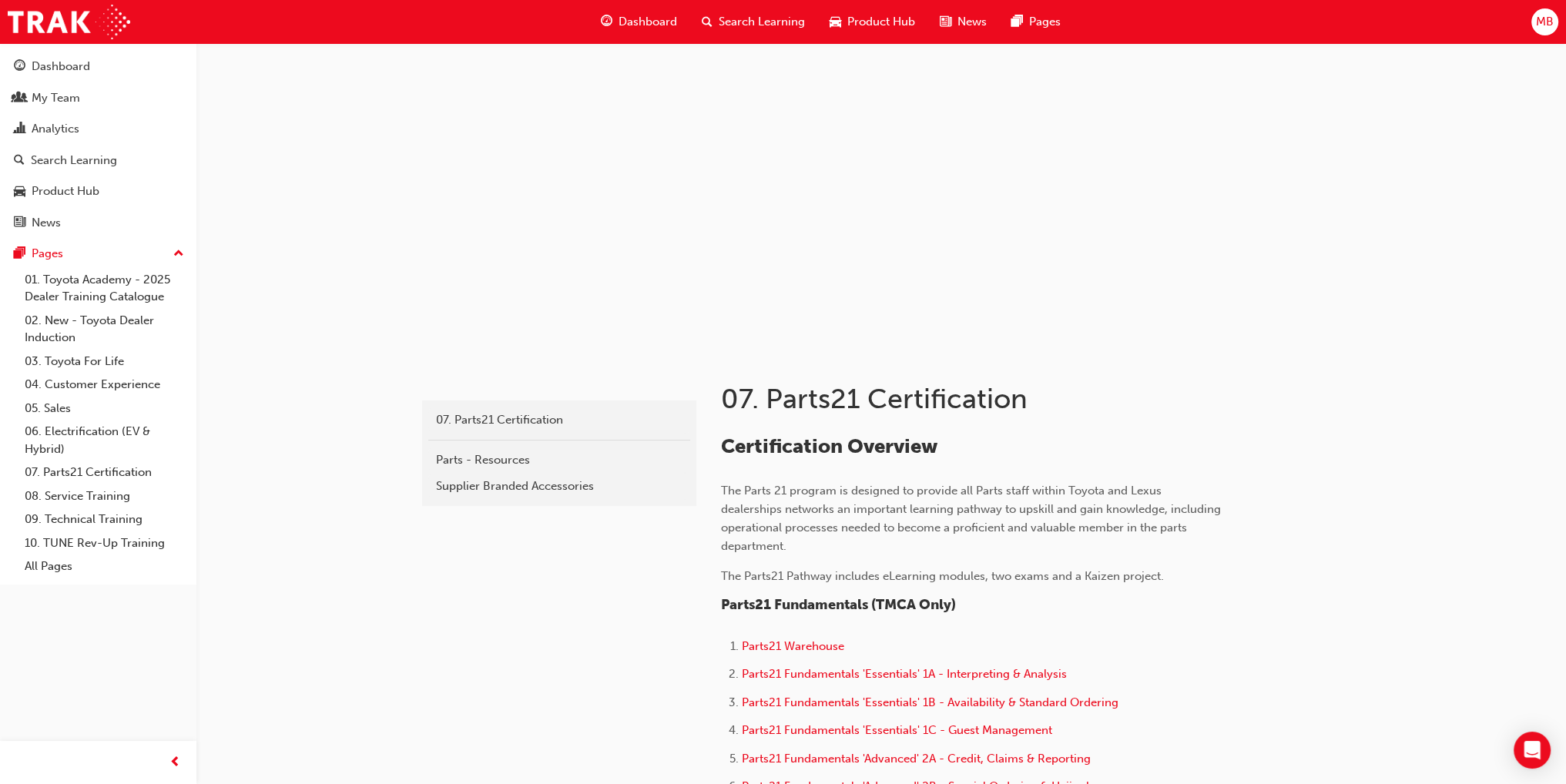
drag, startPoint x: 416, startPoint y: 213, endPoint x: 413, endPoint y: 201, distance: 12.4
click at [76, 63] on div "Dashboard" at bounding box center [61, 67] width 59 height 18
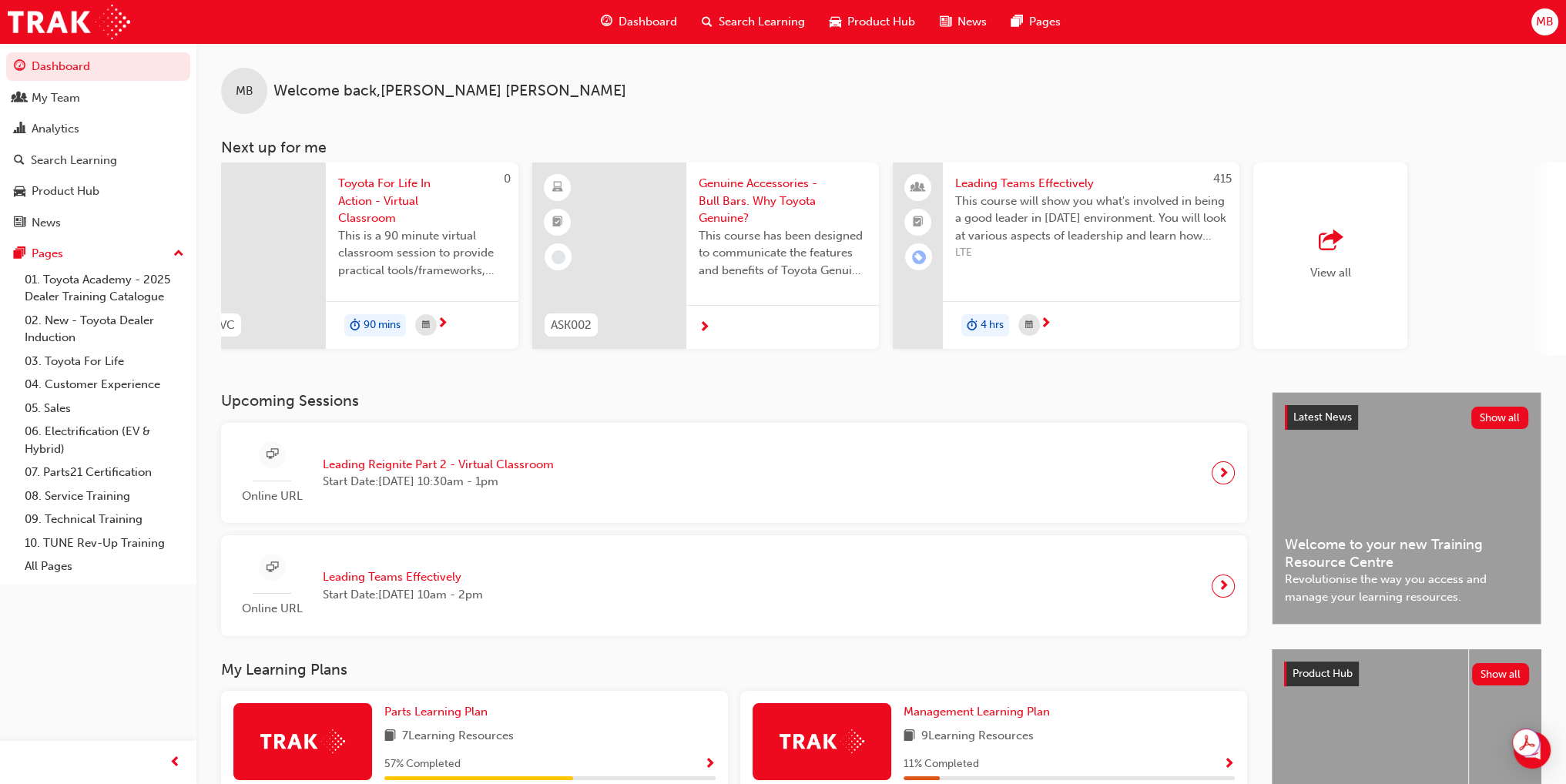
scroll to position [0, 816]
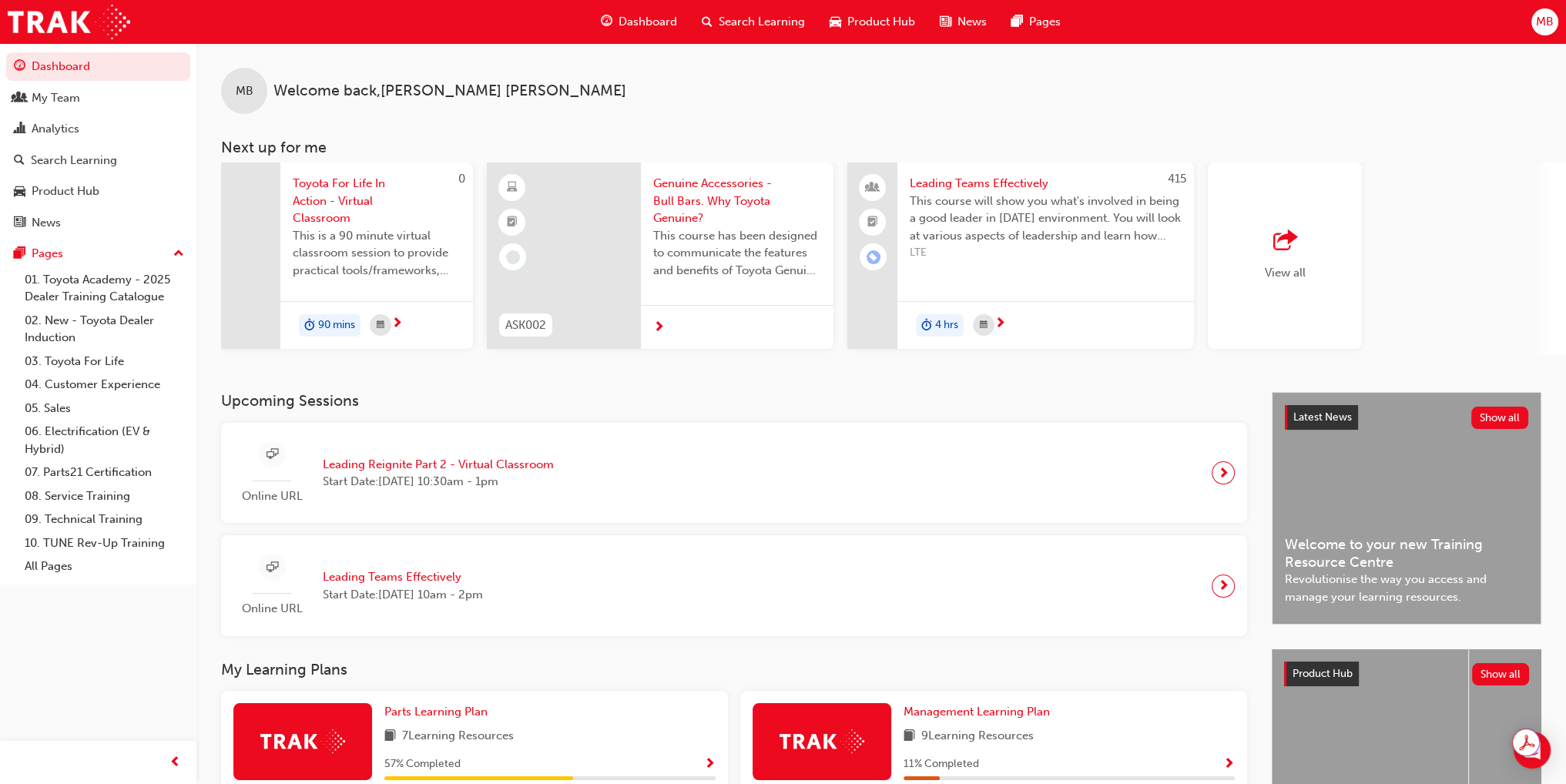
click at [1288, 237] on span "outbound-icon" at bounding box center [1285, 241] width 23 height 22
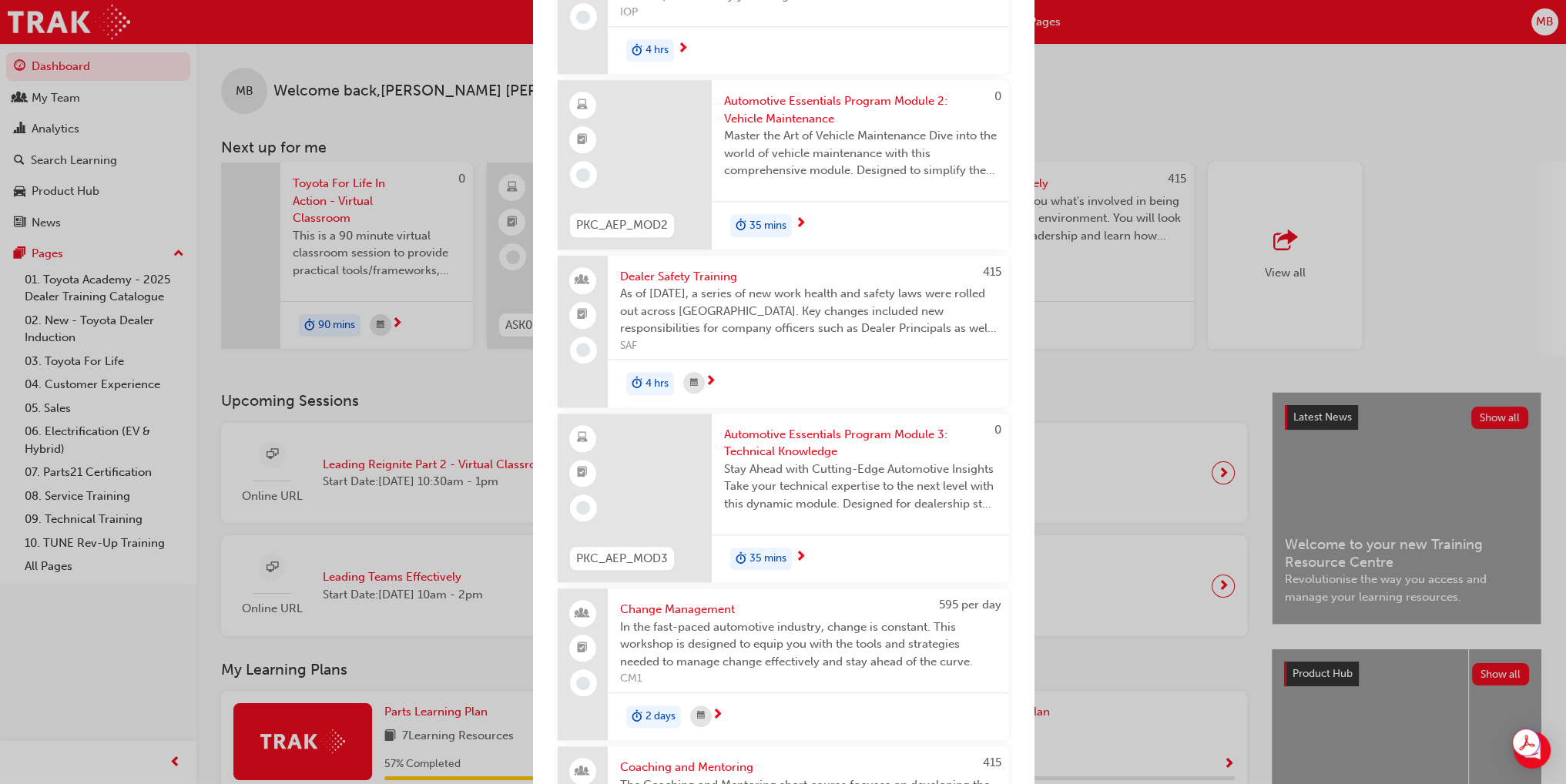
scroll to position [1723, 0]
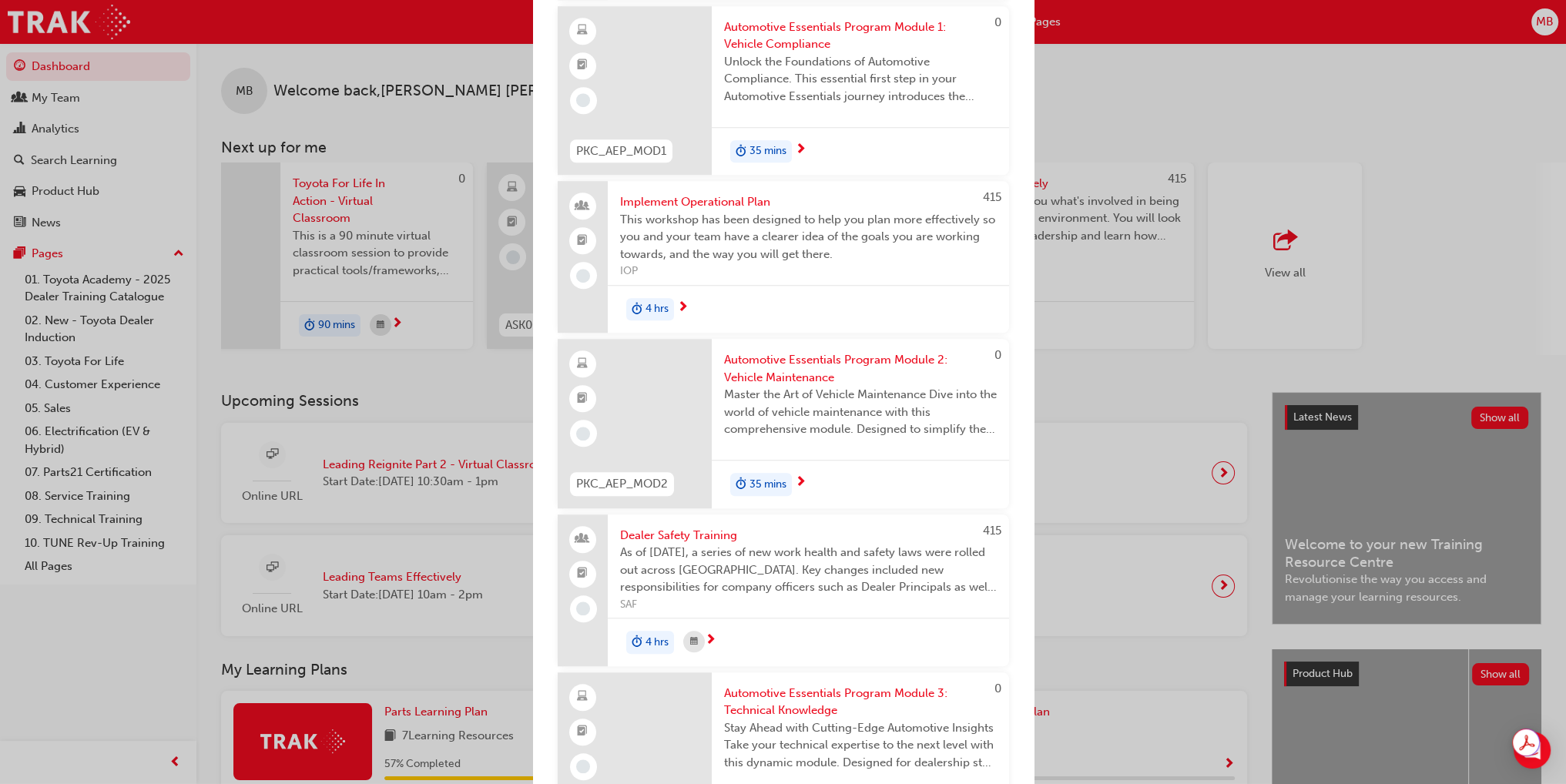
click at [1477, 183] on div "Next up for me 0 ASK001 Genuine Accessories - Tray Bodies. Why Toyota Genuine? …" at bounding box center [783, 392] width 1566 height 784
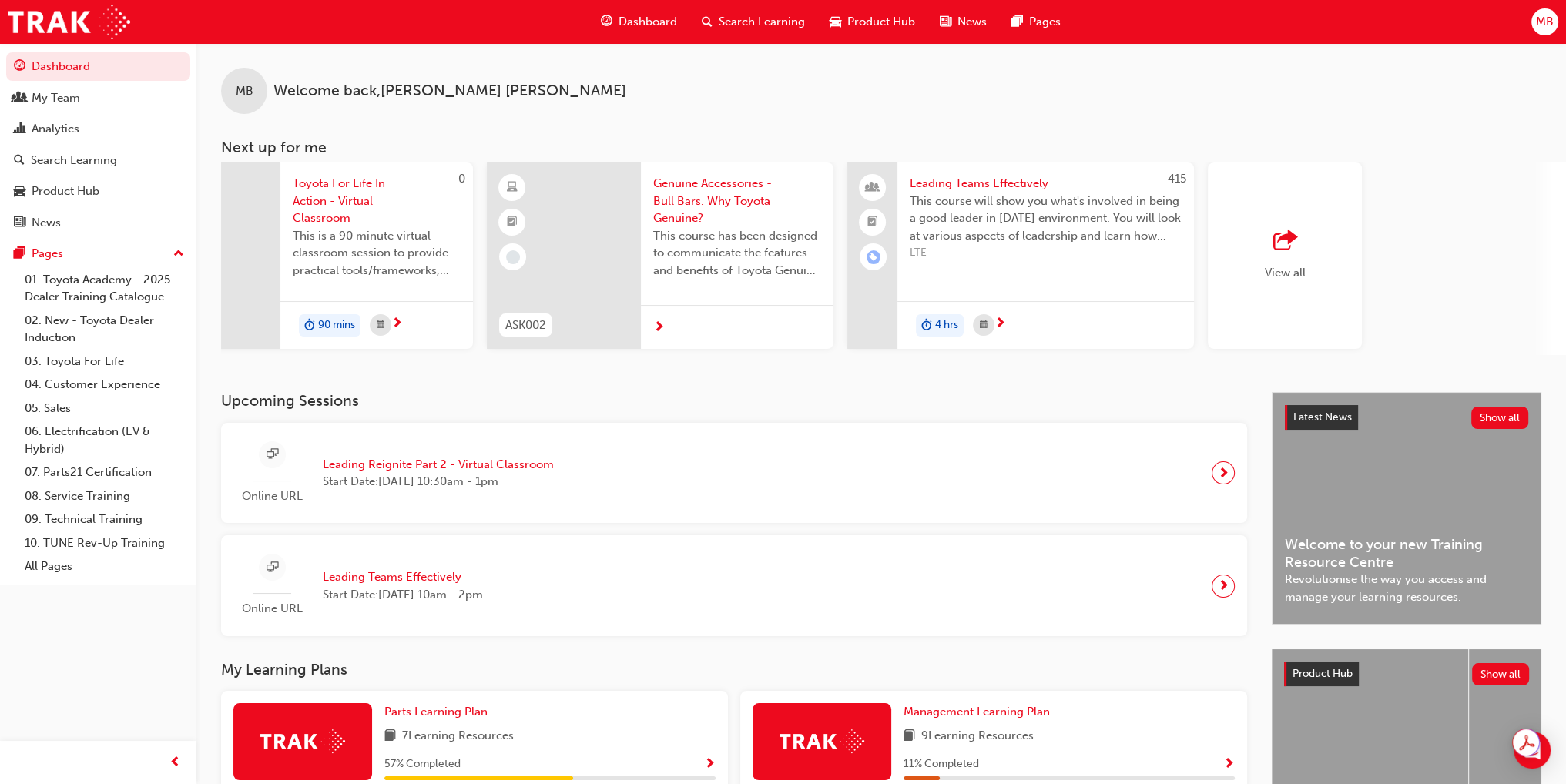
click at [759, 20] on span "Search Learning" at bounding box center [761, 22] width 86 height 18
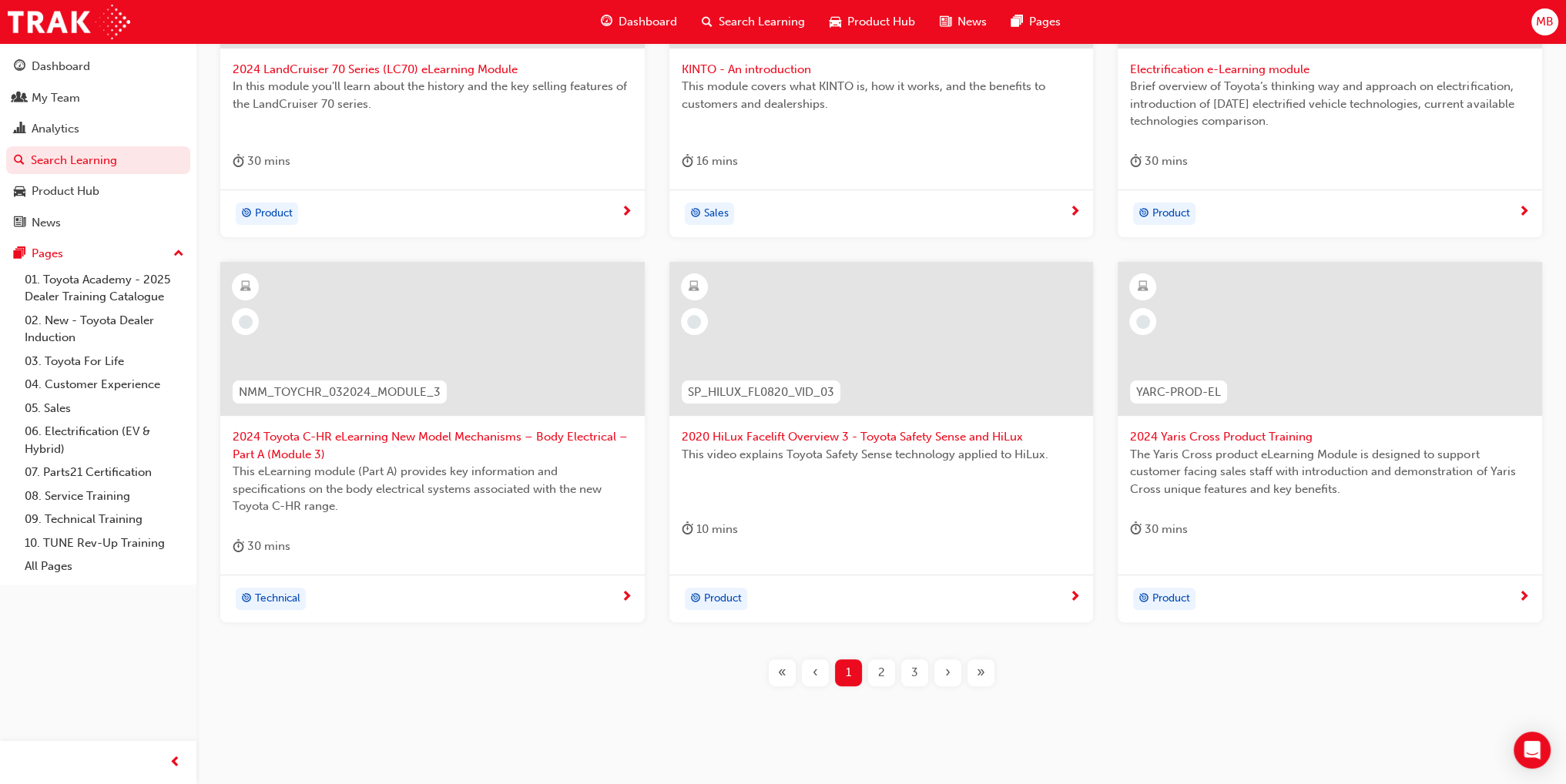
scroll to position [490, 0]
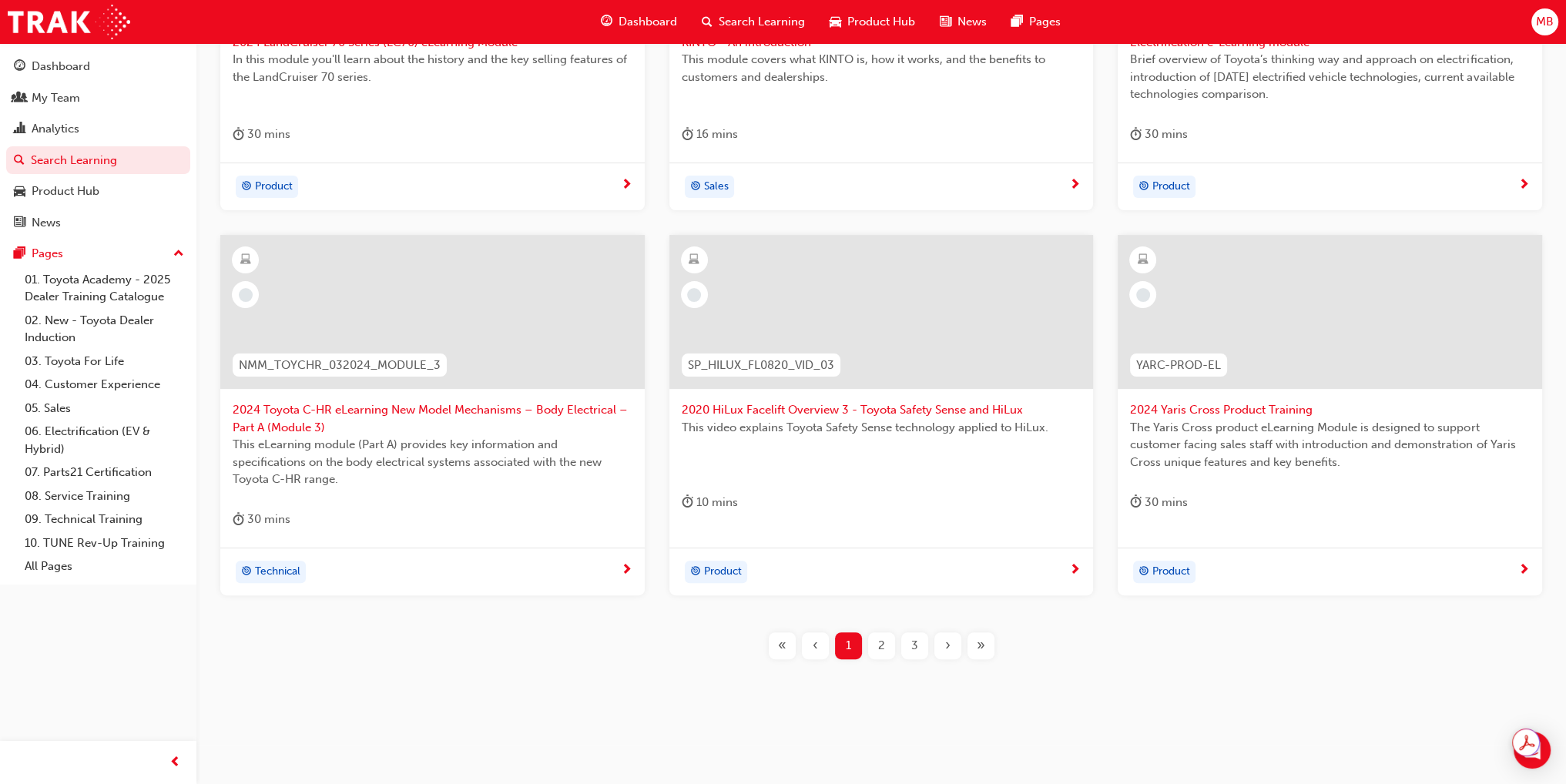
click at [884, 650] on span "2" at bounding box center [881, 645] width 7 height 18
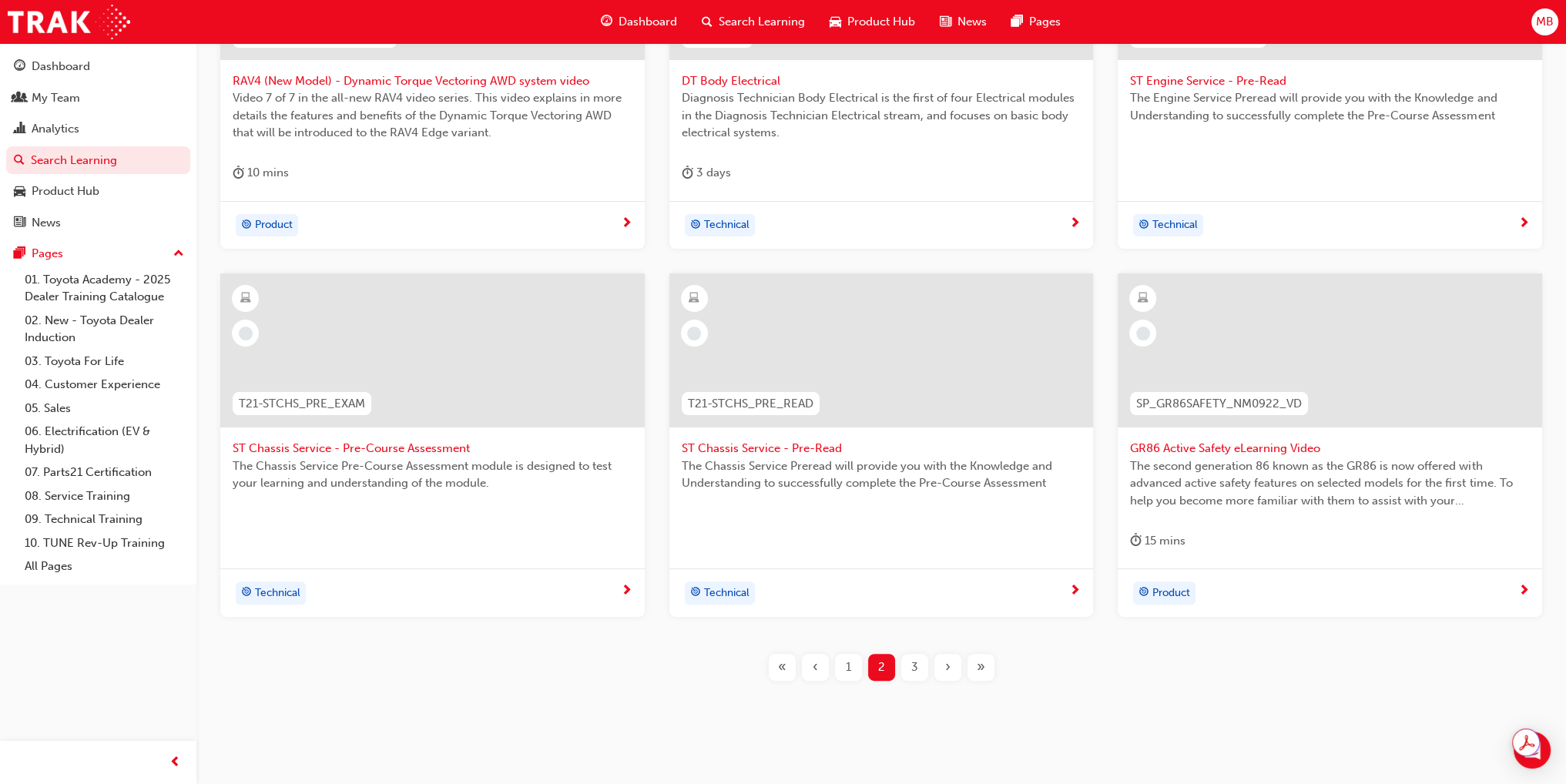
scroll to position [472, 0]
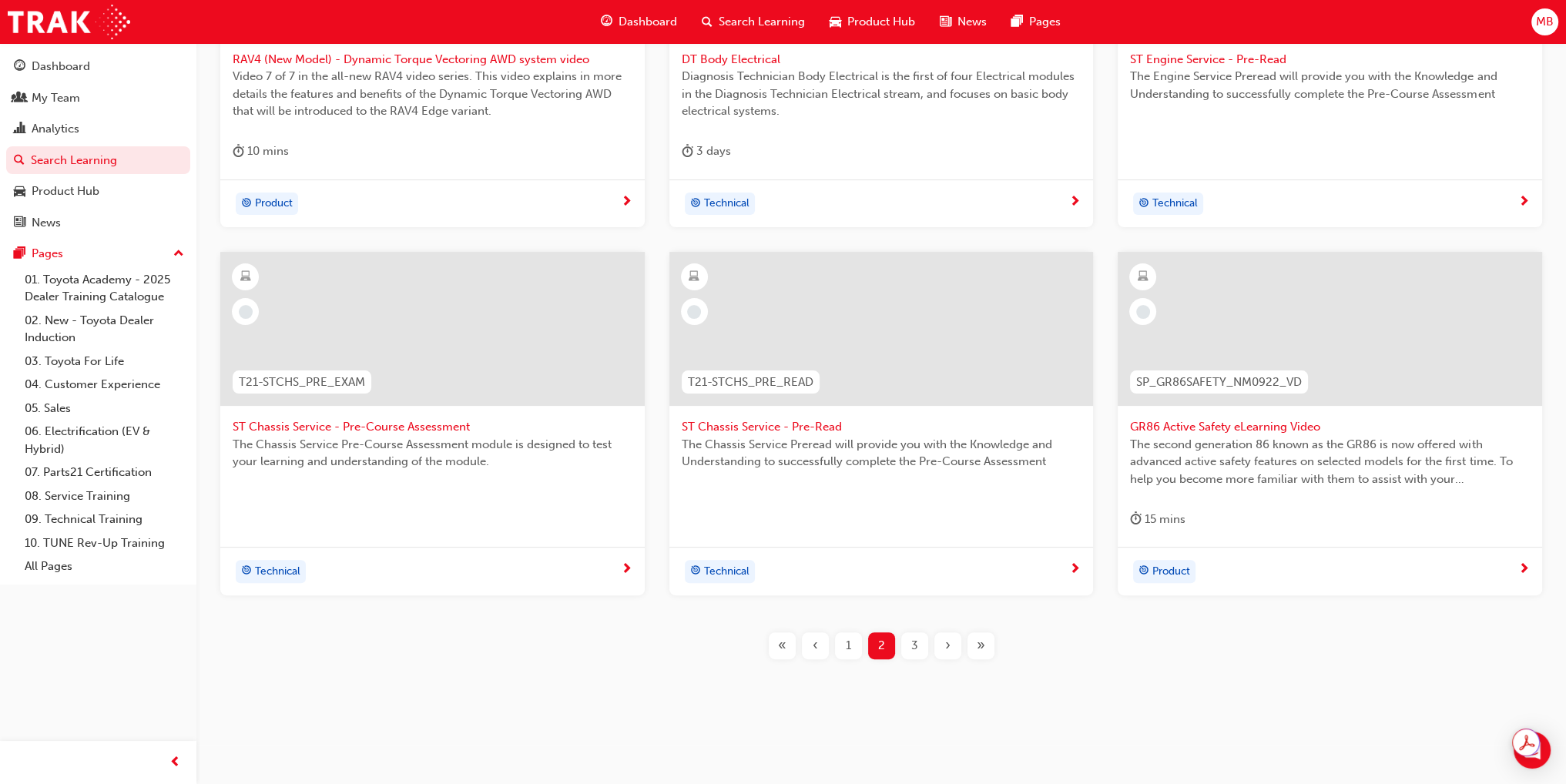
click at [913, 648] on span "3" at bounding box center [914, 645] width 7 height 18
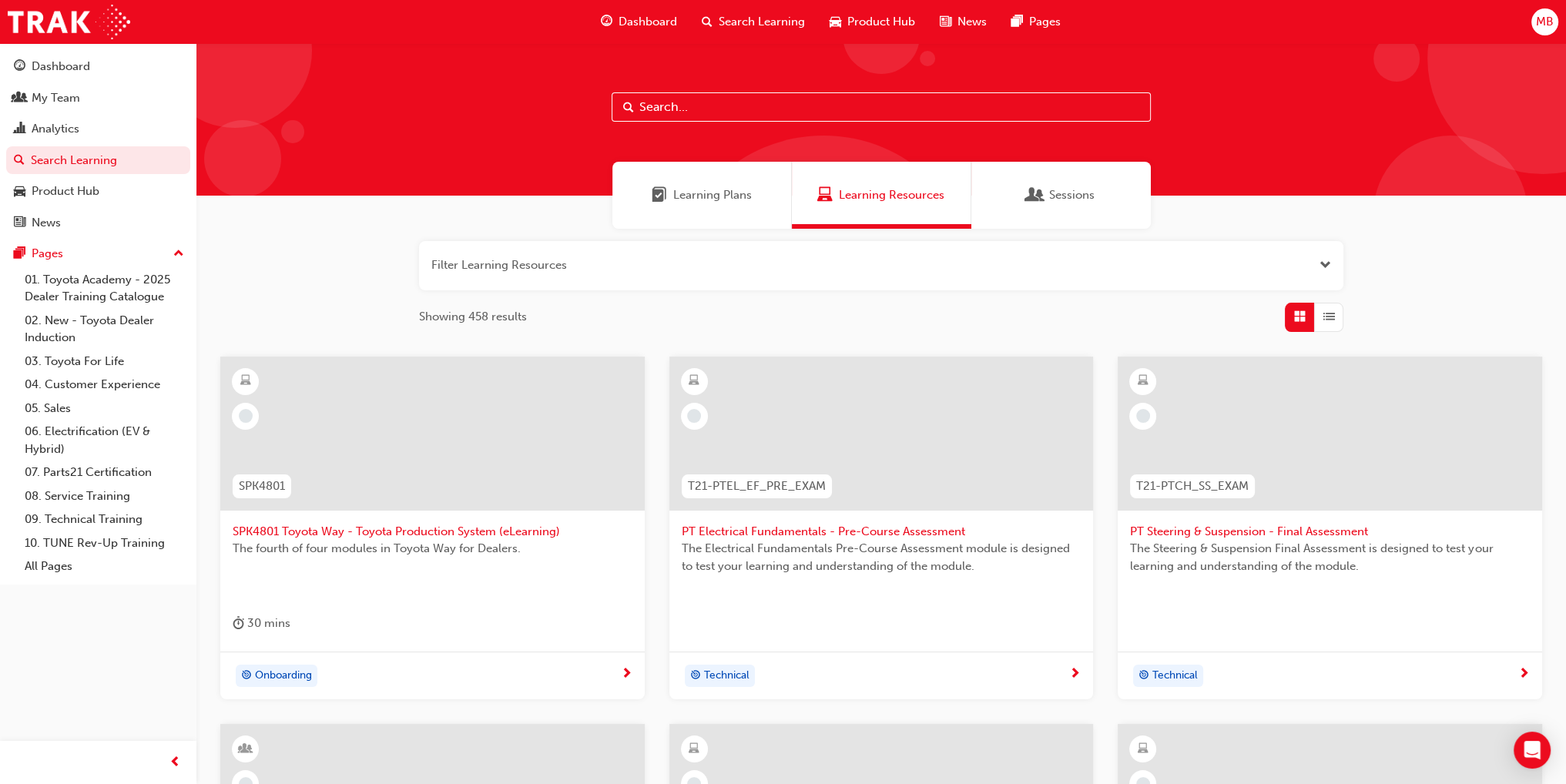
click at [1122, 205] on div "Sessions" at bounding box center [1061, 195] width 180 height 67
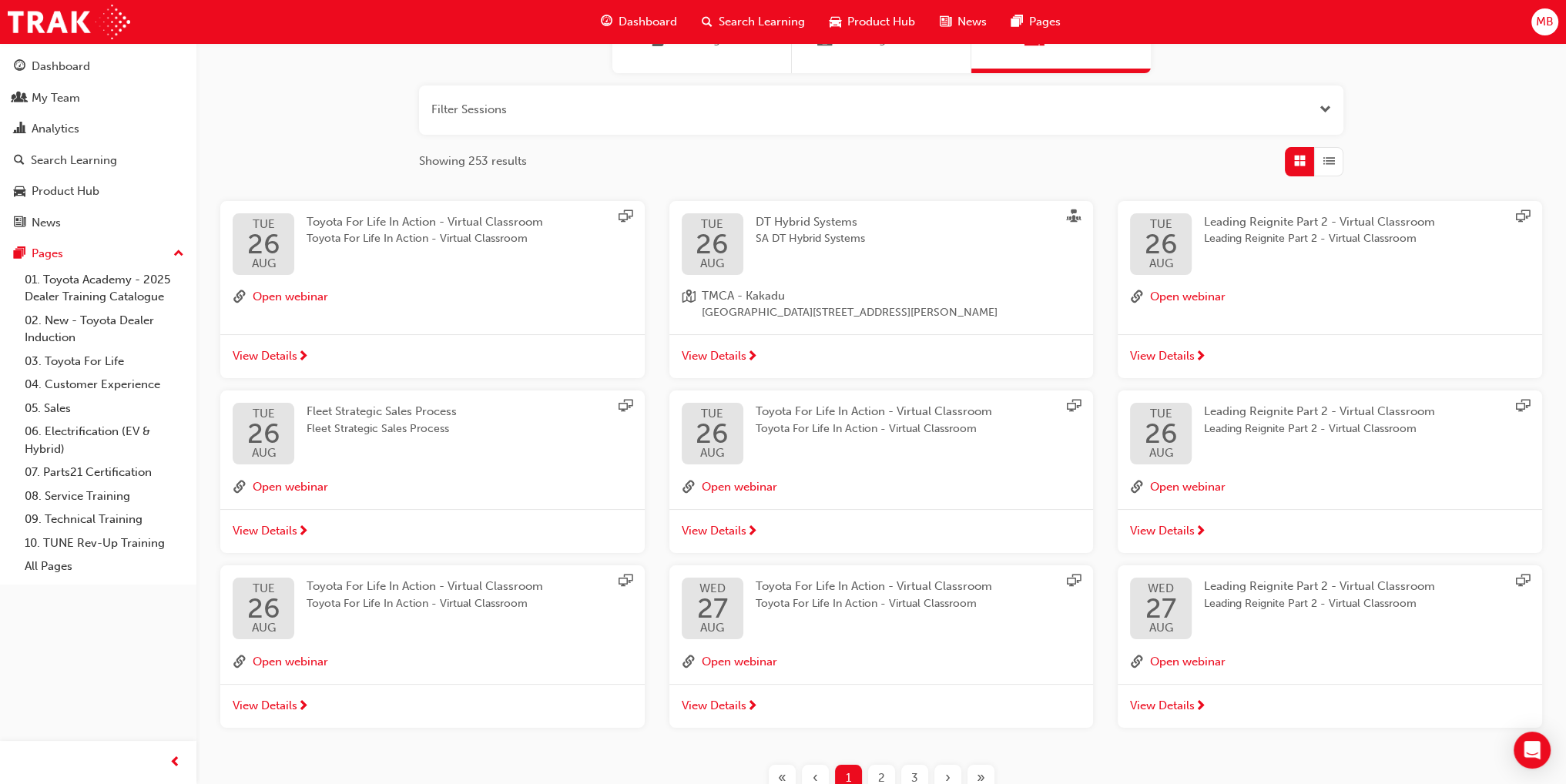
scroll to position [264, 0]
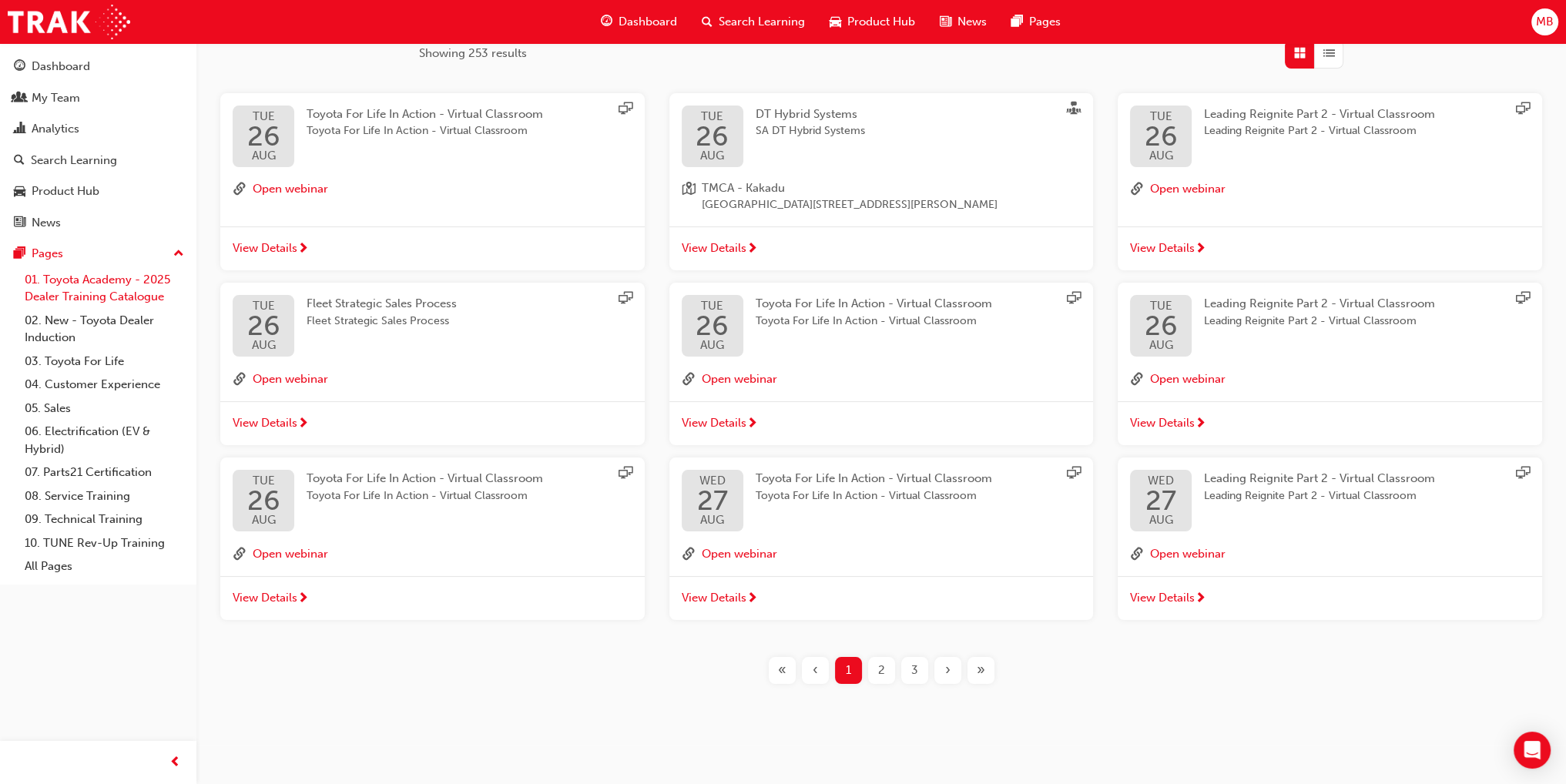
click at [77, 301] on link "01. Toyota Academy - 2025 Dealer Training Catalogue" at bounding box center [105, 288] width 172 height 41
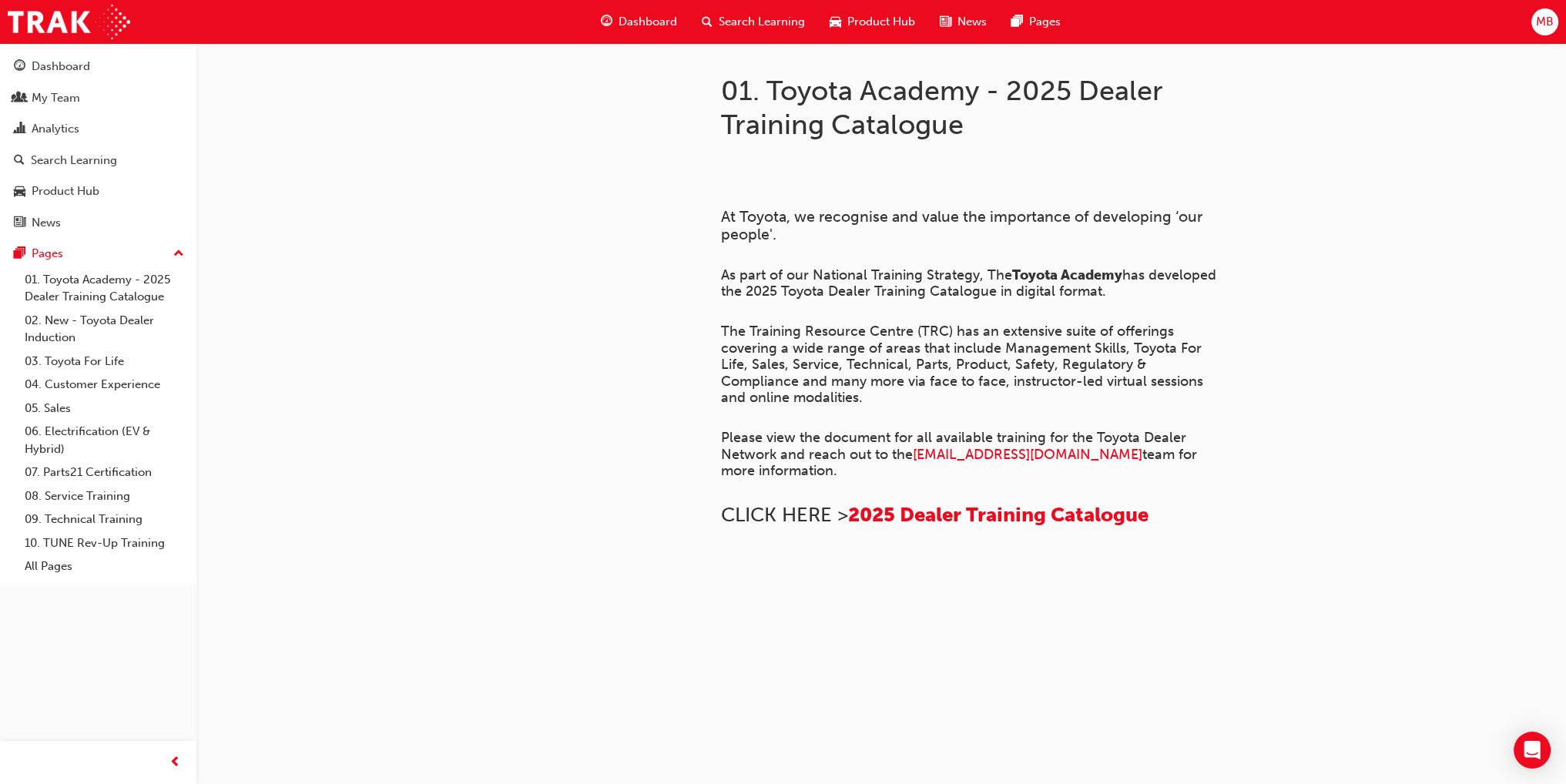
scroll to position [462, 0]
click at [999, 503] on span "2025 Dealer Training Catalogue" at bounding box center [999, 515] width 300 height 24
click at [1102, 503] on span "2025 Dealer Training Catalogue" at bounding box center [999, 515] width 300 height 24
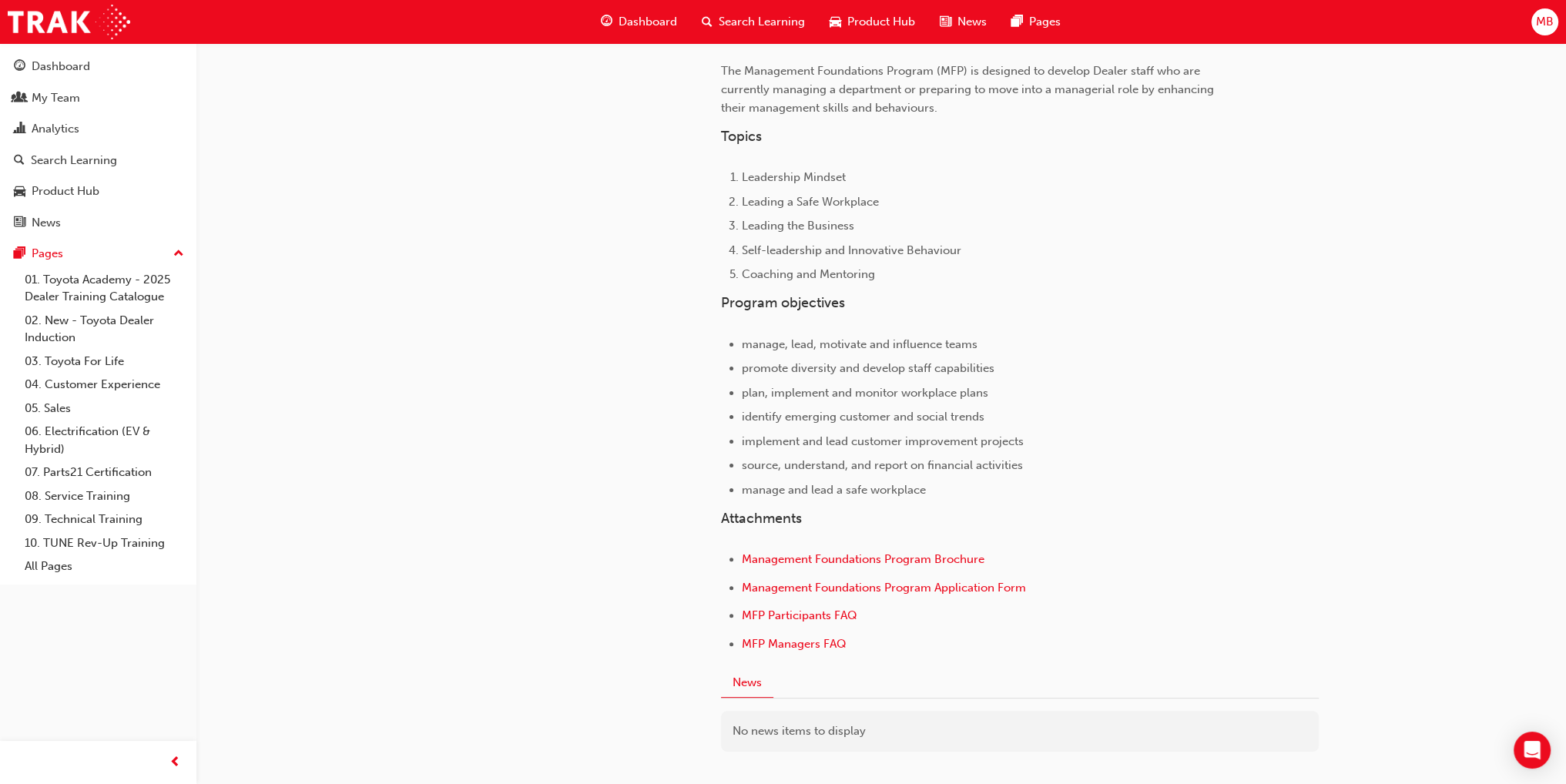
scroll to position [533, 0]
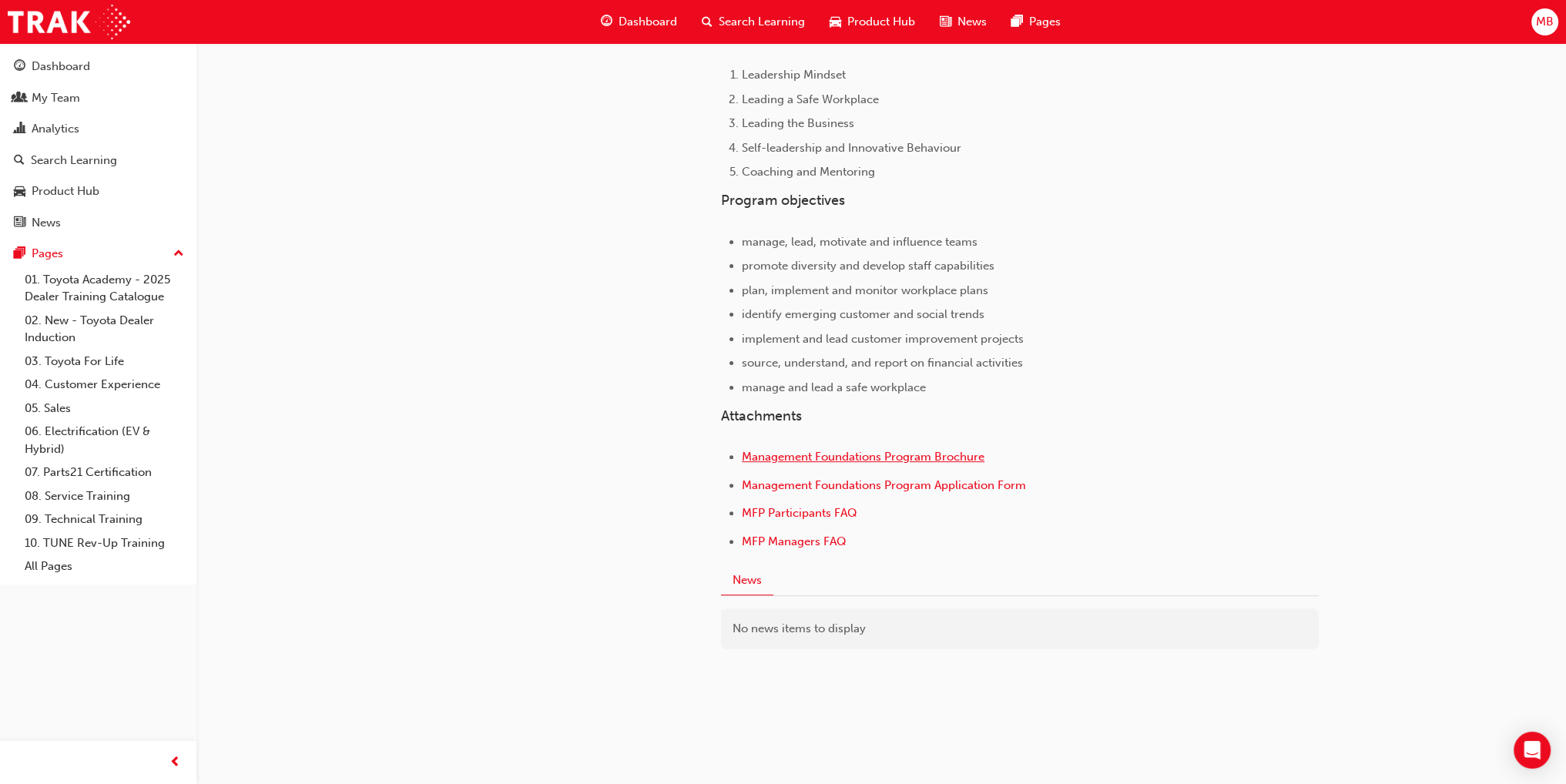
click at [893, 454] on span "Management Foundations Program Brochure" at bounding box center [862, 457] width 242 height 14
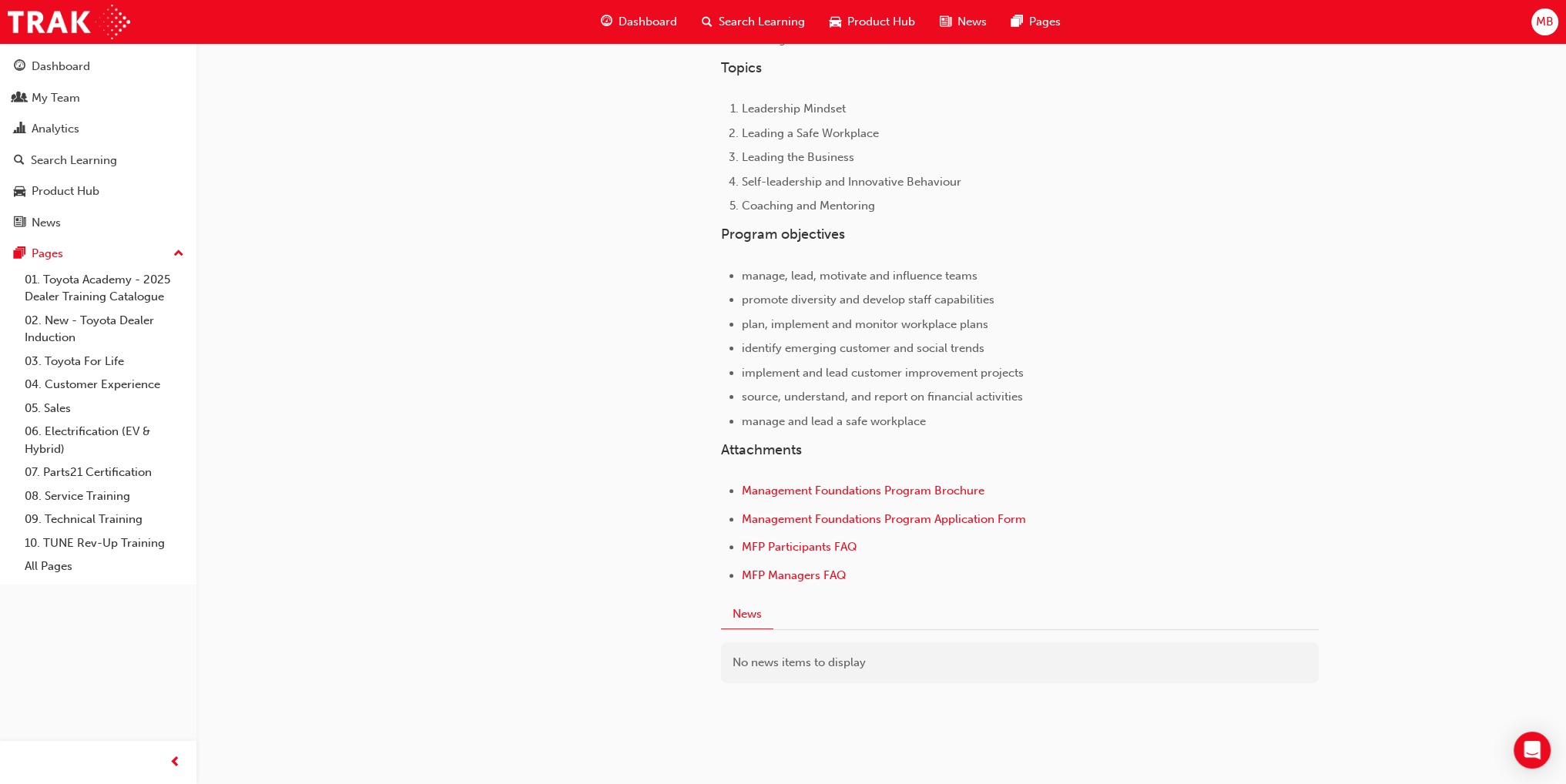
scroll to position [533, 0]
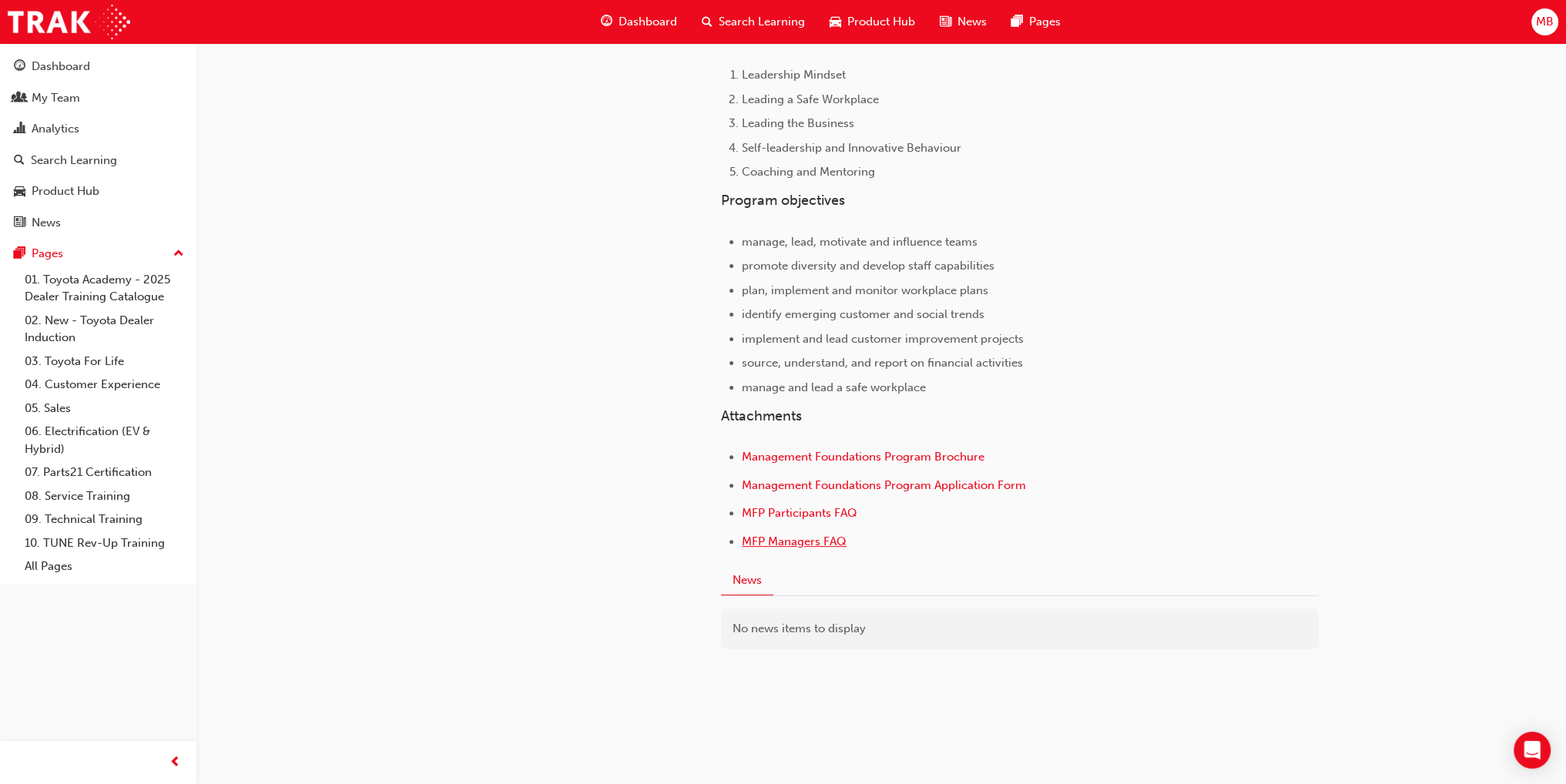
click at [804, 542] on span "MFP Managers FAQ" at bounding box center [793, 542] width 105 height 14
